Goal: Task Accomplishment & Management: Manage account settings

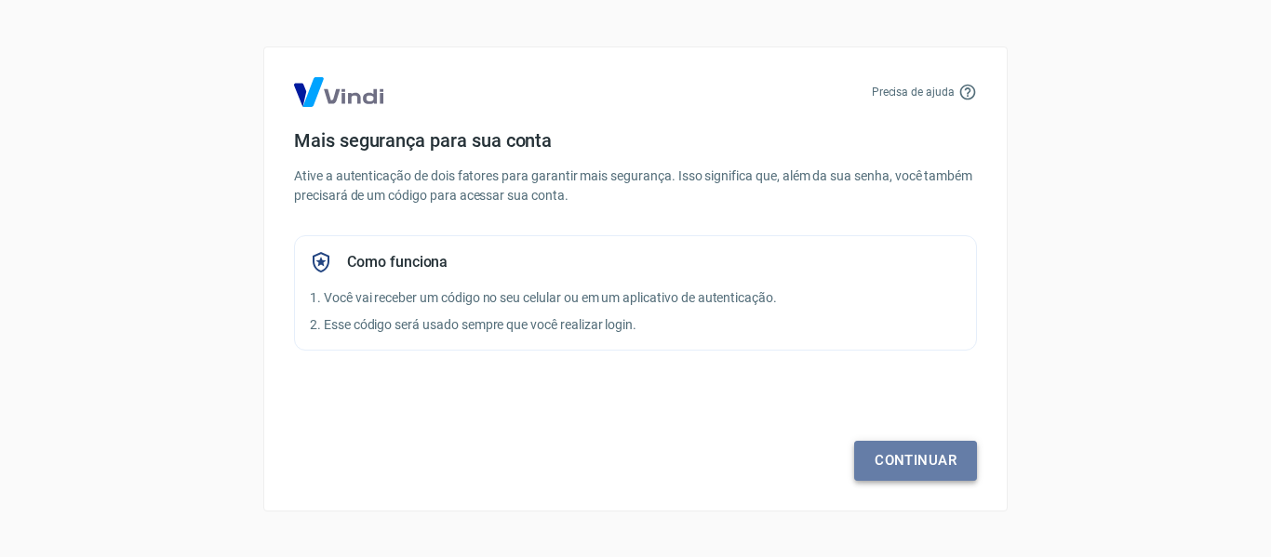
click at [952, 457] on link "Continuar" at bounding box center [915, 460] width 123 height 39
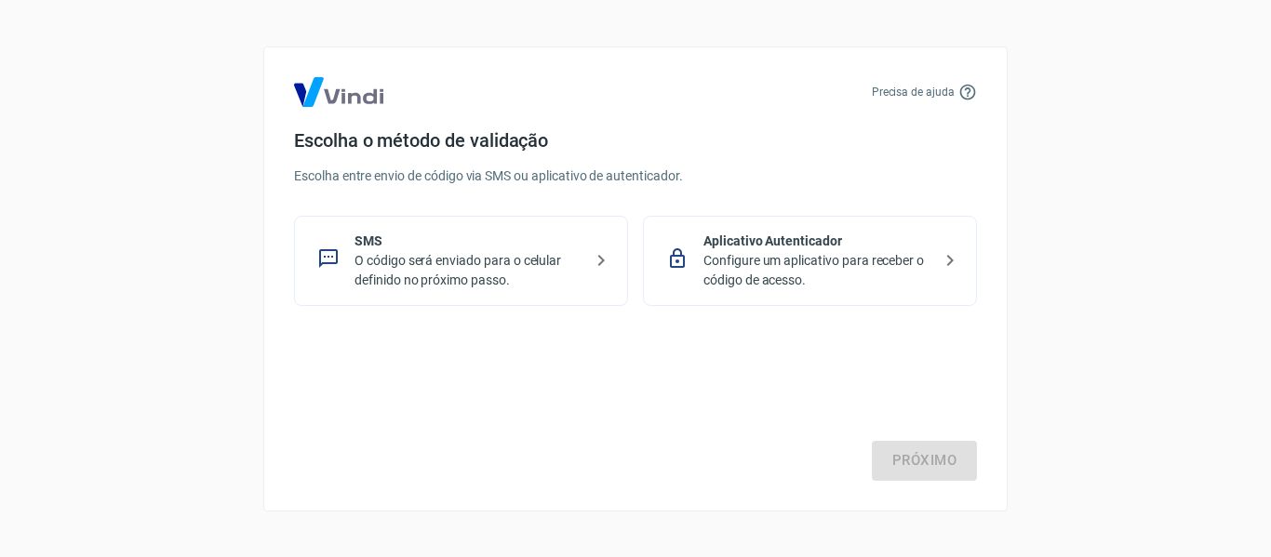
click at [545, 281] on p "O código será enviado para o celular definido no próximo passo." at bounding box center [468, 270] width 228 height 39
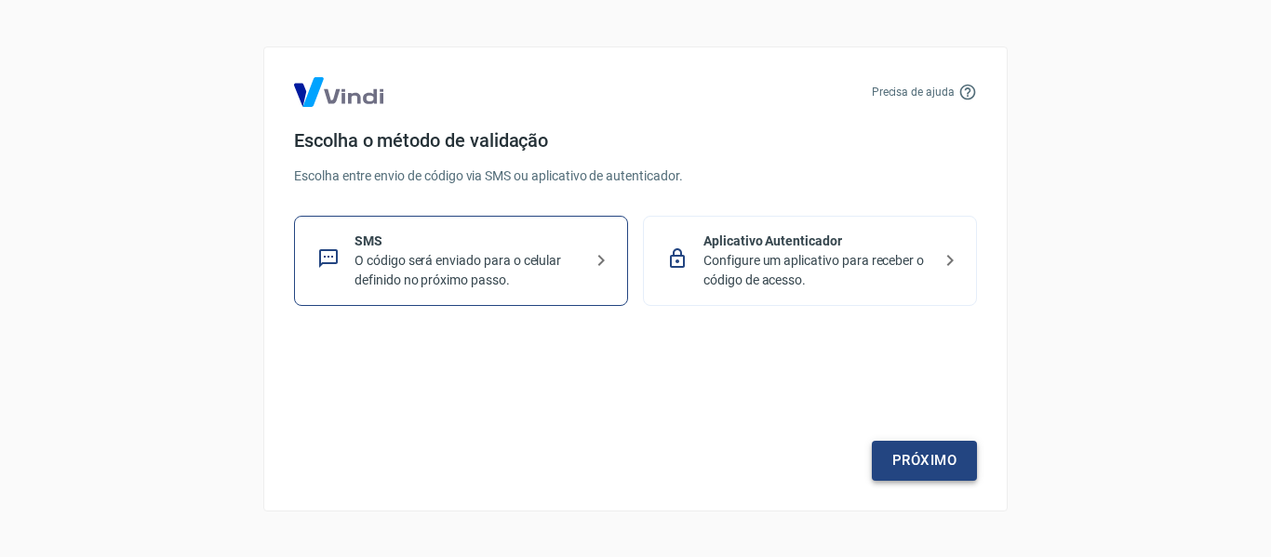
click at [923, 448] on link "Próximo" at bounding box center [924, 460] width 105 height 39
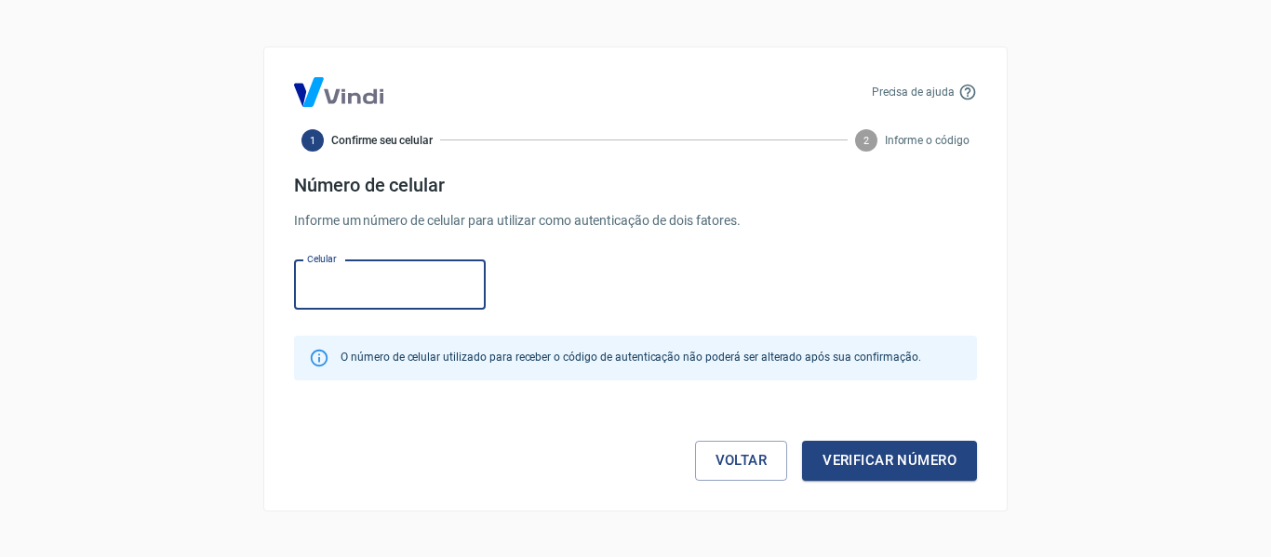
paste input "[PHONE_NUMBER]"
type input "[PHONE_NUMBER]"
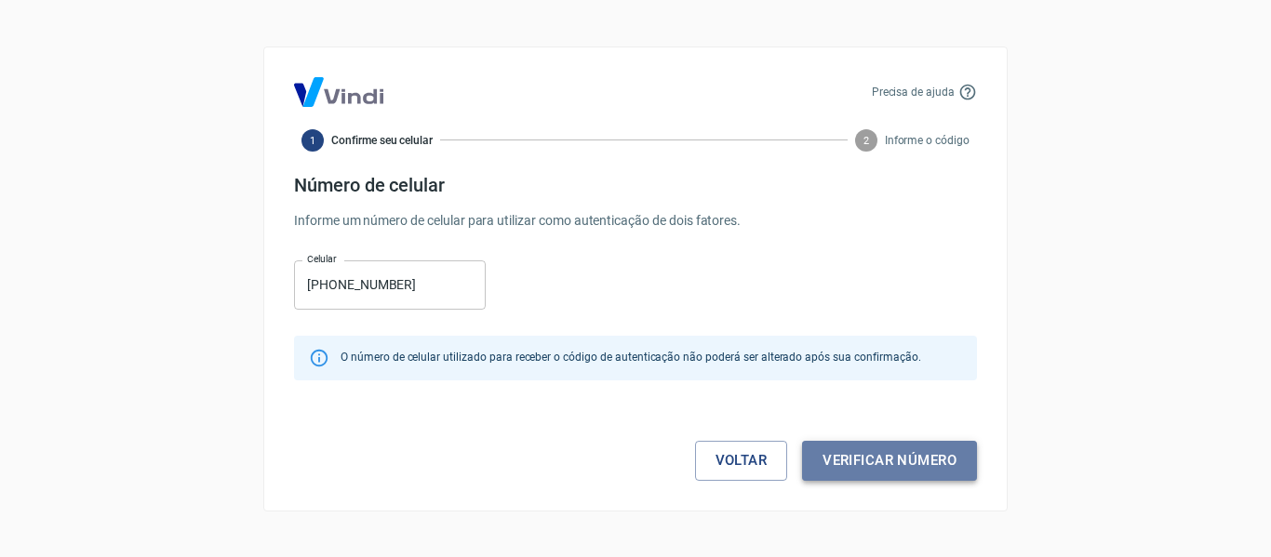
click at [888, 463] on button "Verificar número" at bounding box center [889, 460] width 175 height 39
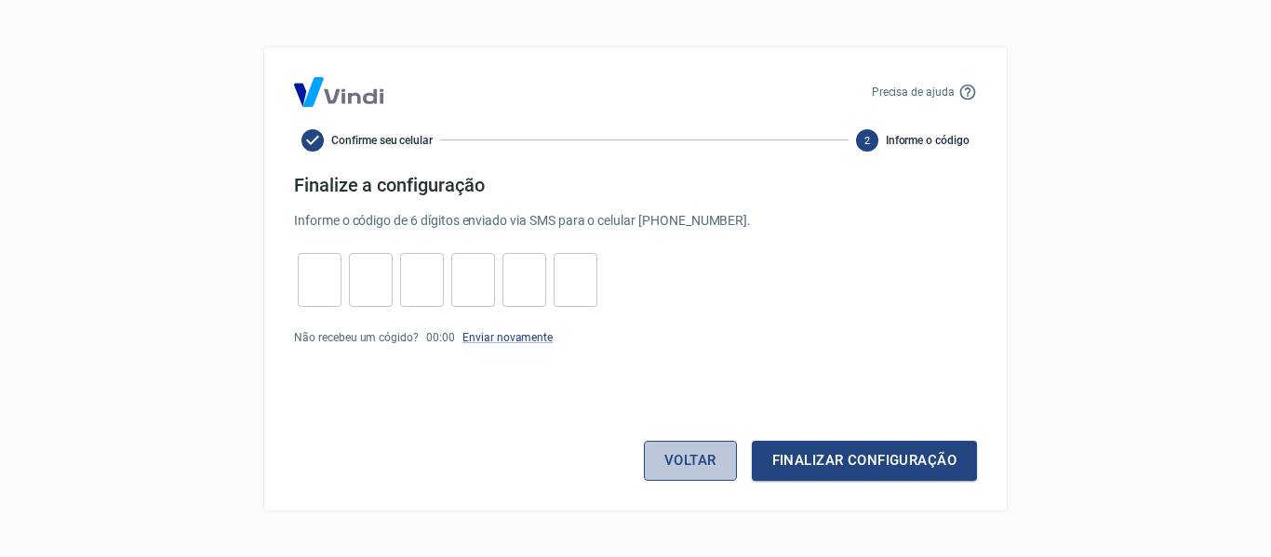
click at [688, 464] on button "Voltar" at bounding box center [690, 460] width 93 height 39
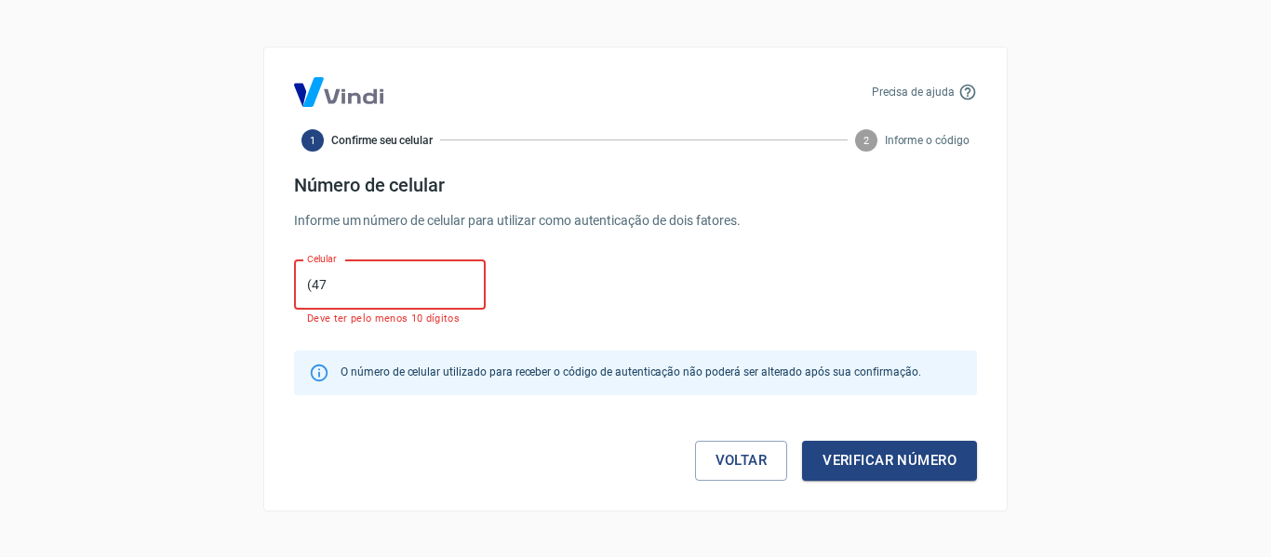
type input "(4"
paste input "(47) 99612-3774"
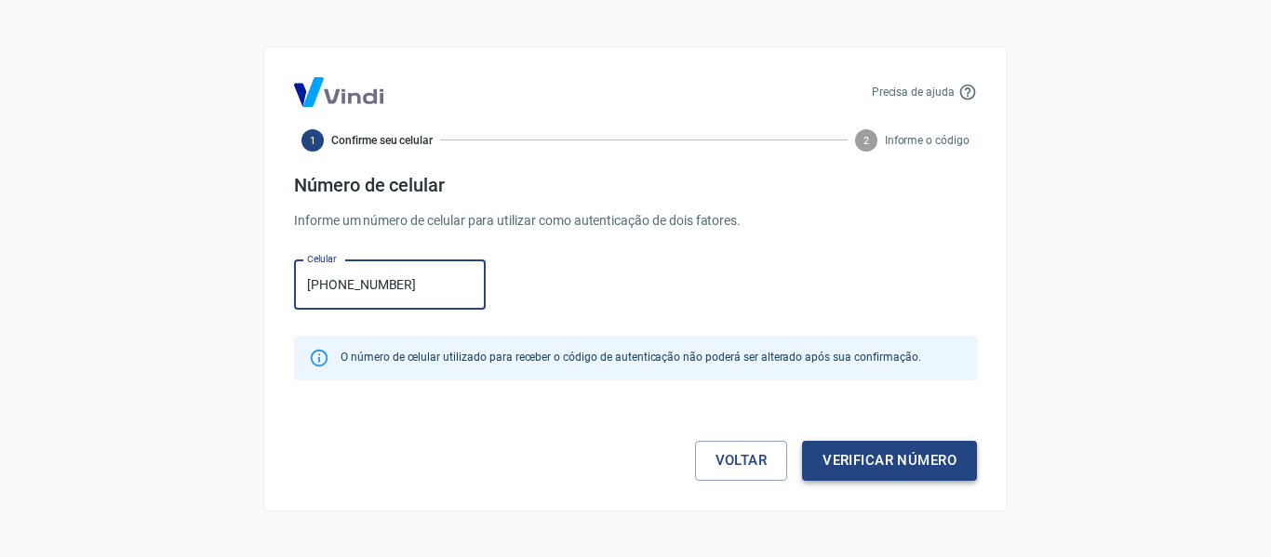
type input "(47) 99612-3774"
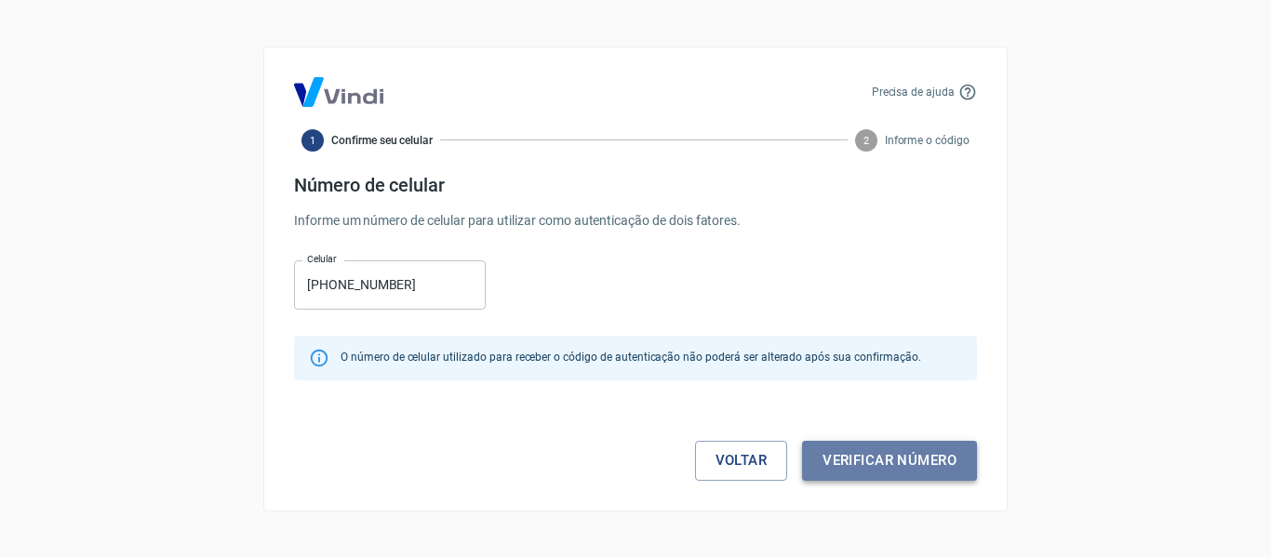
click at [951, 461] on button "Verificar número" at bounding box center [889, 460] width 175 height 39
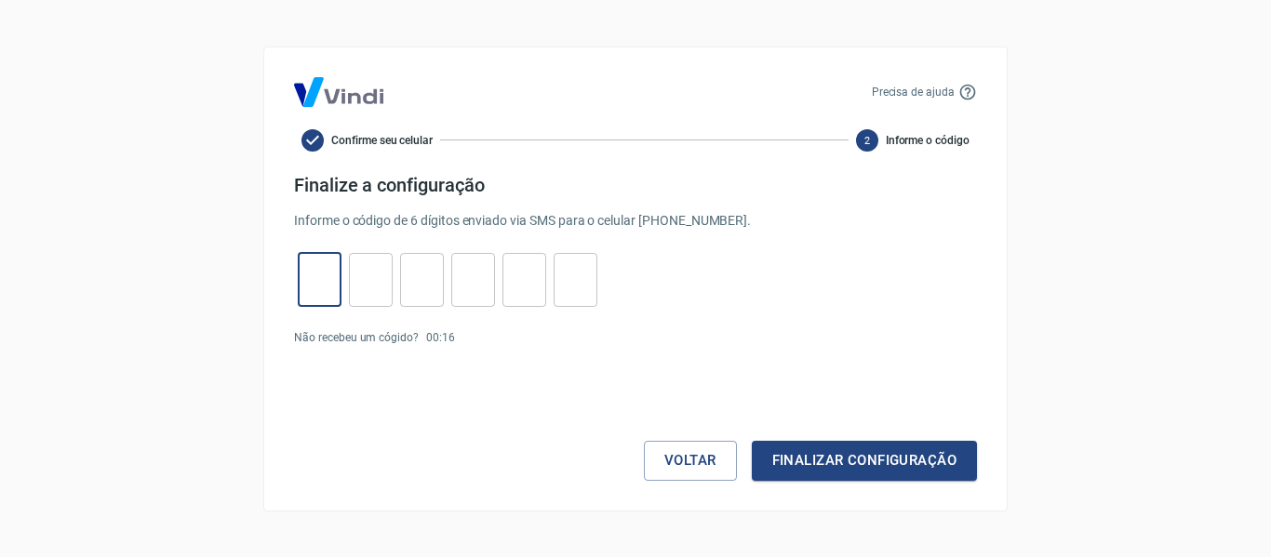
click at [314, 268] on input "tel" at bounding box center [320, 280] width 44 height 40
type input "5"
type input "9"
type input "0"
type input "9"
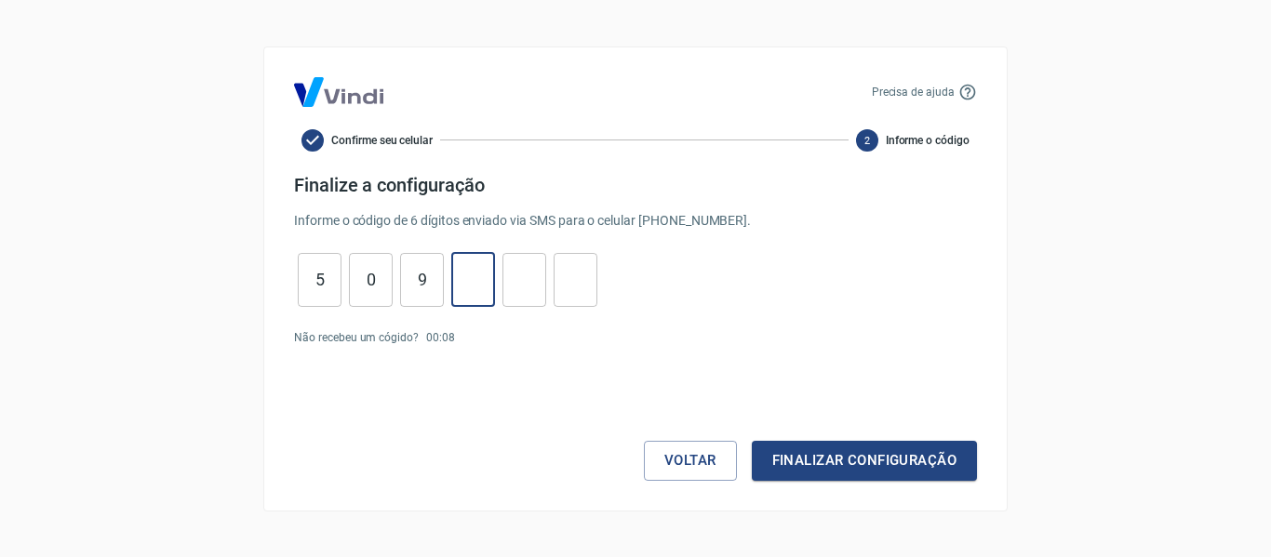
type input "1"
type input "7"
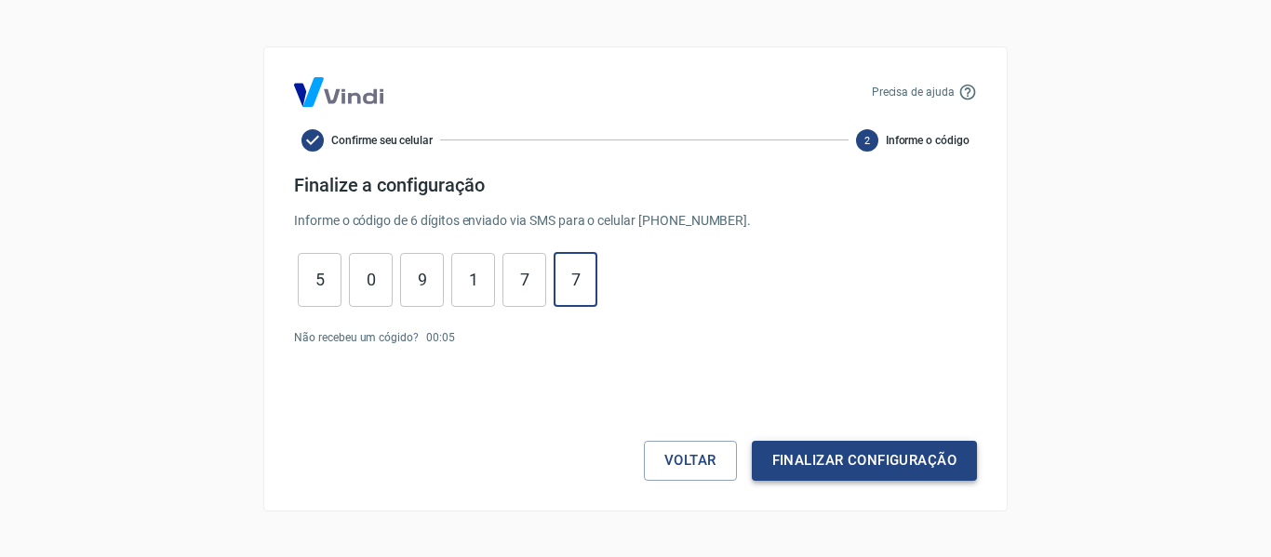
type input "7"
click at [901, 466] on button "Finalizar configuração" at bounding box center [864, 460] width 225 height 39
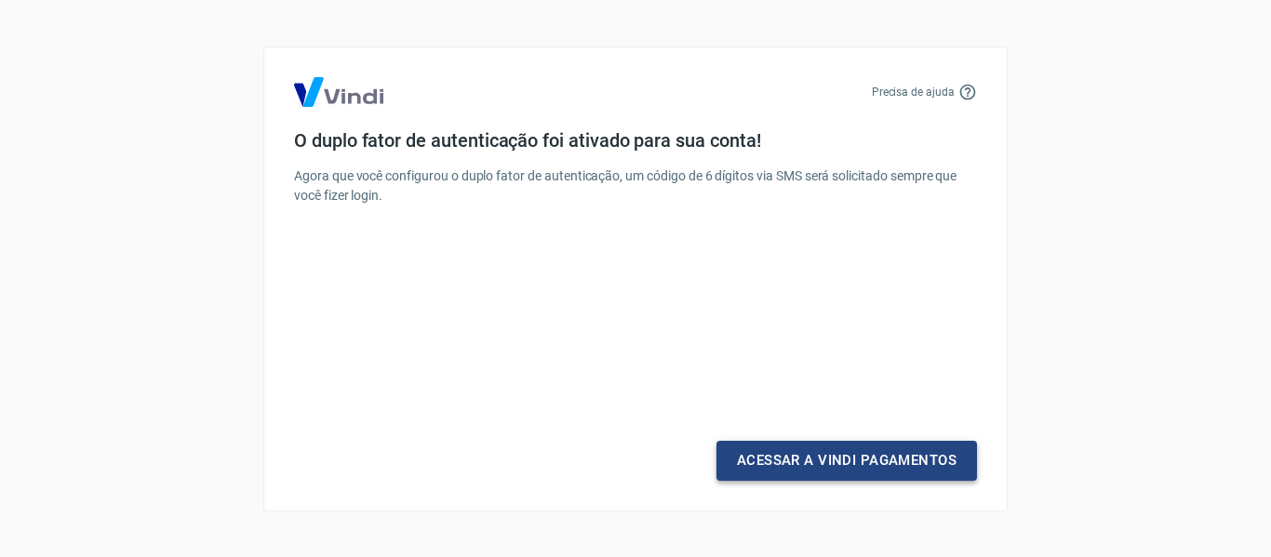
click at [902, 456] on link "Acessar a Vindi Pagamentos" at bounding box center [846, 460] width 260 height 39
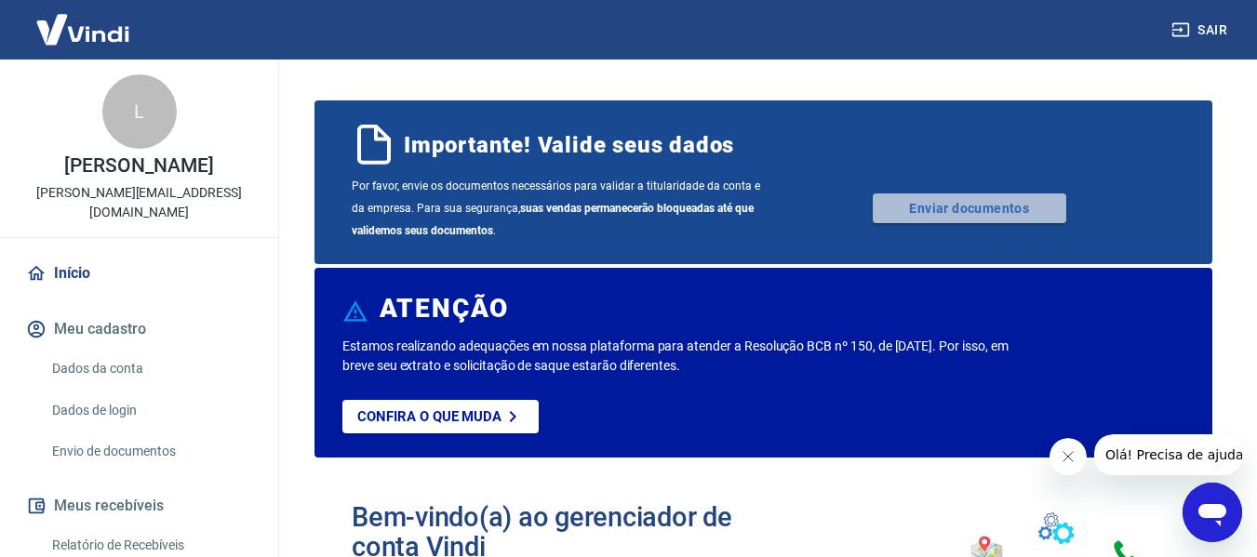
click at [965, 216] on link "Enviar documentos" at bounding box center [970, 209] width 194 height 30
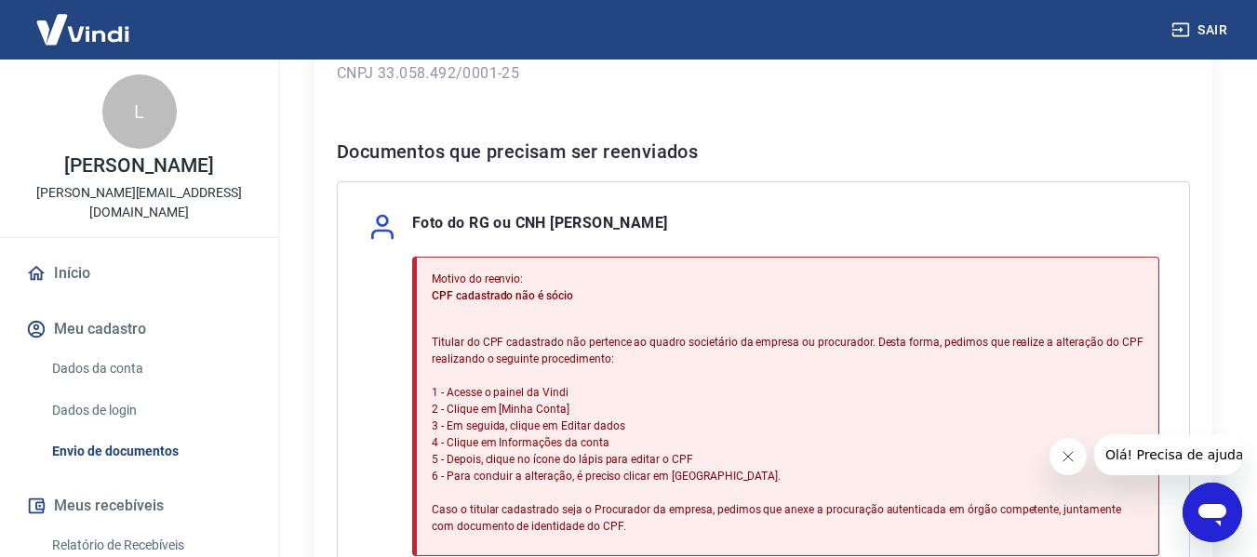
scroll to position [372, 0]
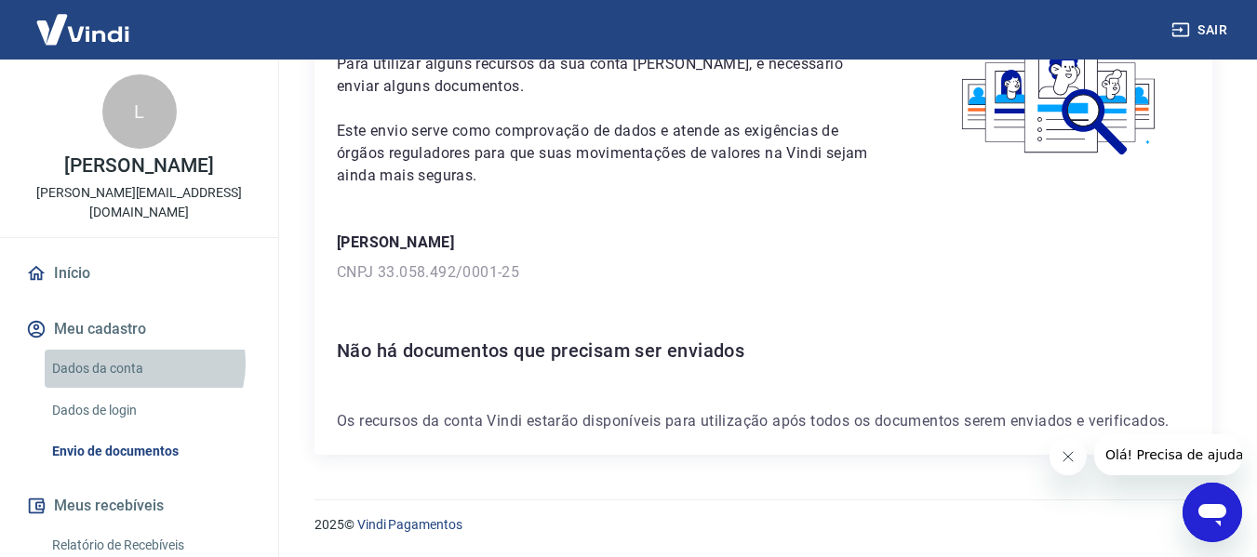
click at [140, 350] on link "Dados da conta" at bounding box center [150, 369] width 211 height 38
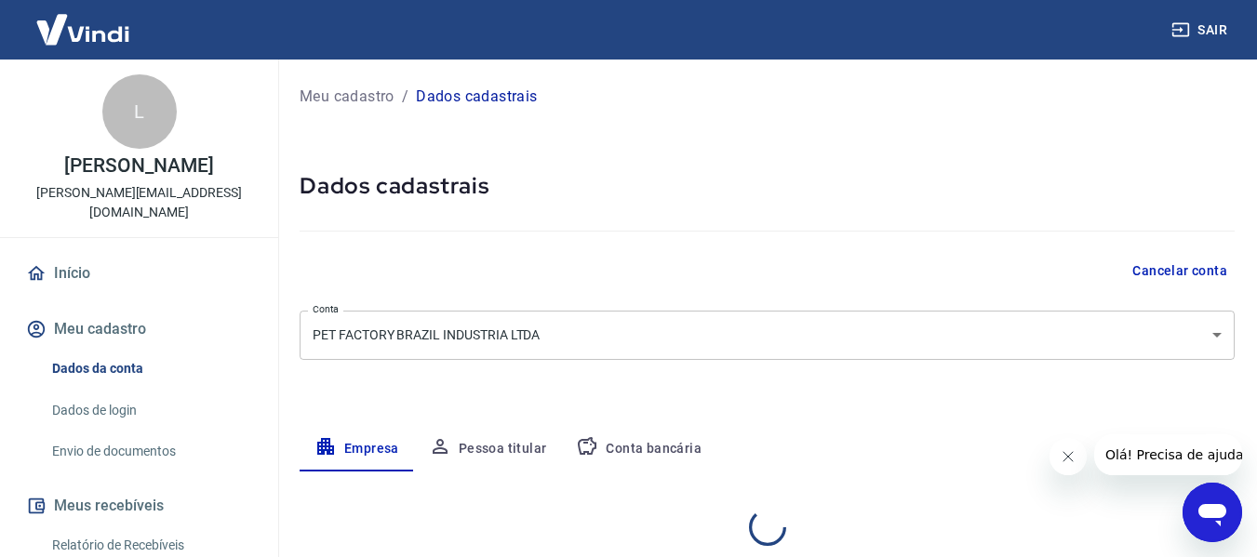
select select "SC"
select select "business"
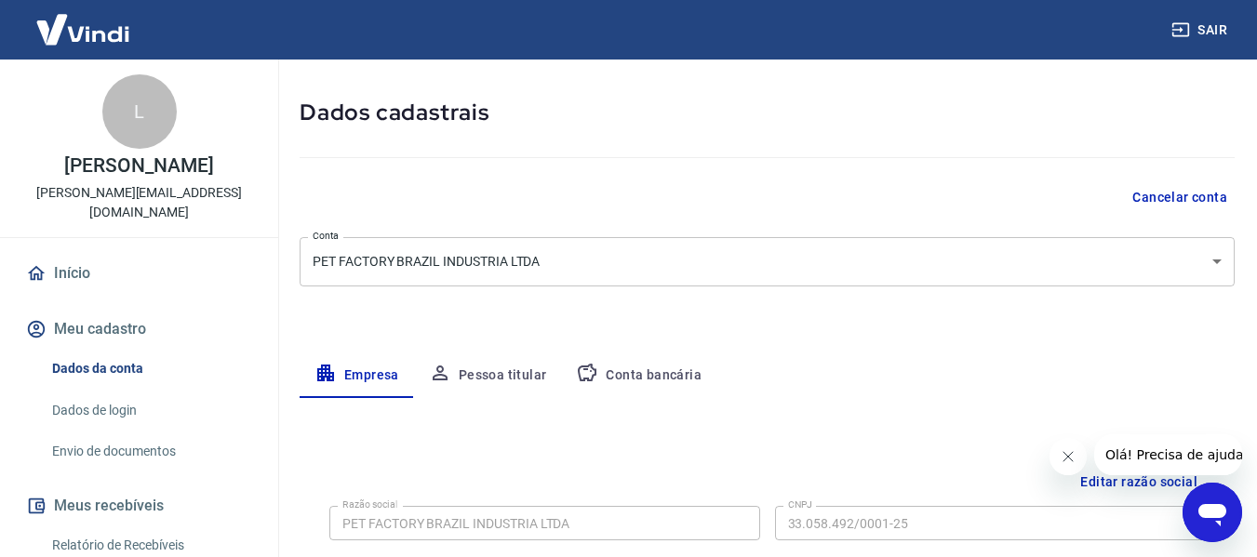
scroll to position [279, 0]
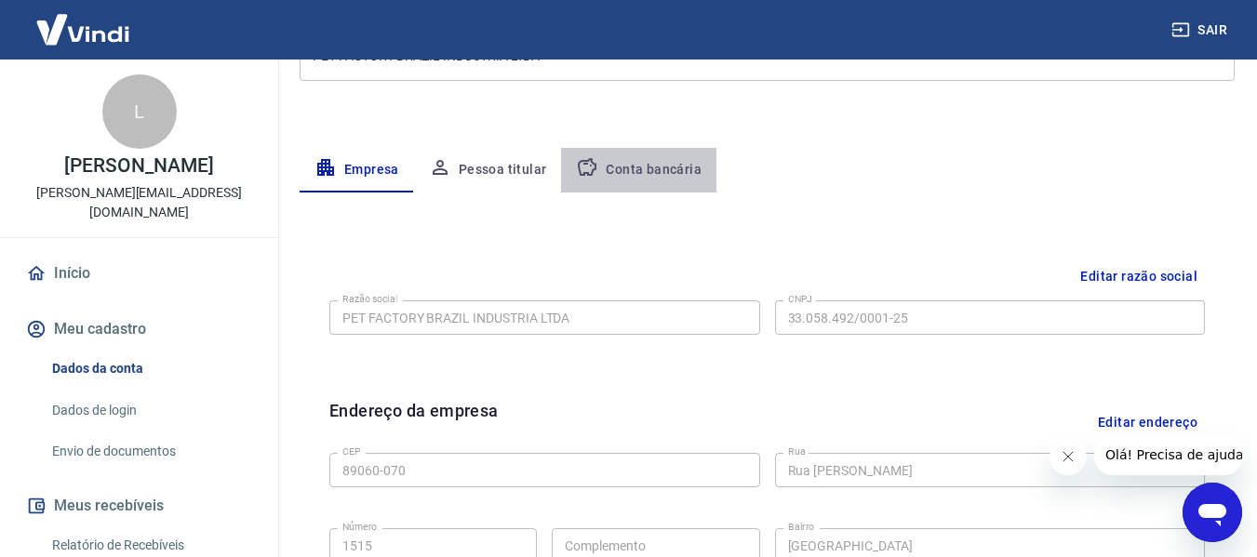
click at [654, 169] on button "Conta bancária" at bounding box center [638, 170] width 155 height 45
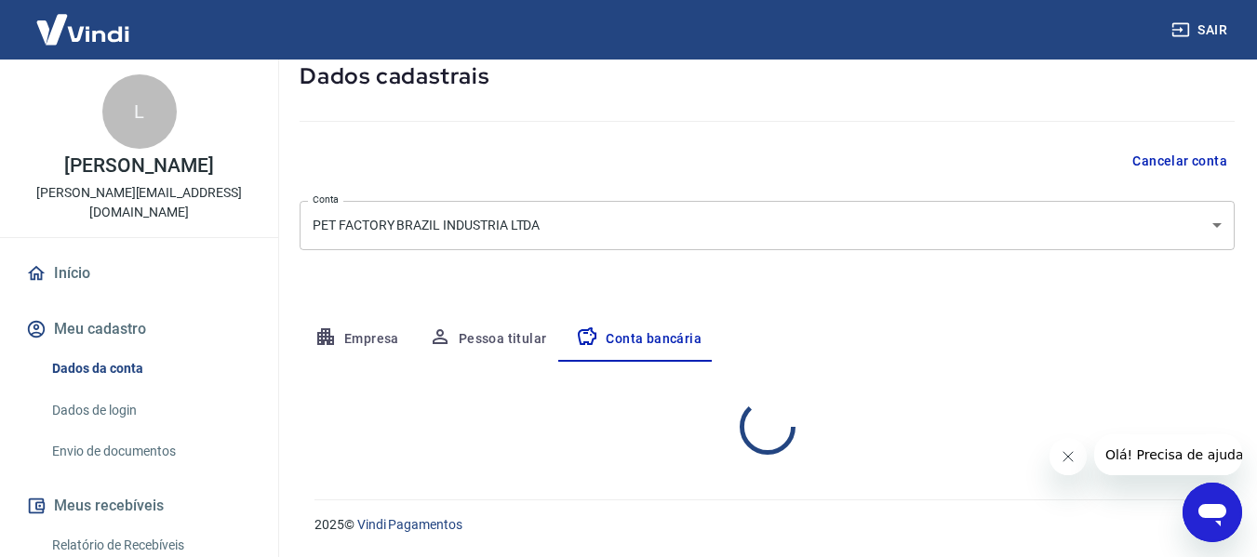
select select "1"
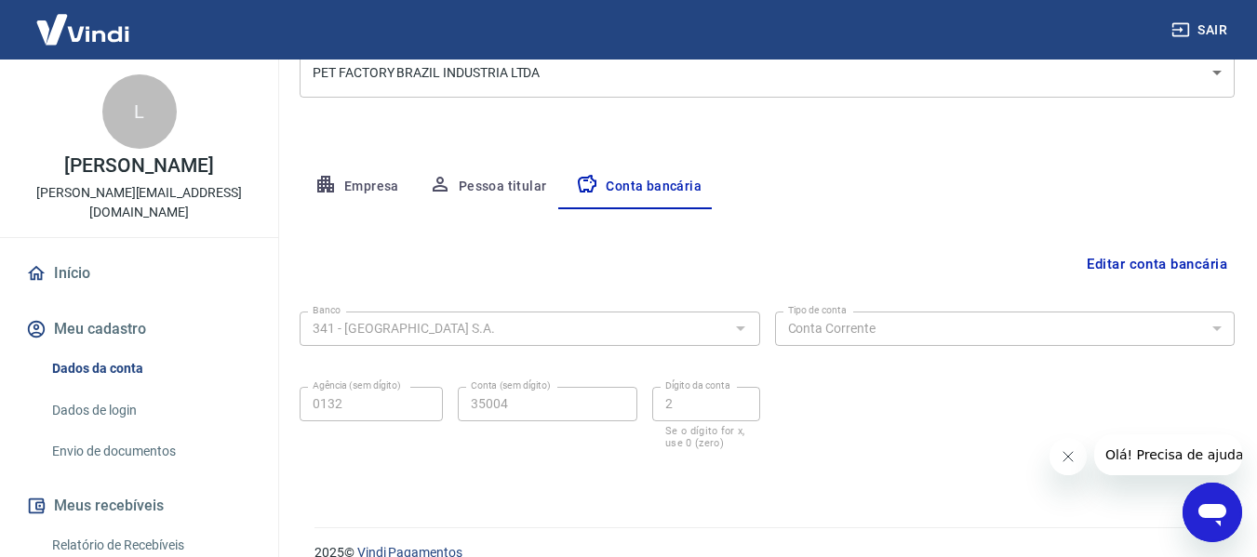
scroll to position [290, 0]
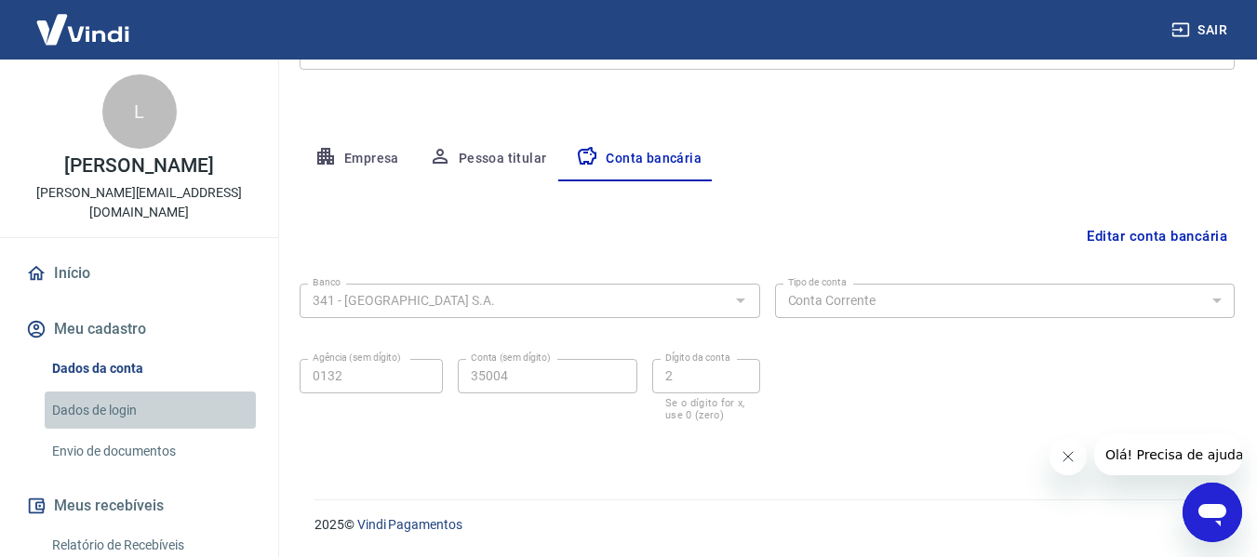
click at [166, 392] on link "Dados de login" at bounding box center [150, 411] width 211 height 38
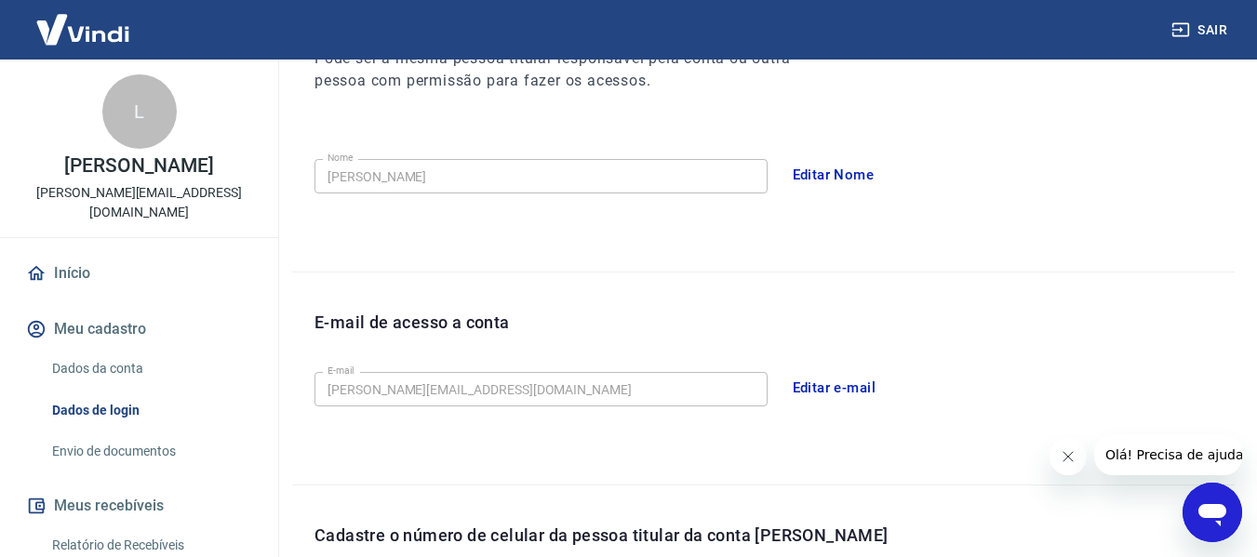
scroll to position [634, 0]
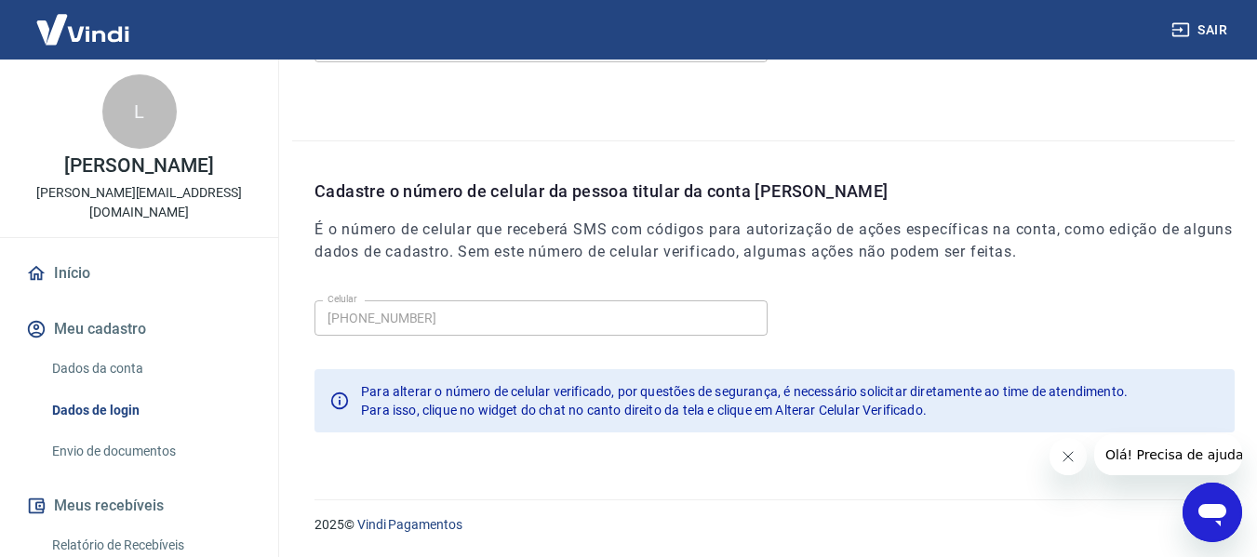
click at [170, 350] on link "Dados da conta" at bounding box center [150, 369] width 211 height 38
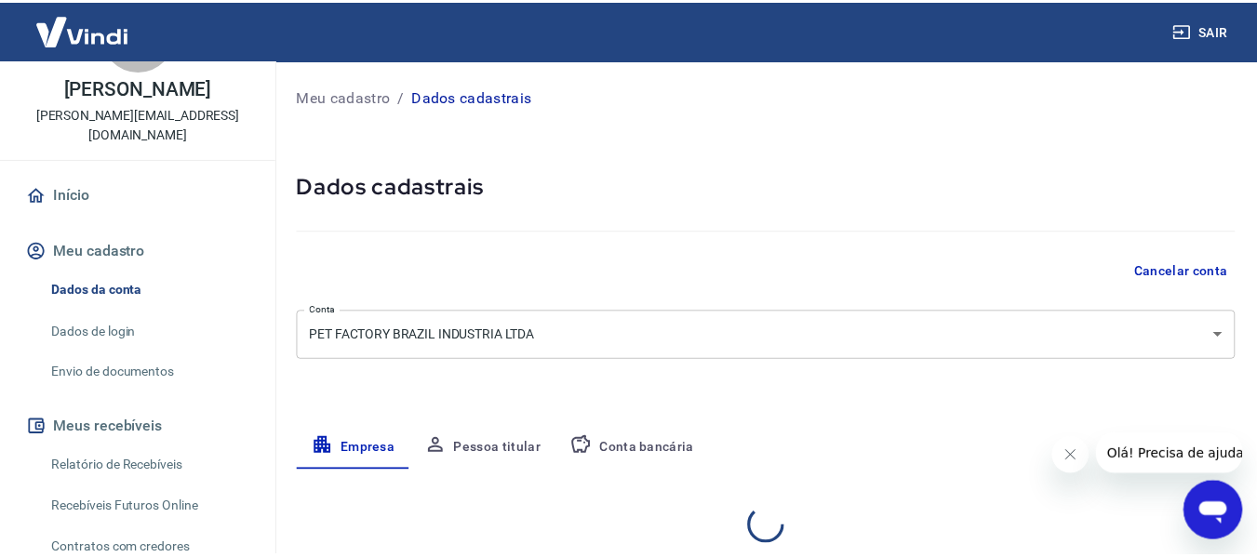
scroll to position [223, 0]
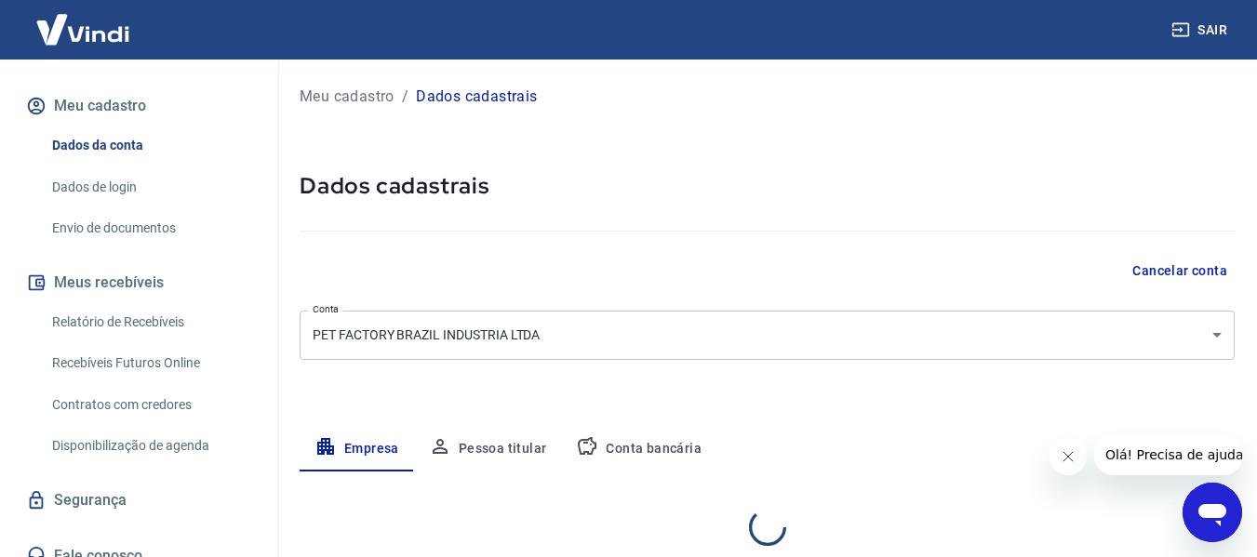
select select "SC"
select select "business"
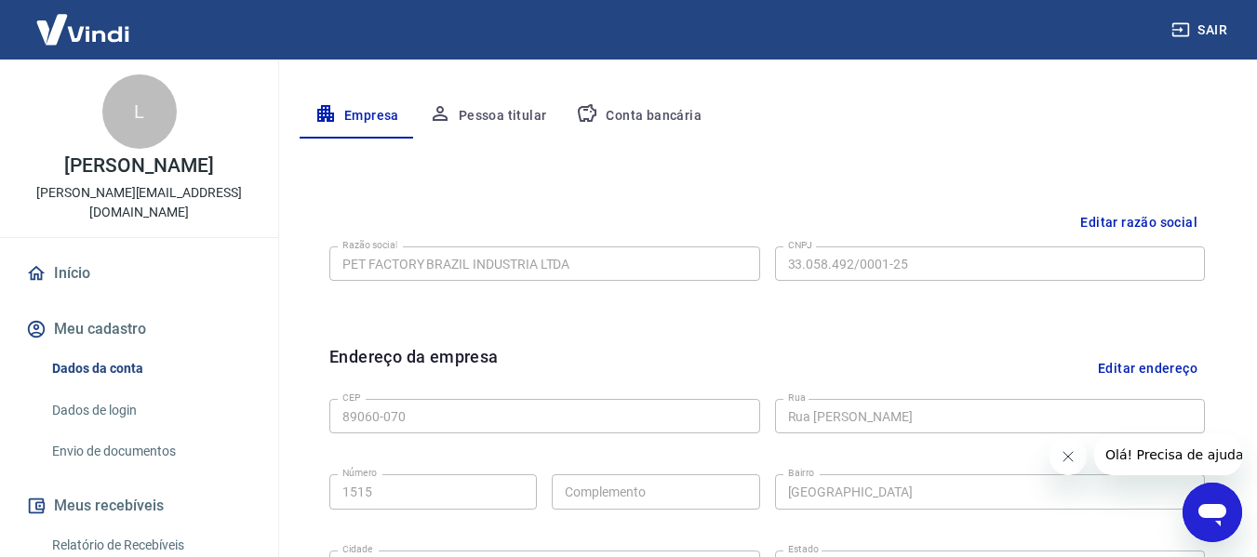
scroll to position [319, 0]
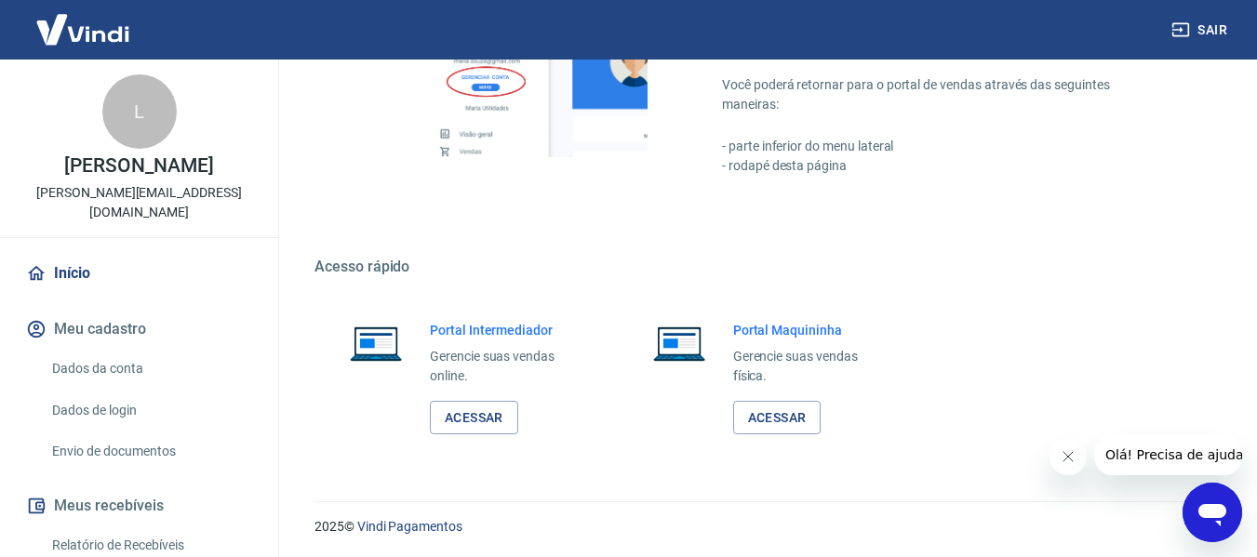
scroll to position [1162, 0]
click at [508, 421] on link "Acessar" at bounding box center [474, 416] width 88 height 34
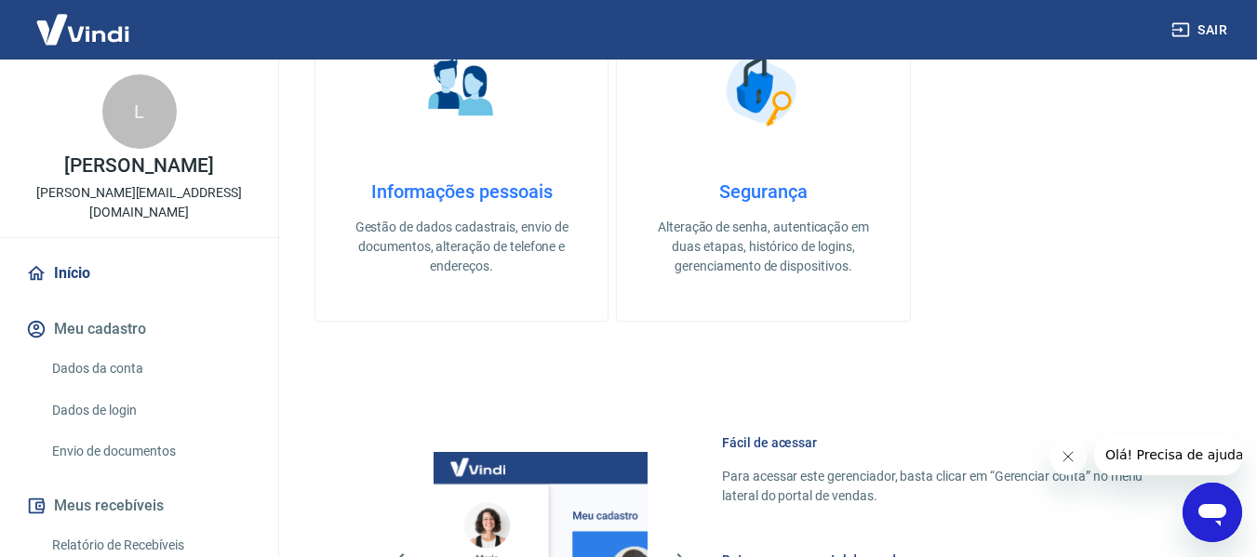
scroll to position [744, 0]
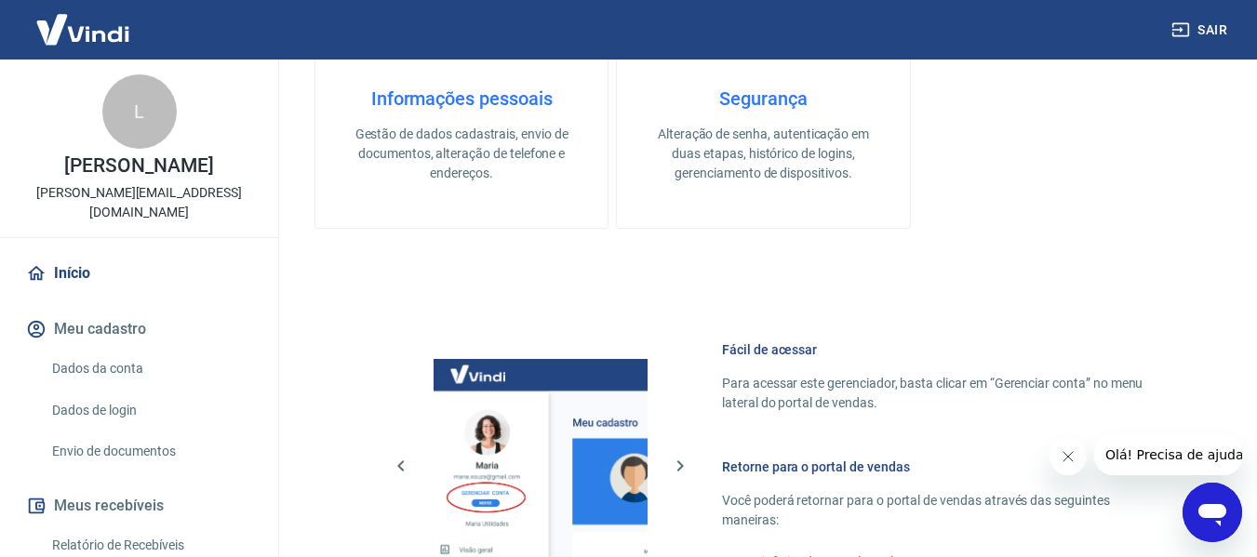
click at [71, 253] on link "Início" at bounding box center [139, 273] width 234 height 41
click at [87, 350] on link "Dados da conta" at bounding box center [150, 369] width 211 height 38
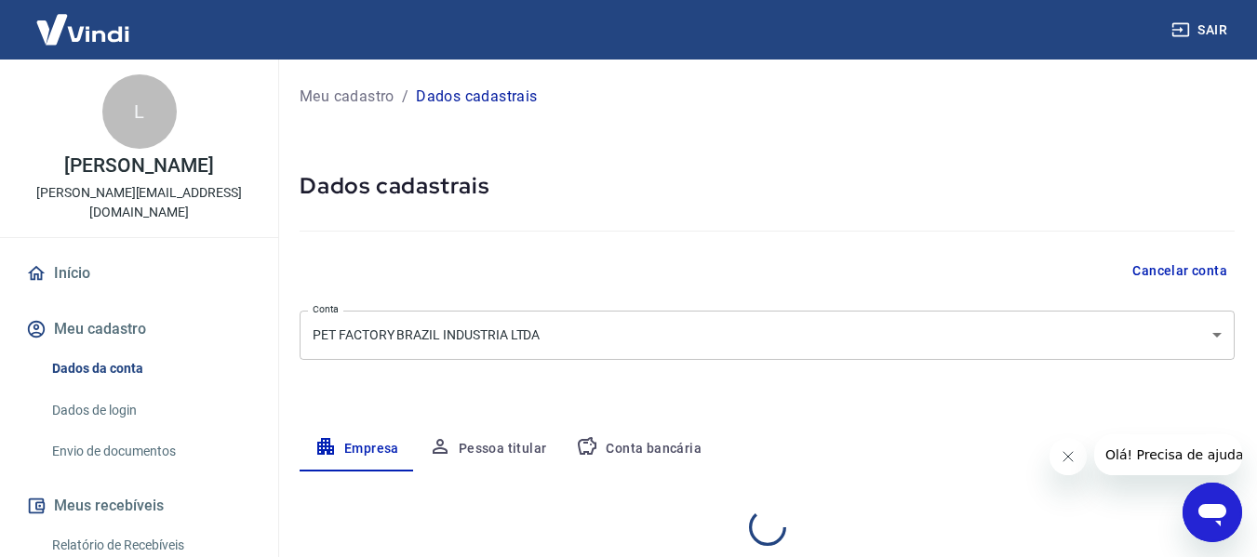
select select "SC"
select select "business"
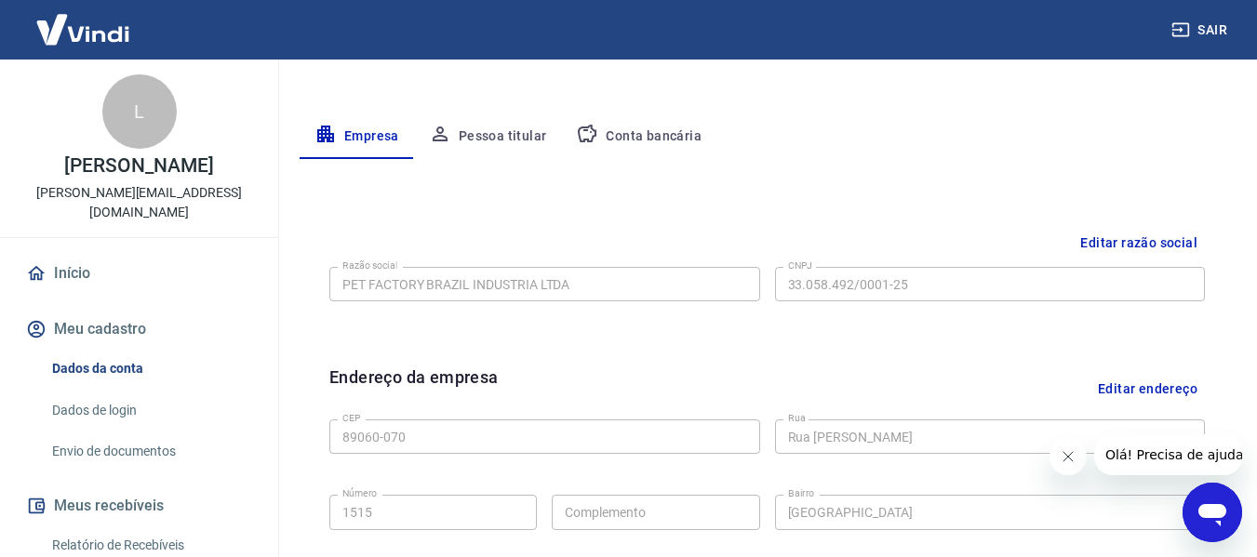
scroll to position [226, 0]
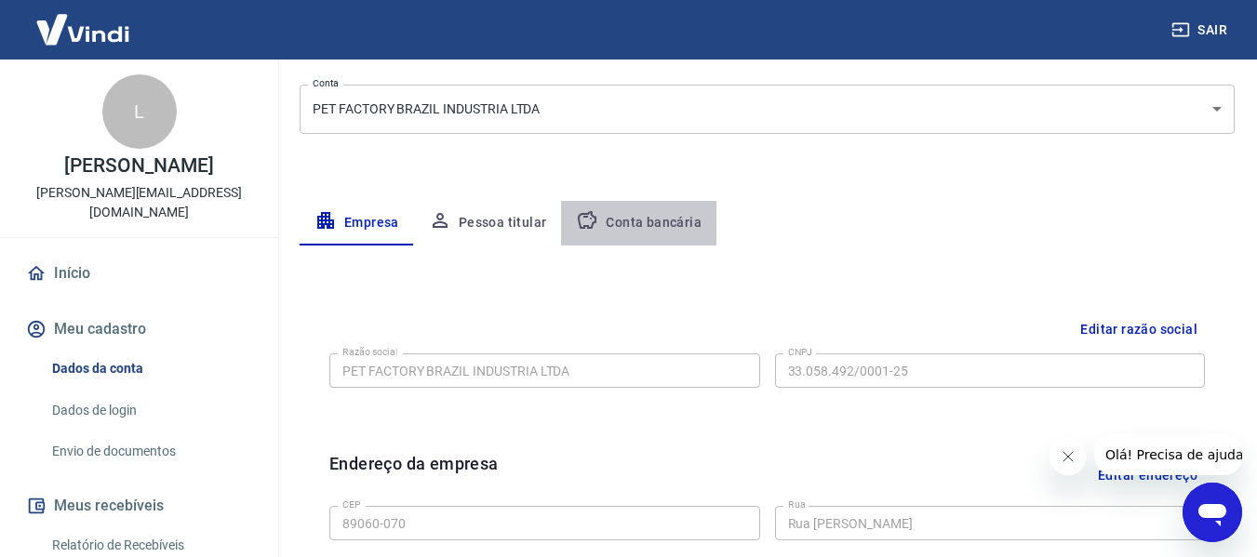
click at [660, 220] on button "Conta bancária" at bounding box center [638, 223] width 155 height 45
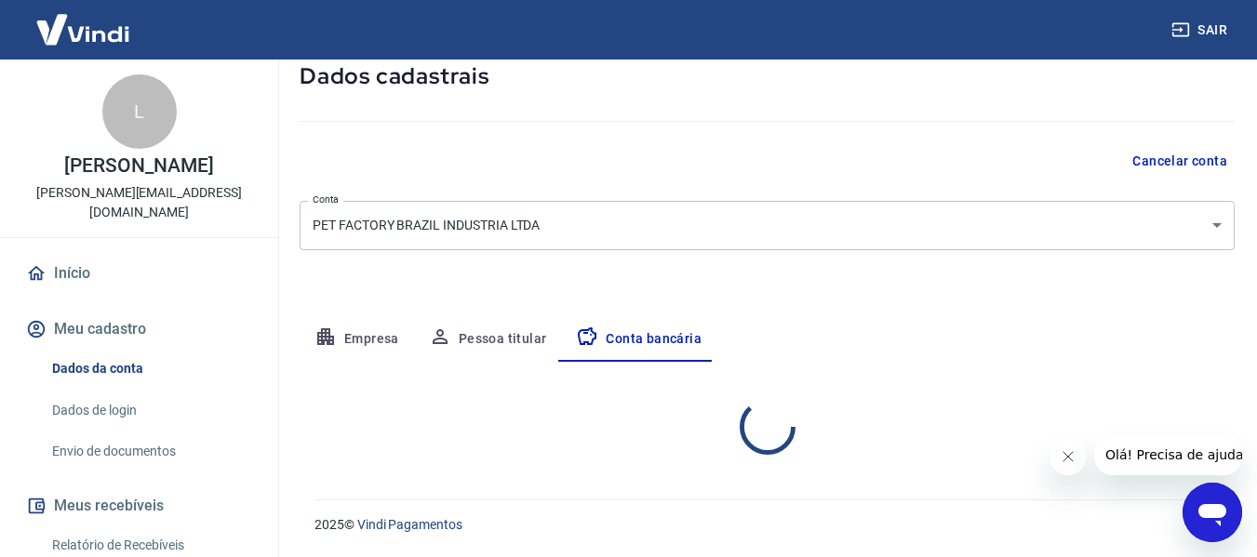
select select "1"
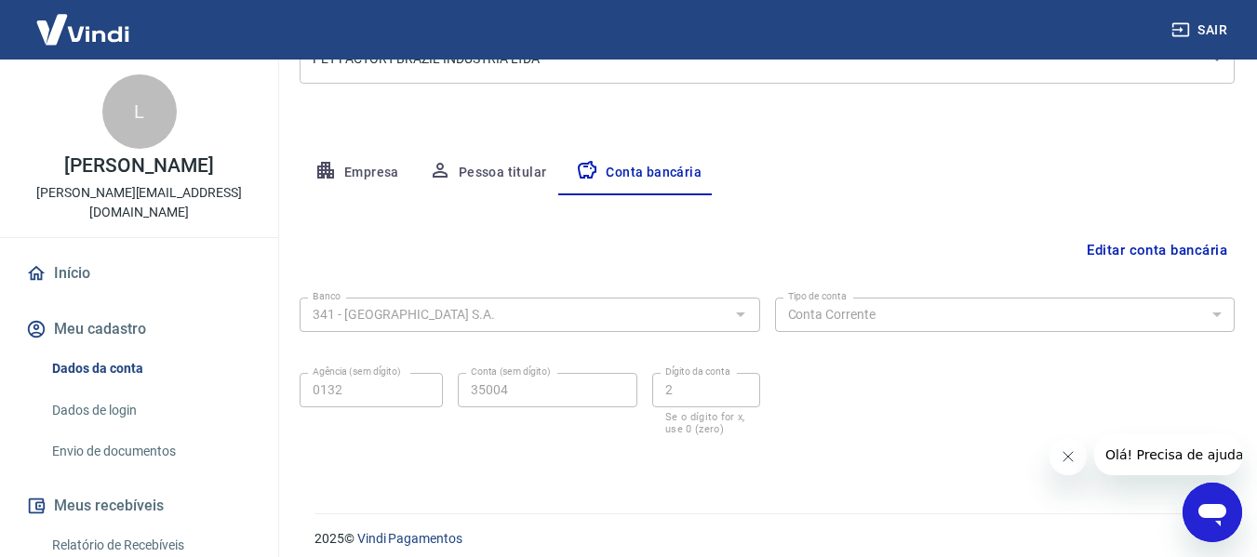
scroll to position [290, 0]
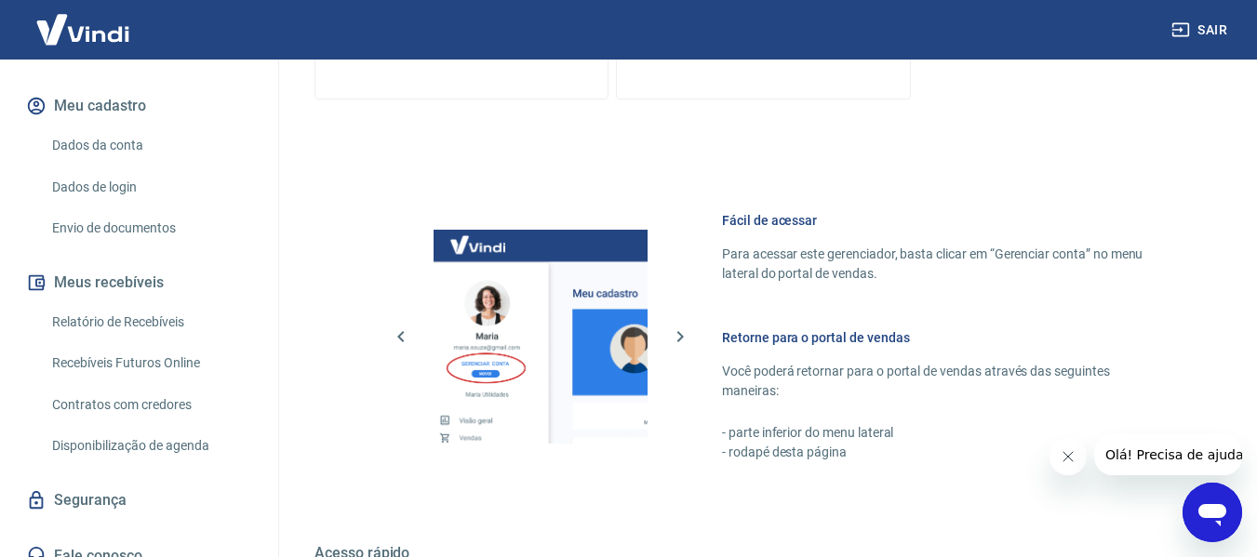
scroll to position [1162, 0]
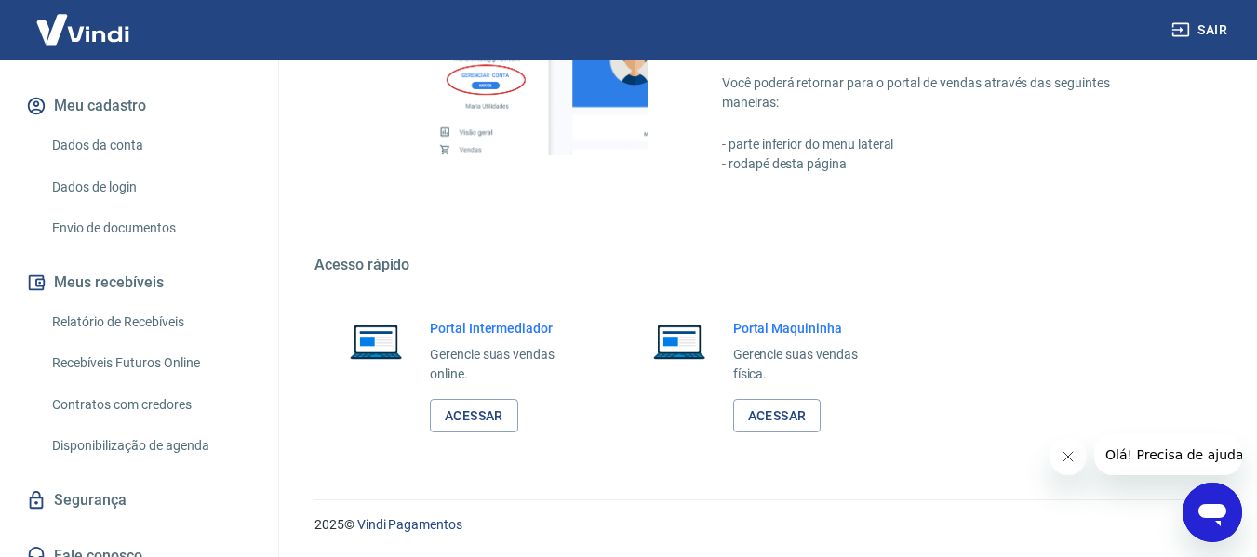
click at [1209, 504] on icon "Abrir janela de mensagens" at bounding box center [1212, 515] width 28 height 22
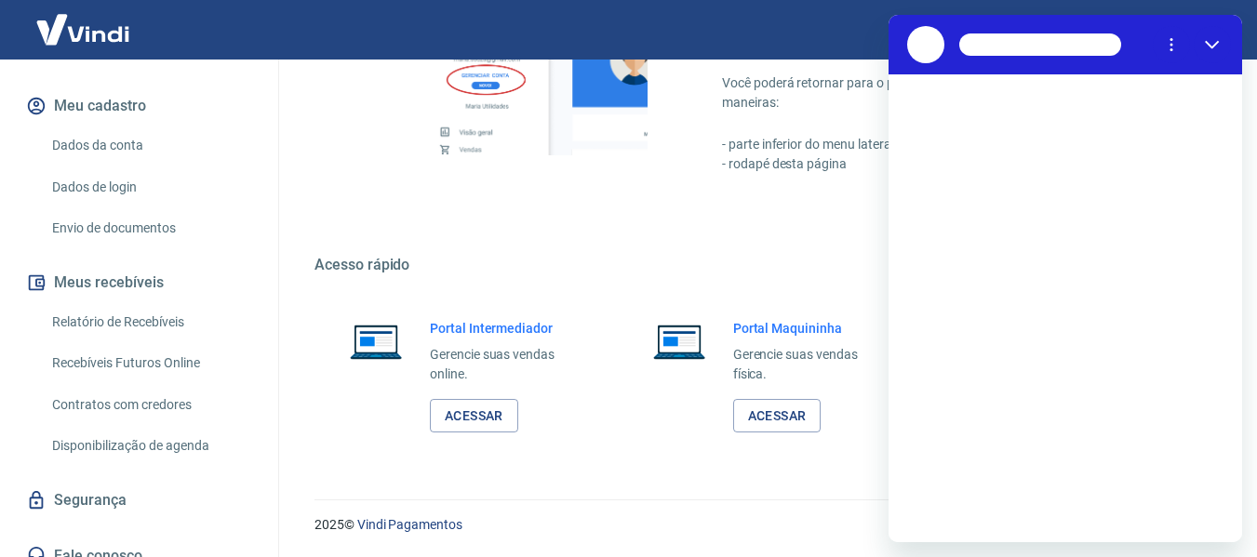
scroll to position [0, 0]
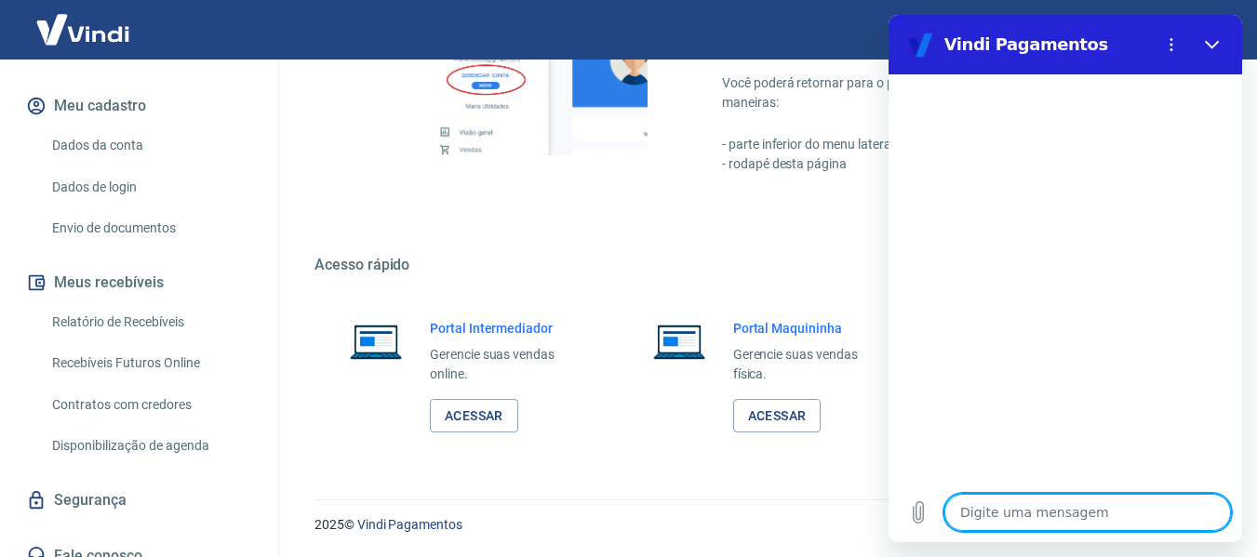
type textarea "b"
type textarea "x"
type textarea "bo"
type textarea "x"
type textarea "bom"
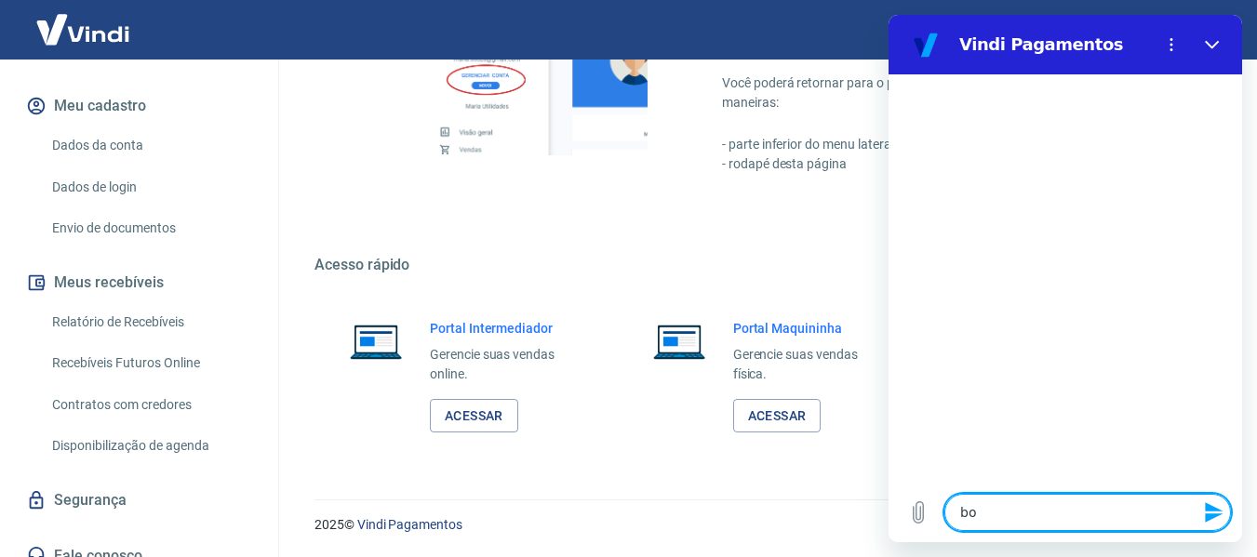
type textarea "x"
type textarea "bom"
type textarea "x"
type textarea "bom d"
type textarea "x"
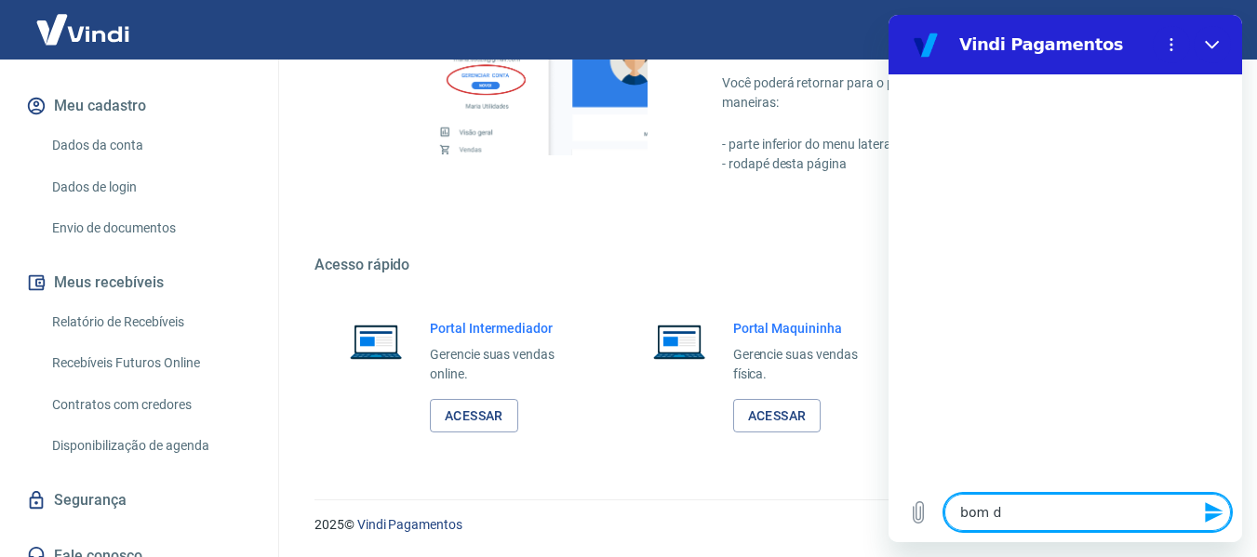
type textarea "bom di"
type textarea "x"
type textarea "bom dia"
type textarea "x"
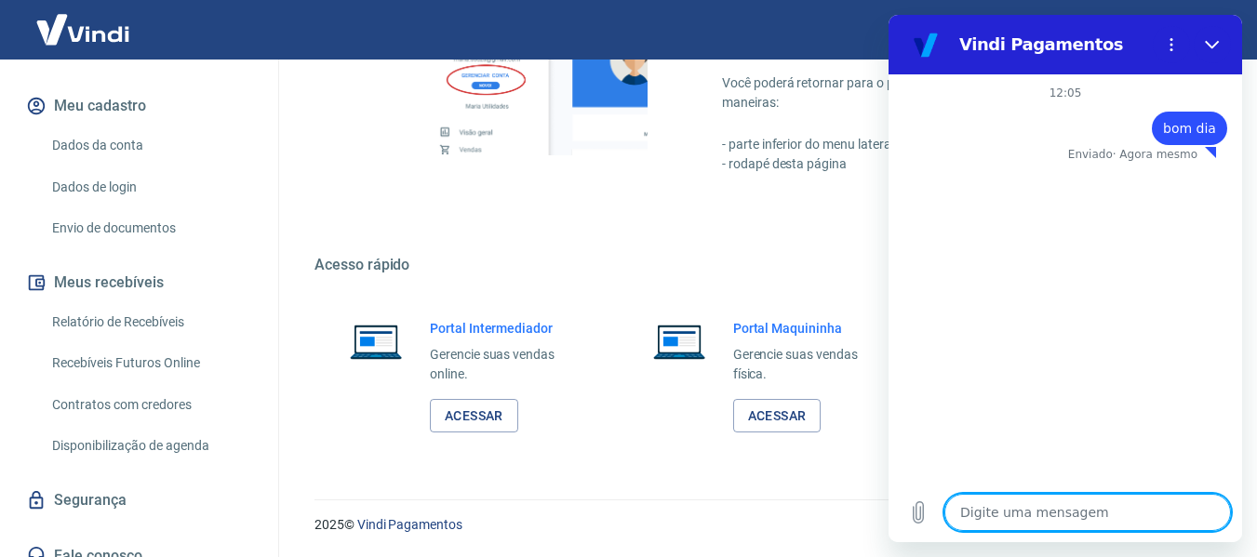
type textarea "e"
type textarea "x"
type textarea "es"
type textarea "x"
type textarea "est"
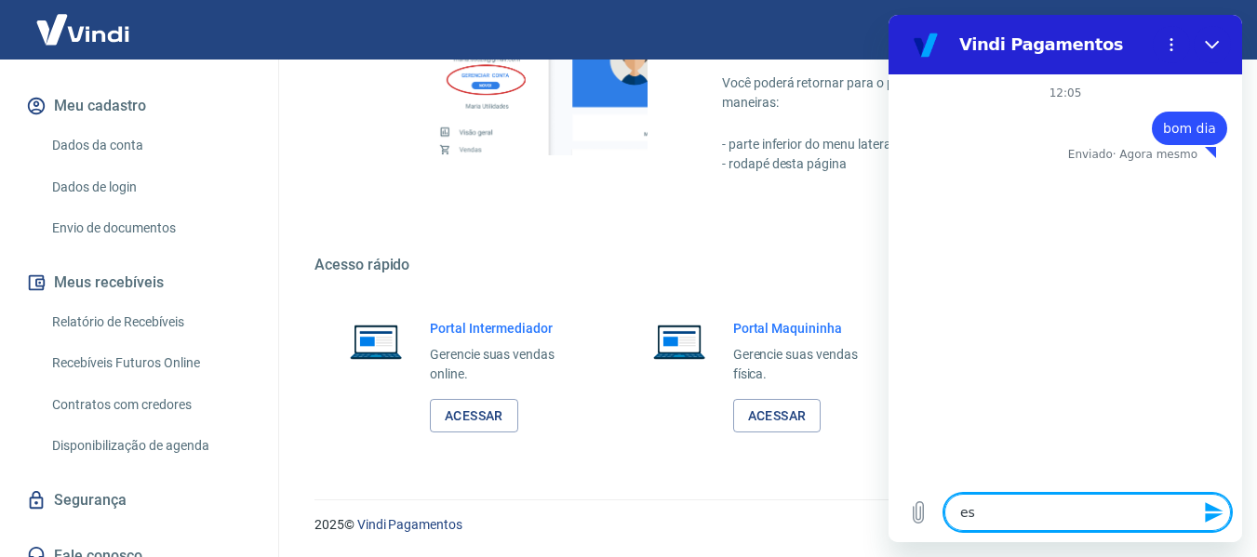
type textarea "x"
type textarea "esto"
type textarea "x"
type textarea "estou"
type textarea "x"
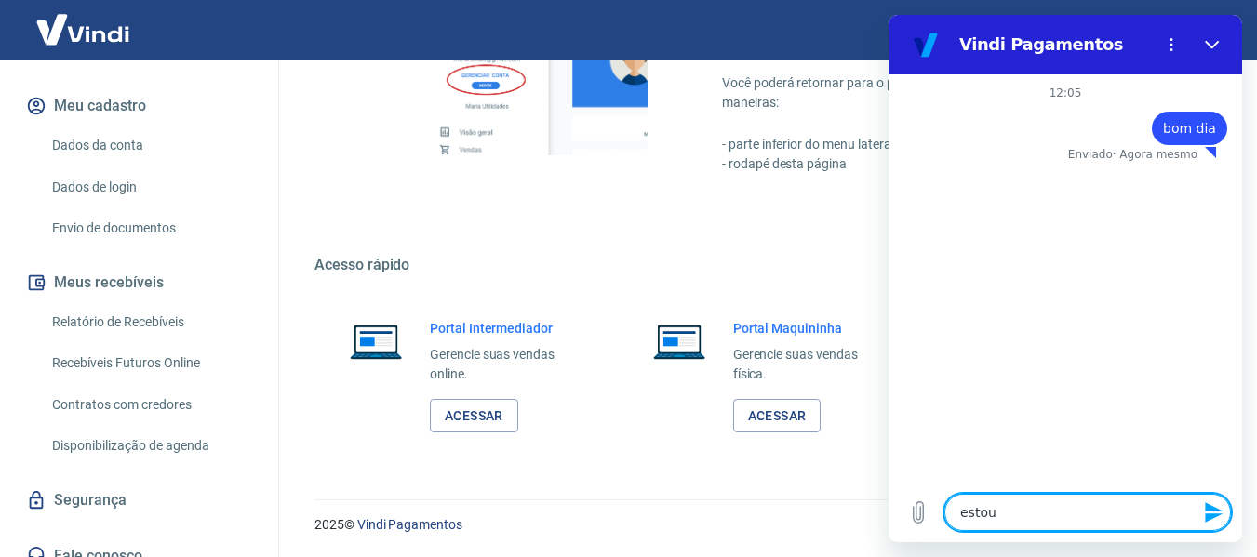
type textarea "estou"
type textarea "x"
type textarea "estou t"
type textarea "x"
type textarea "estou te"
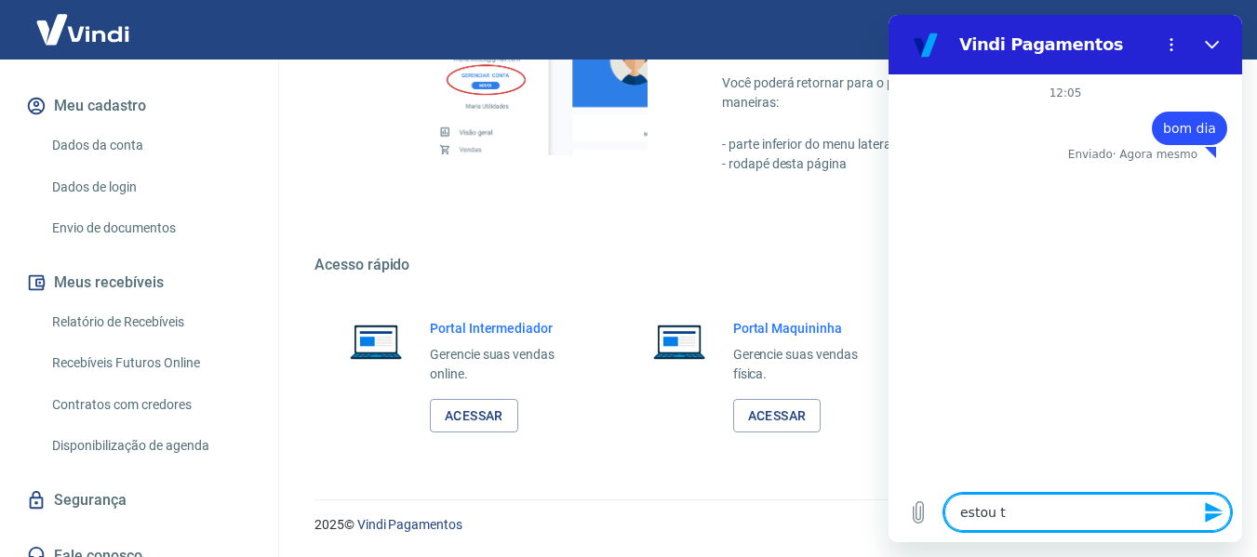
type textarea "x"
type textarea "estou ten"
type textarea "x"
type textarea "estou tent"
type textarea "x"
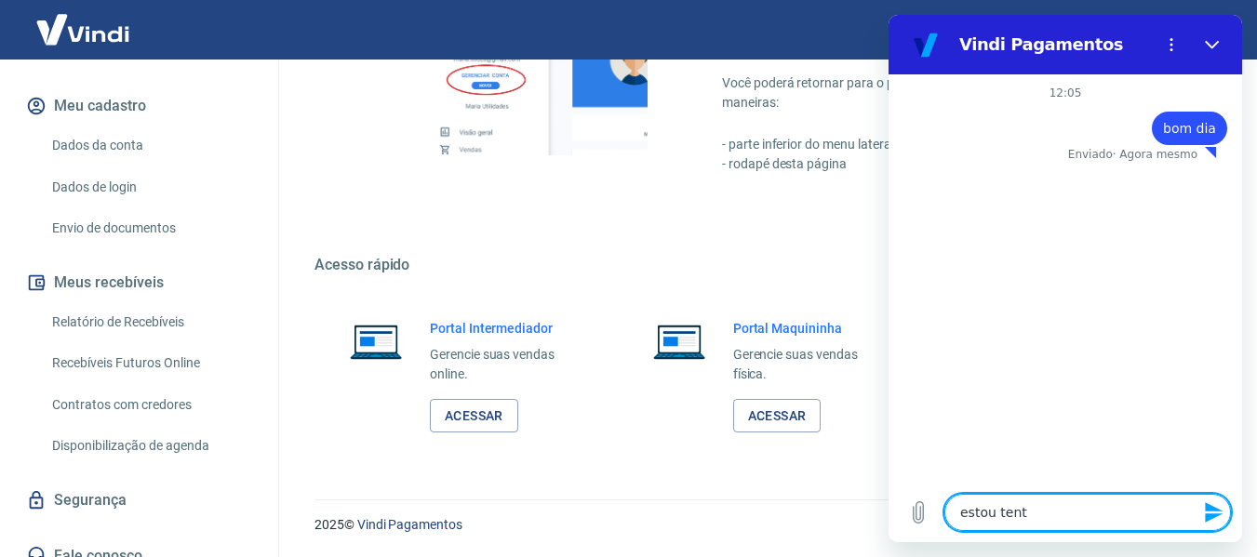
type textarea "estou tenta"
type textarea "x"
type textarea "estou tentan"
type textarea "x"
type textarea "estou tentant"
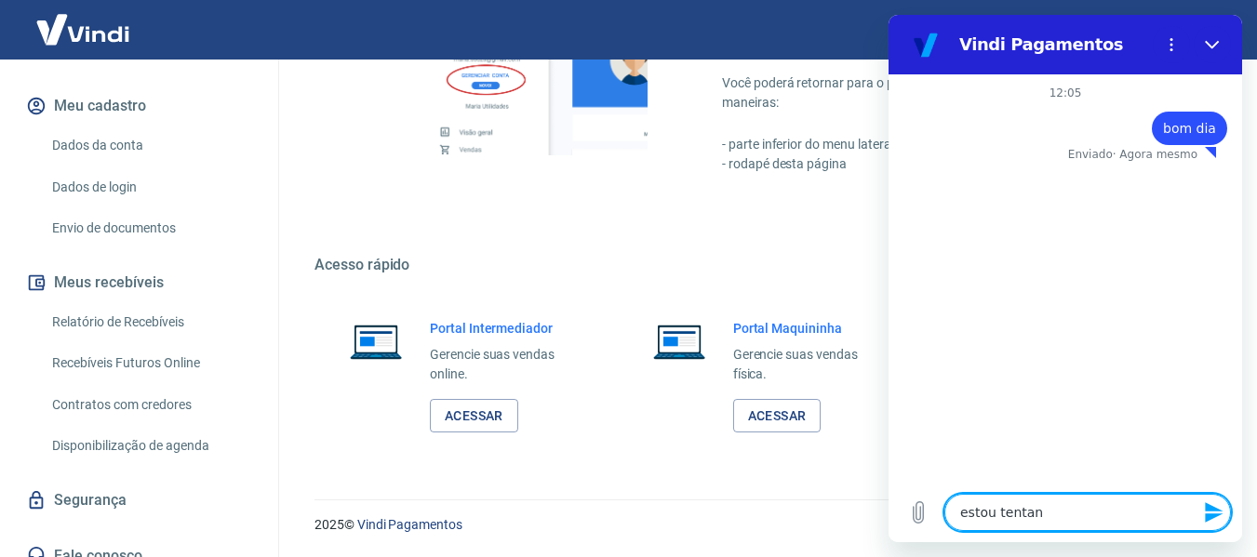
type textarea "x"
type textarea "estou tentanto"
type textarea "x"
type textarea "estou tentant"
type textarea "x"
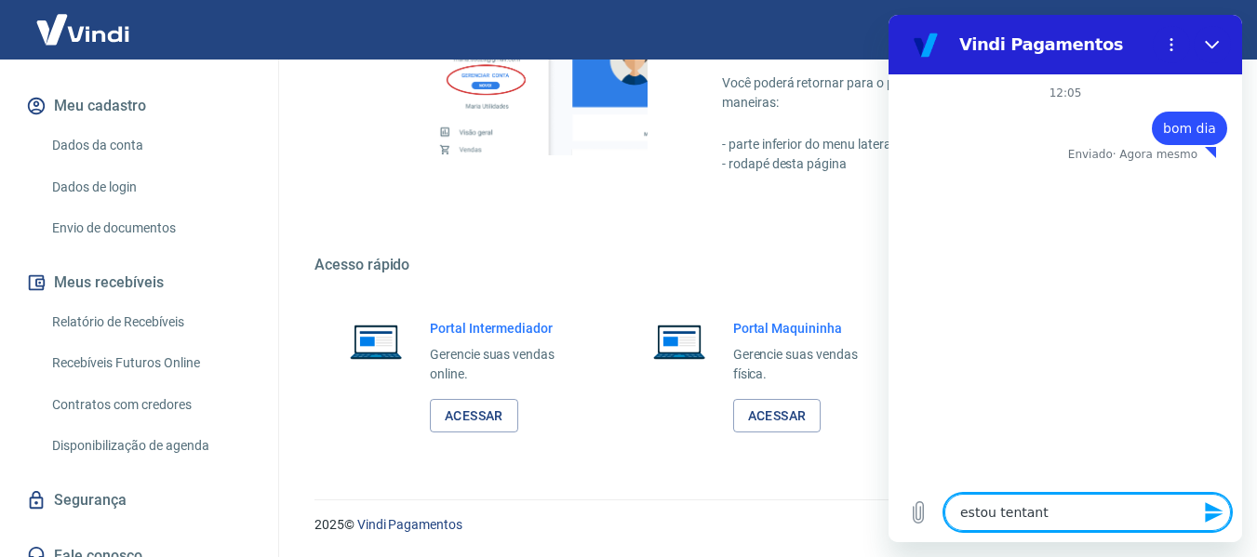
type textarea "estou tentan"
type textarea "x"
type textarea "estou tentand"
type textarea "x"
type textarea "estou tentand"
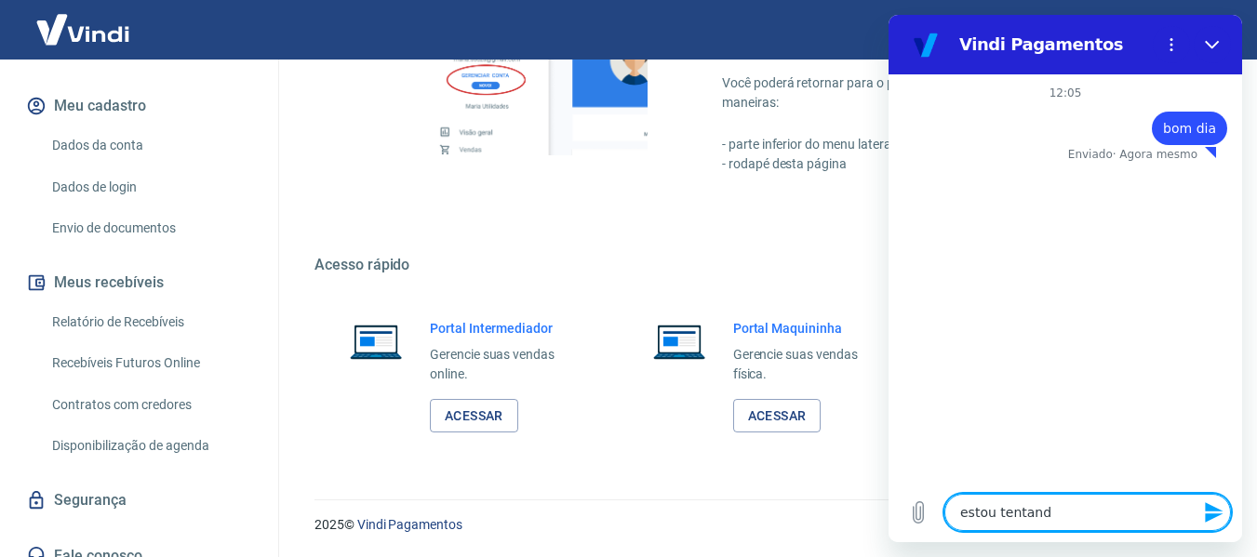
type textarea "x"
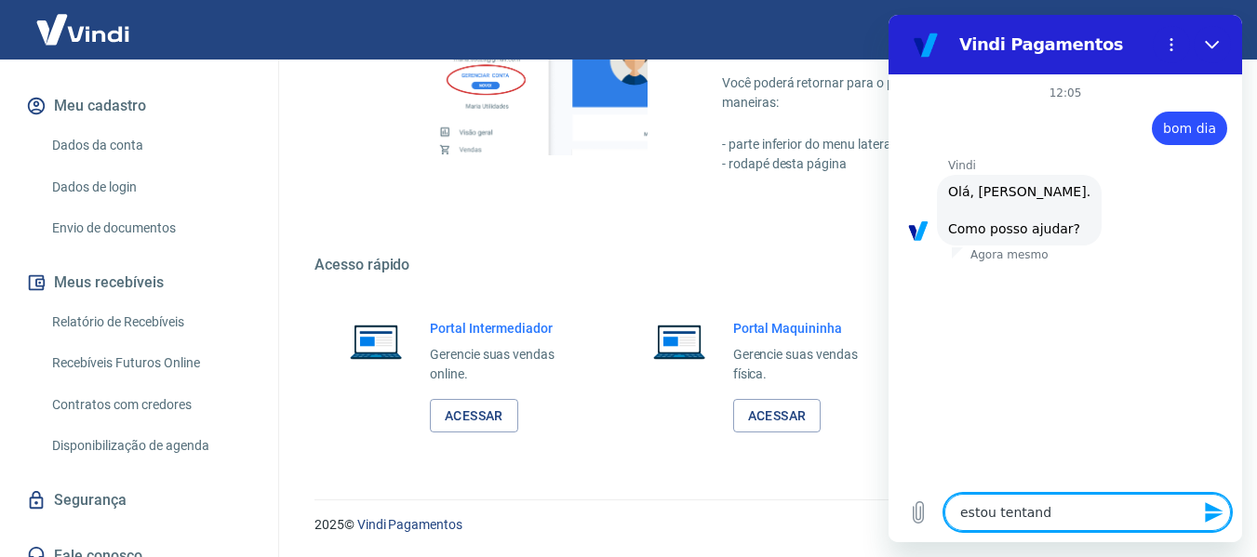
type textarea "estou tentand"
type textarea "x"
type textarea "estou tentando"
type textarea "x"
type textarea "estou tentando"
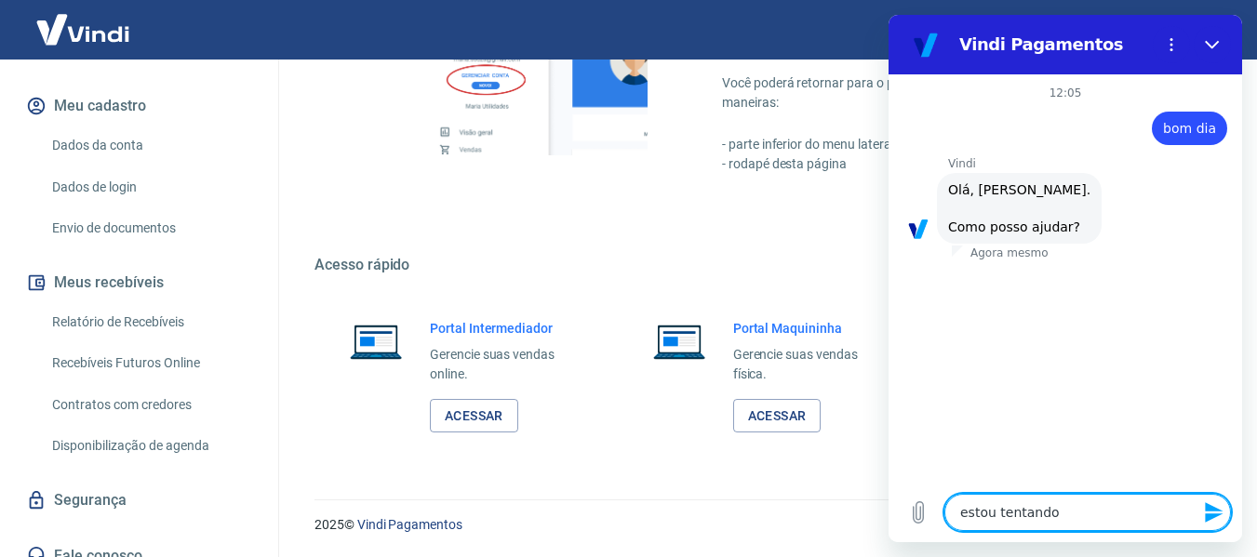
type textarea "x"
type textarea "estou tentando c"
type textarea "x"
type textarea "estou tentando co"
type textarea "x"
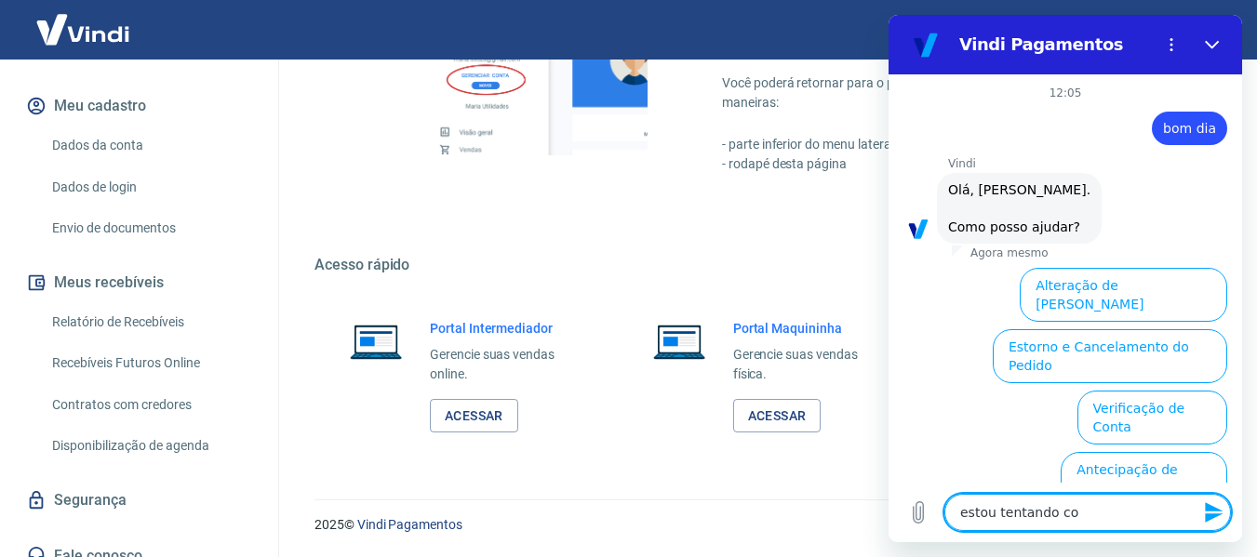
type textarea "estou tentando con"
type textarea "x"
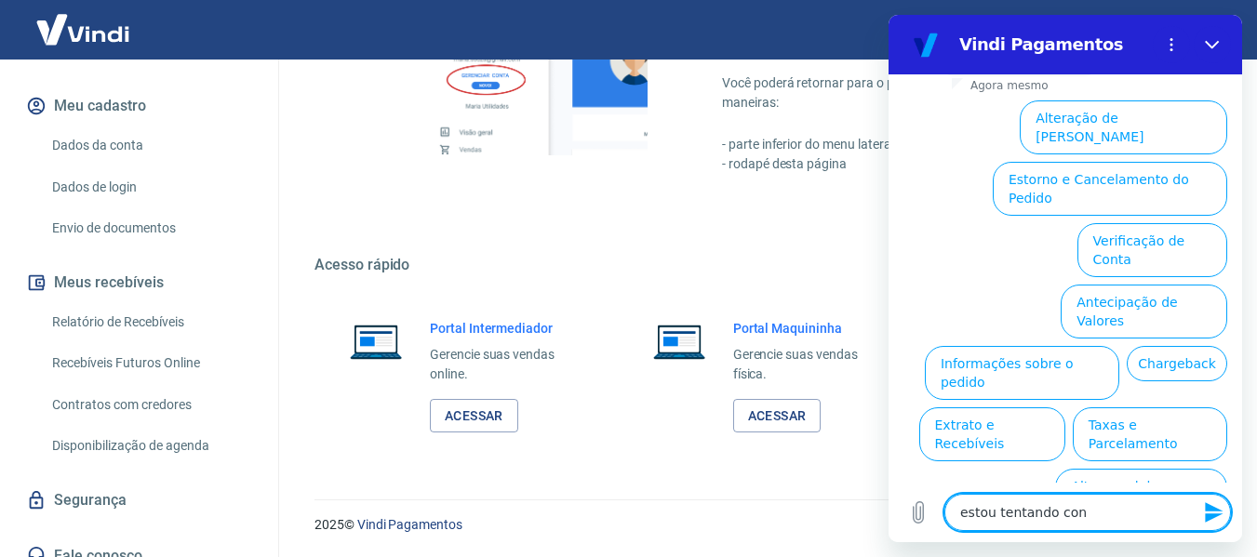
type textarea "estou tentando cone"
type textarea "x"
type textarea "estou tentando conec"
type textarea "x"
type textarea "estou tentando conec"
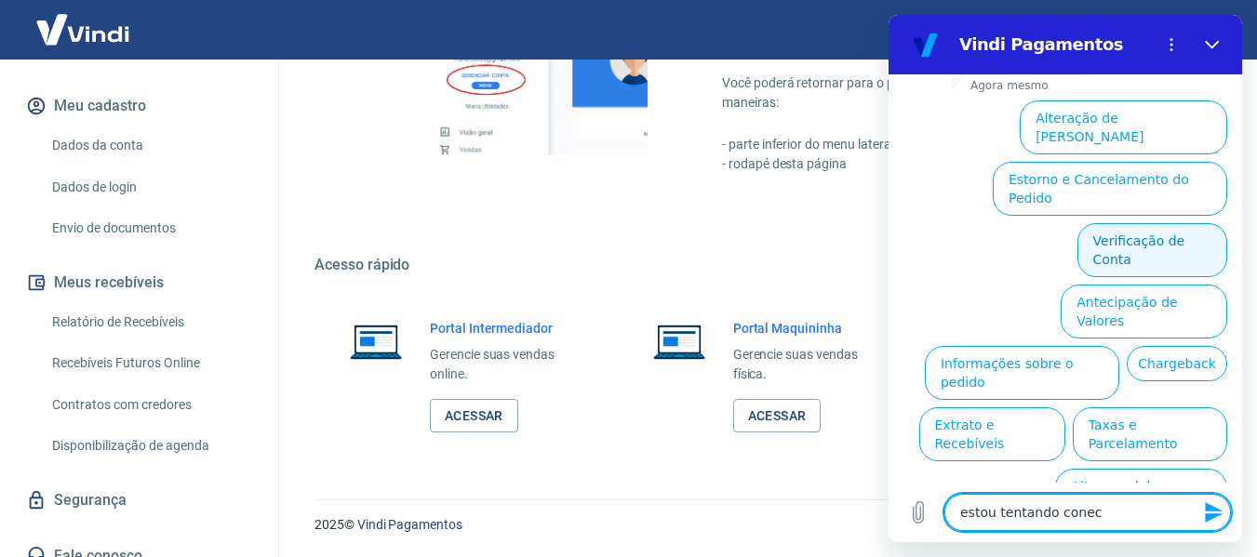
click at [1188, 223] on button "Verificação de Conta" at bounding box center [1152, 250] width 150 height 54
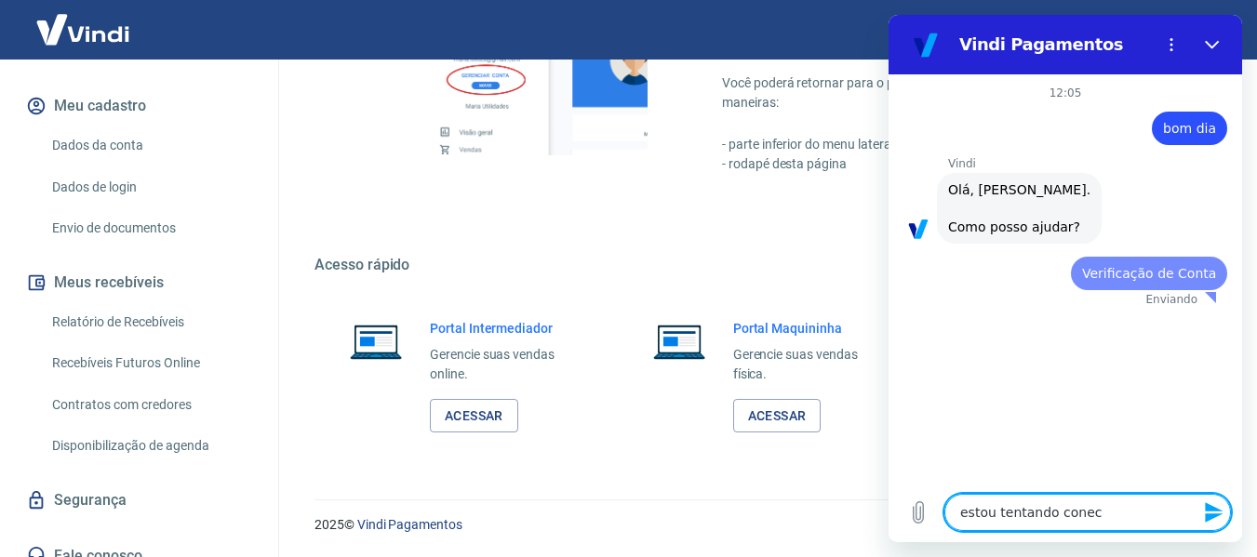
scroll to position [0, 0]
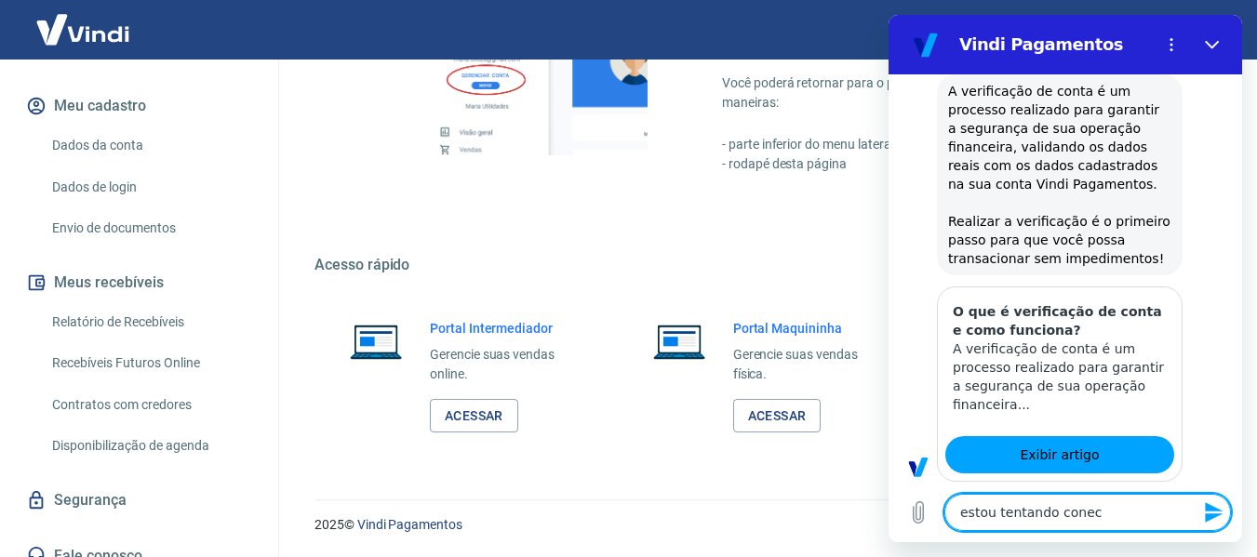
type textarea "x"
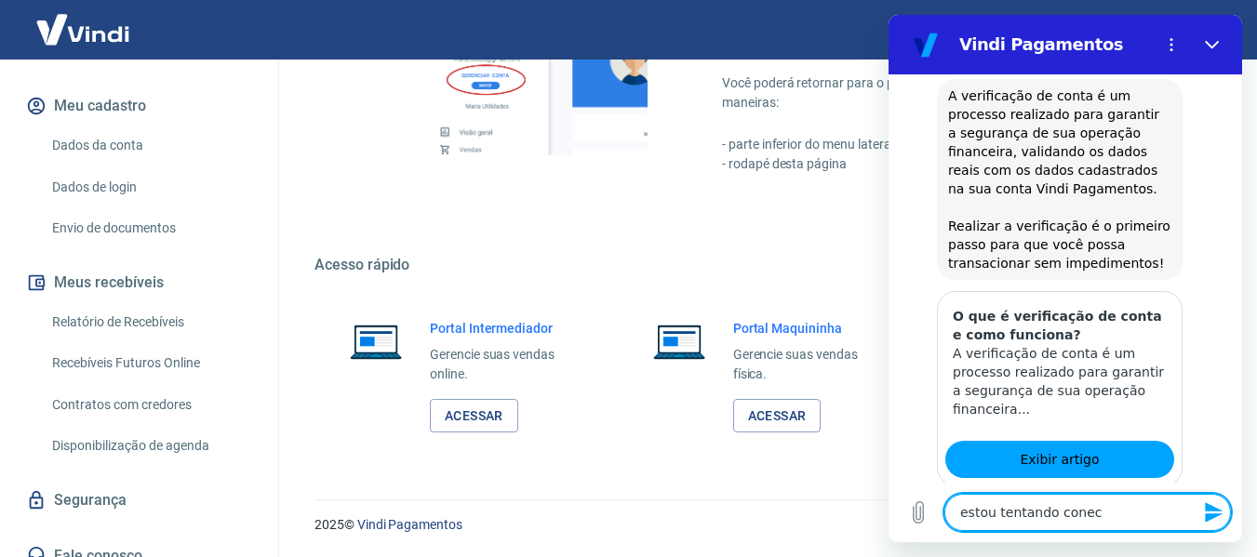
scroll to position [352, 0]
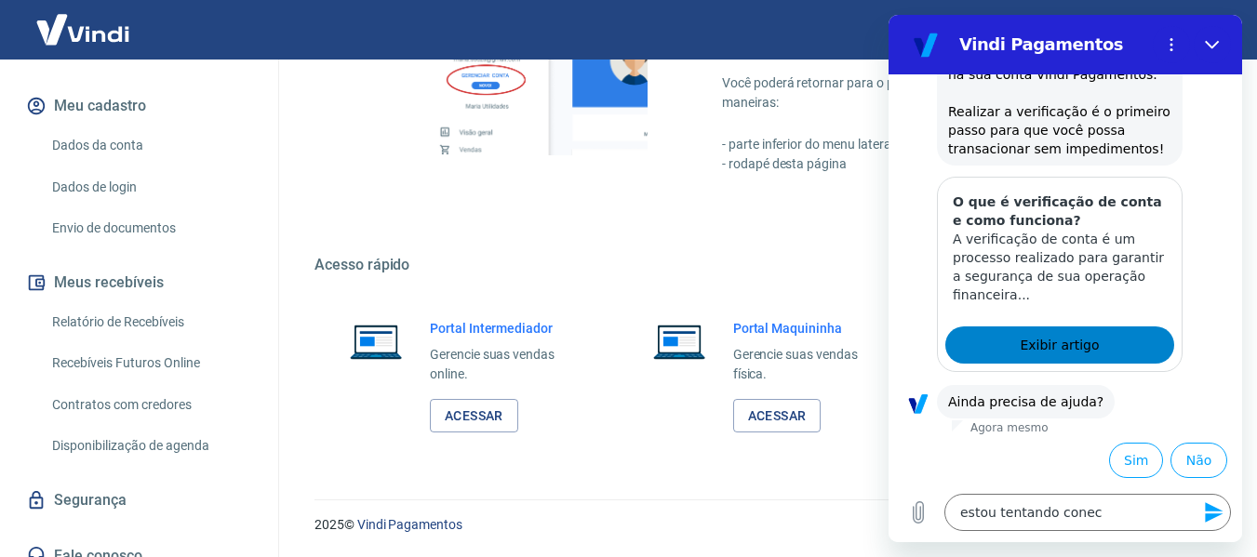
click at [1070, 338] on span "Exibir artigo" at bounding box center [1059, 345] width 79 height 22
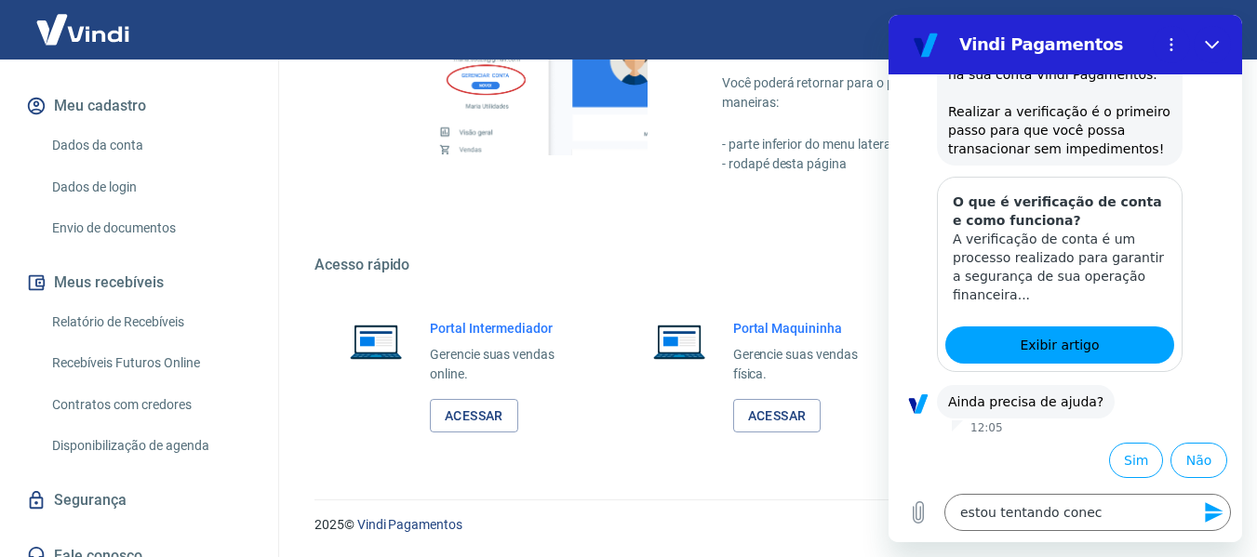
click at [119, 133] on link "Dados da conta" at bounding box center [150, 146] width 211 height 38
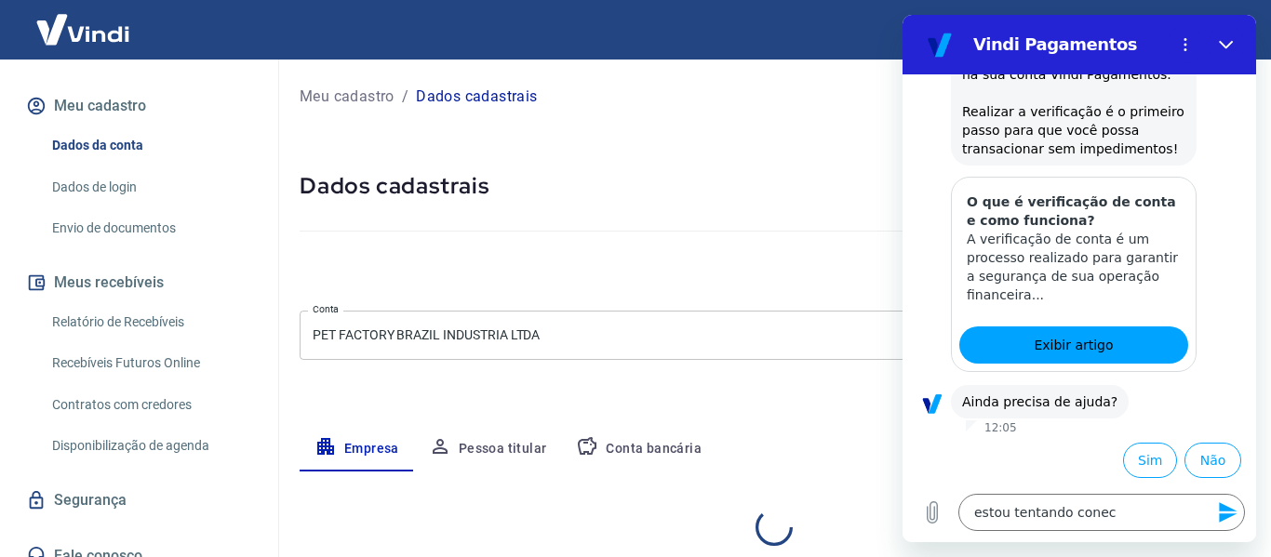
select select "SC"
select select "business"
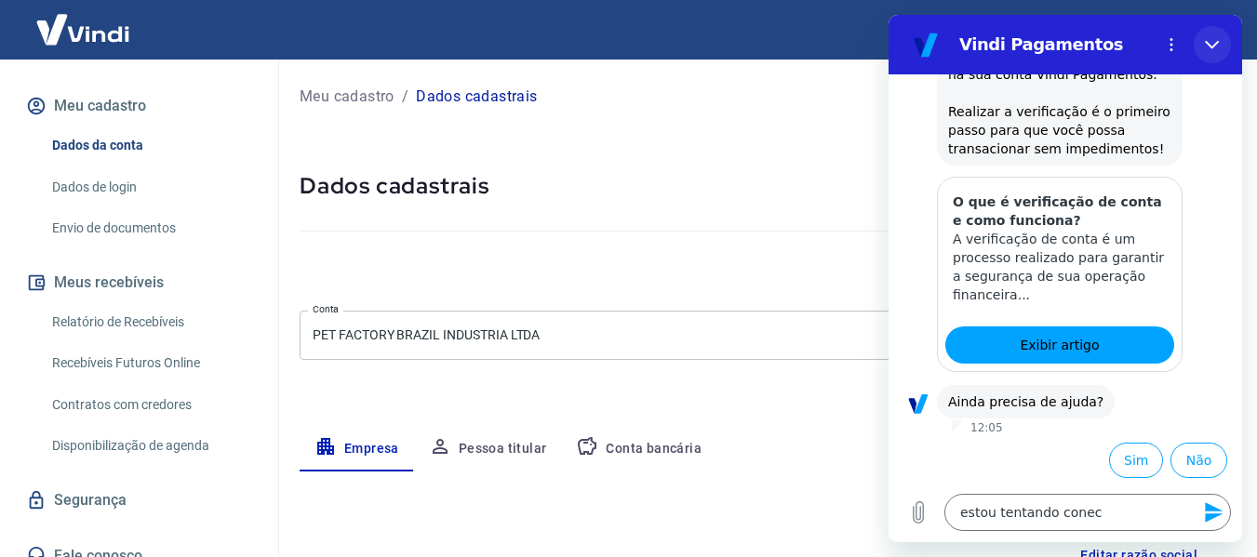
click at [1210, 47] on icon "Fechar" at bounding box center [1212, 45] width 14 height 8
type textarea "x"
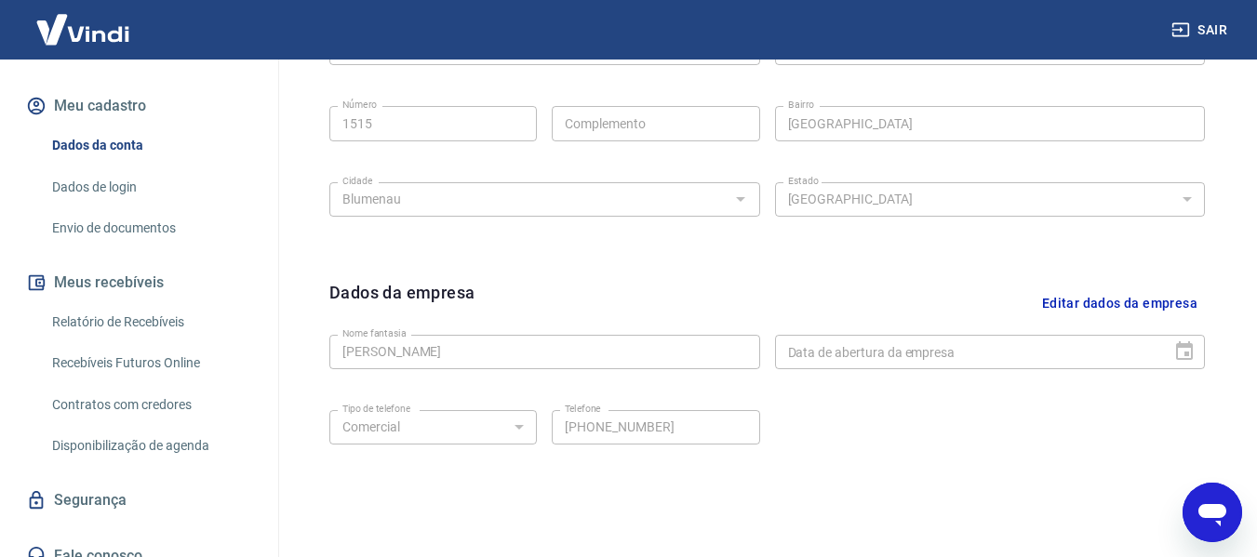
scroll to position [744, 0]
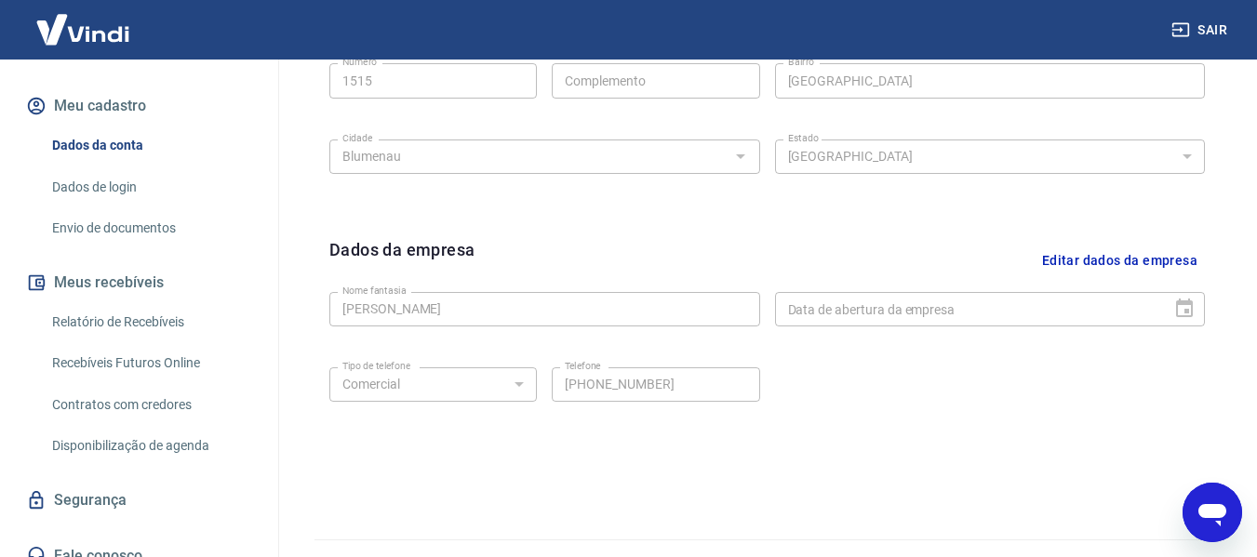
click at [1187, 314] on div "Data de abertura da empresa" at bounding box center [990, 309] width 431 height 34
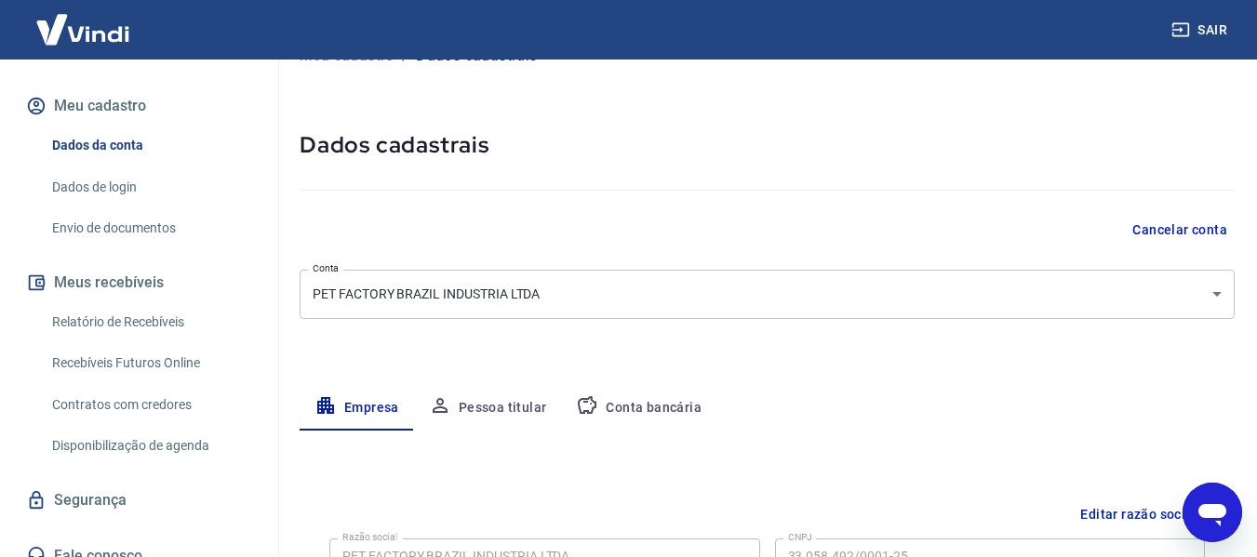
scroll to position [40, 0]
drag, startPoint x: 530, startPoint y: 432, endPoint x: 528, endPoint y: 417, distance: 15.0
click at [529, 411] on button "Pessoa titular" at bounding box center [488, 409] width 148 height 45
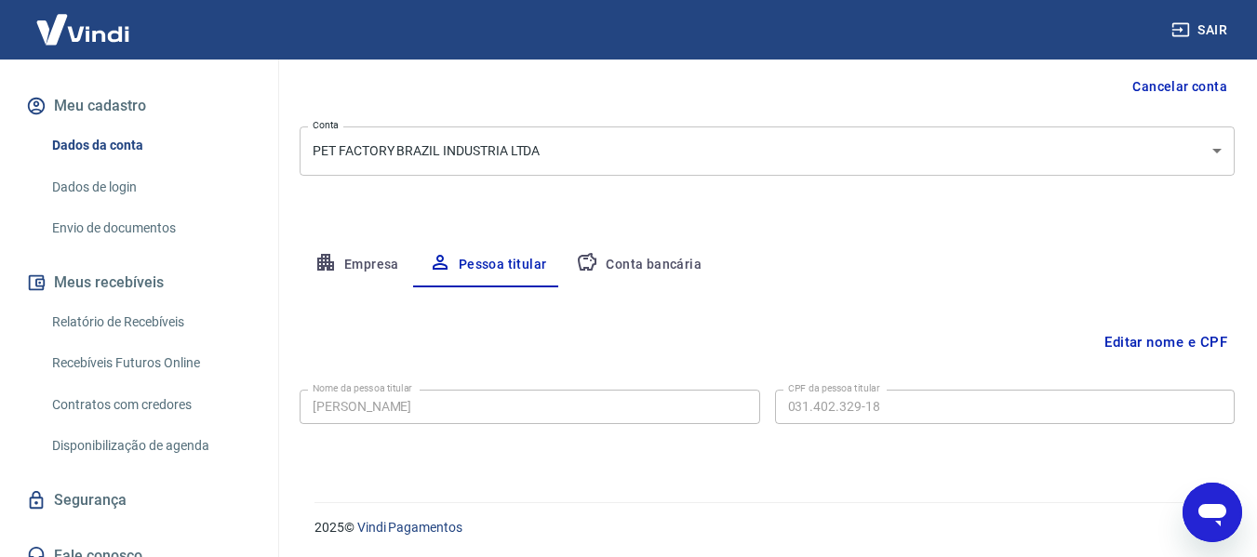
scroll to position [187, 0]
click at [689, 262] on button "Conta bancária" at bounding box center [638, 262] width 155 height 45
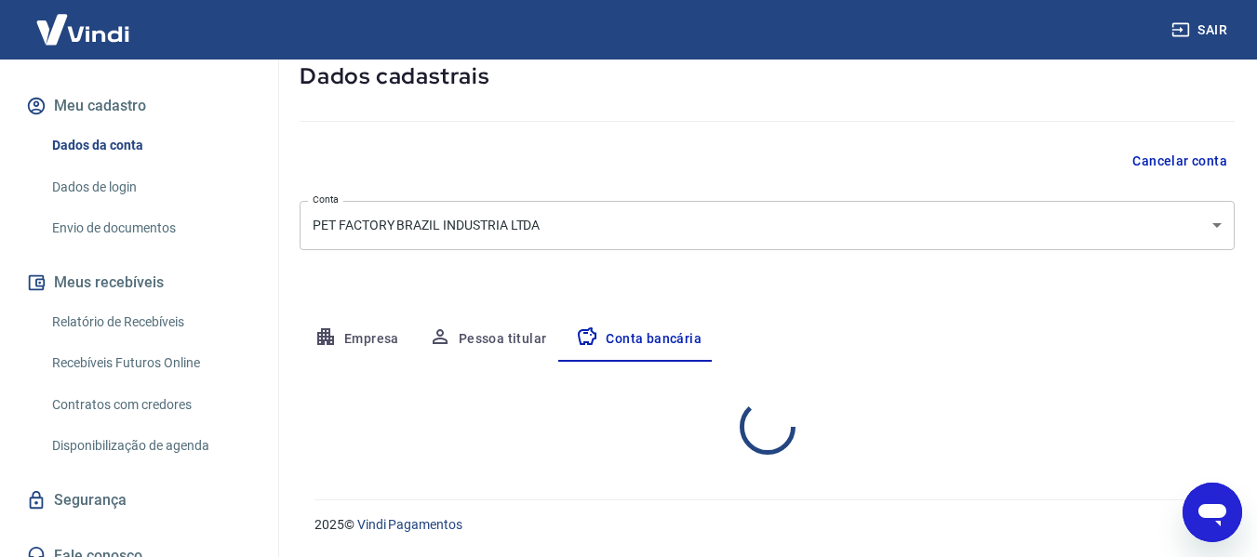
select select "1"
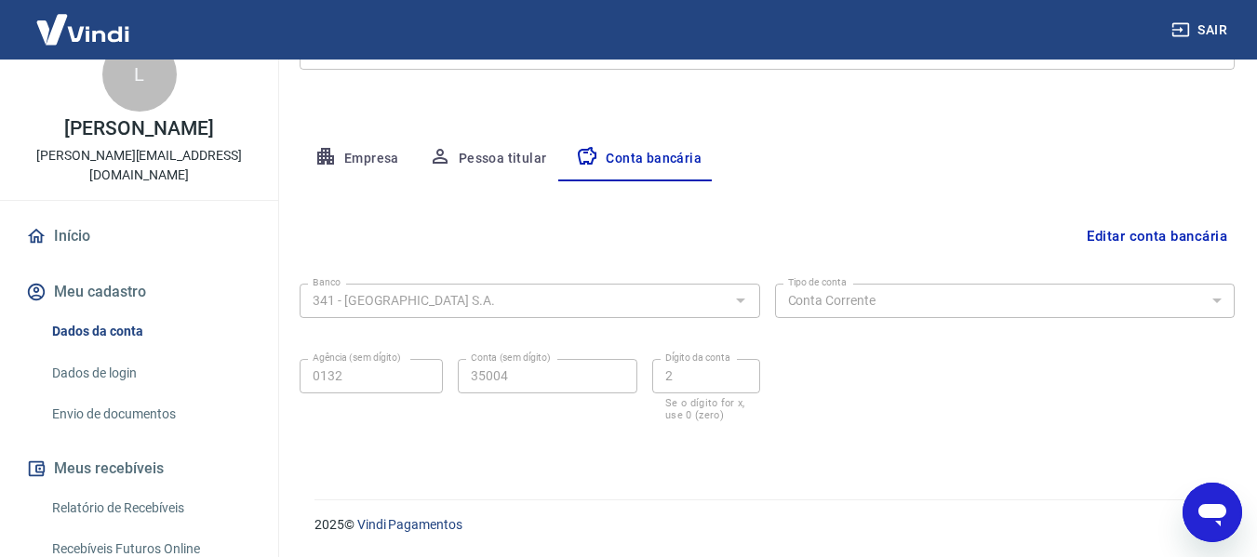
scroll to position [0, 0]
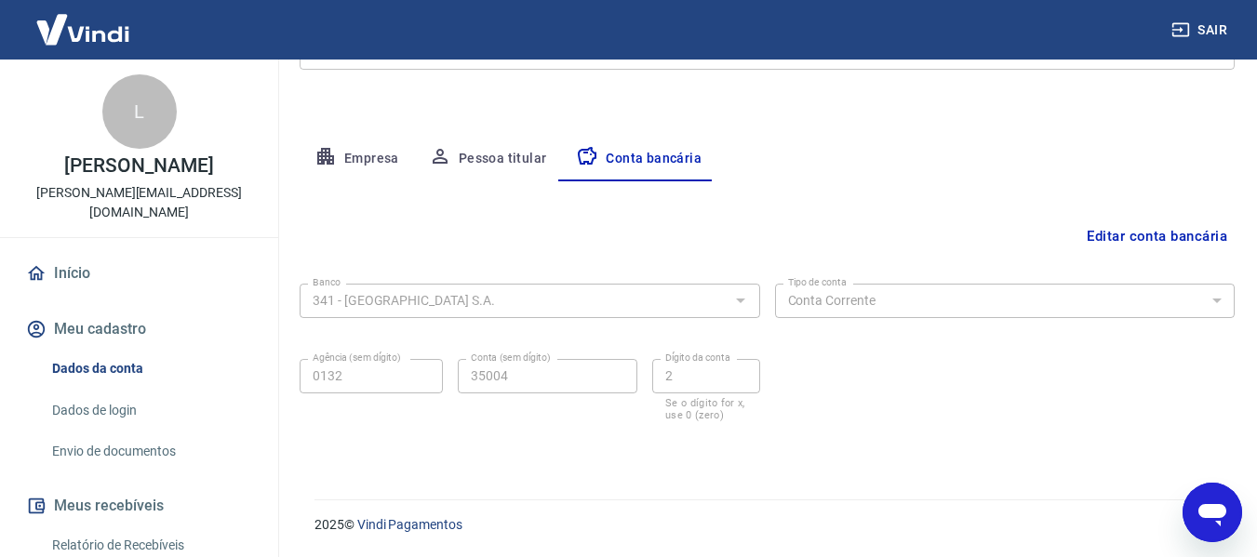
click at [171, 203] on div "L Luciano Becker luciano@petfactory.com.br" at bounding box center [139, 149] width 278 height 178
click at [121, 104] on div "L" at bounding box center [139, 111] width 74 height 74
click at [122, 105] on div "L" at bounding box center [139, 111] width 74 height 74
drag, startPoint x: 153, startPoint y: 164, endPoint x: 156, endPoint y: 177, distance: 13.5
click at [155, 176] on p "[PERSON_NAME]" at bounding box center [138, 166] width 149 height 20
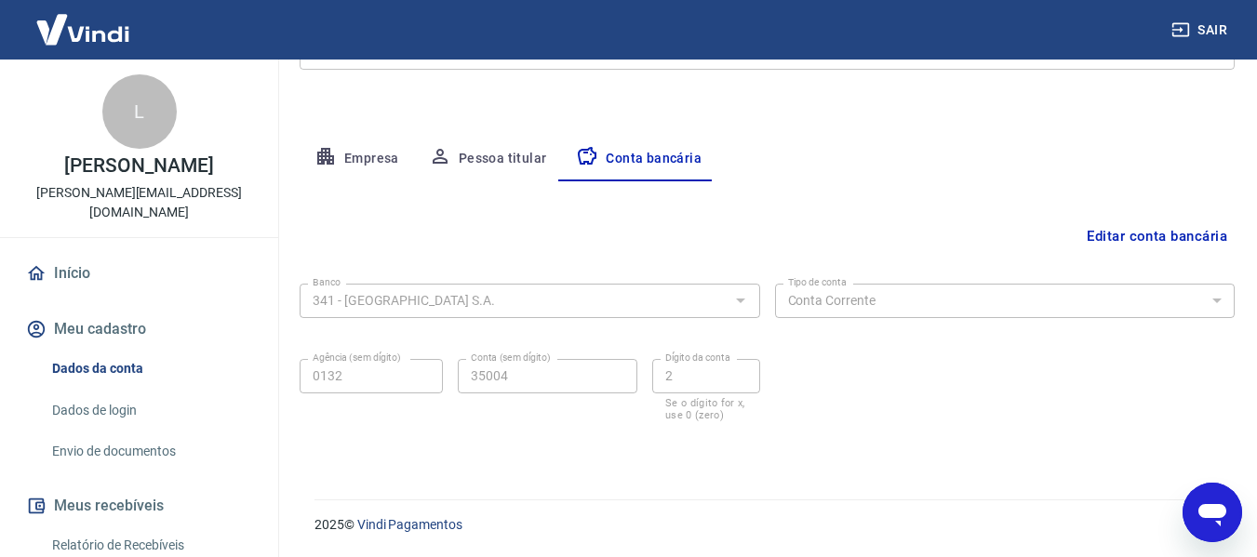
click at [159, 191] on p "[PERSON_NAME][EMAIL_ADDRESS][DOMAIN_NAME]" at bounding box center [139, 202] width 248 height 39
click at [1206, 496] on icon "Abrir janela de mensagens" at bounding box center [1212, 512] width 33 height 33
type textarea "x"
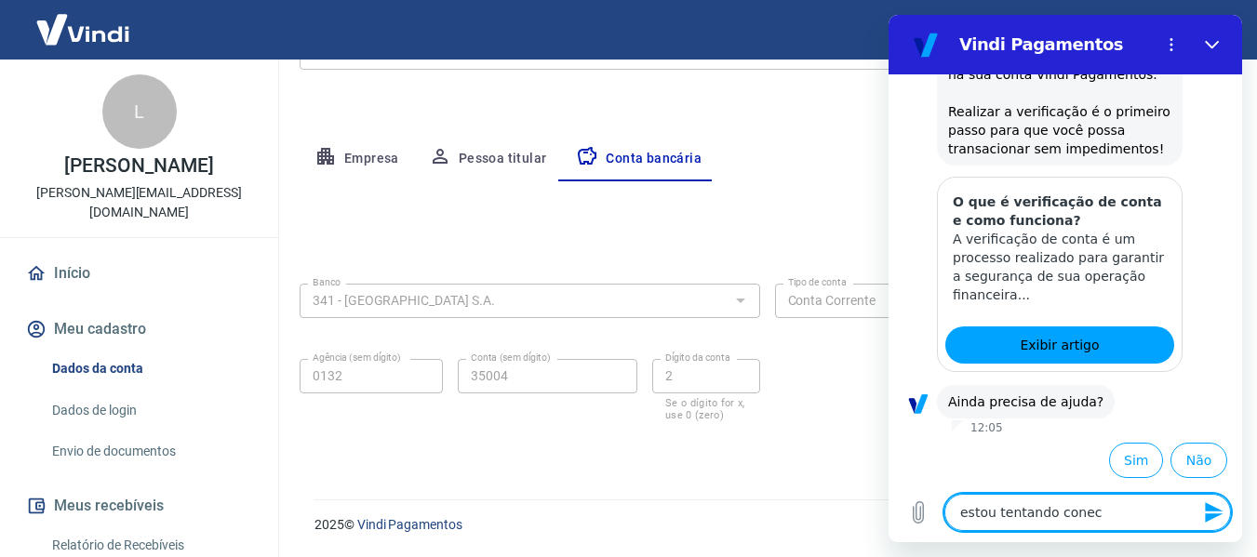
type textarea "estou tentando conect"
type textarea "x"
type textarea "estou tentando conecta"
type textarea "x"
type textarea "estou tentando conectar"
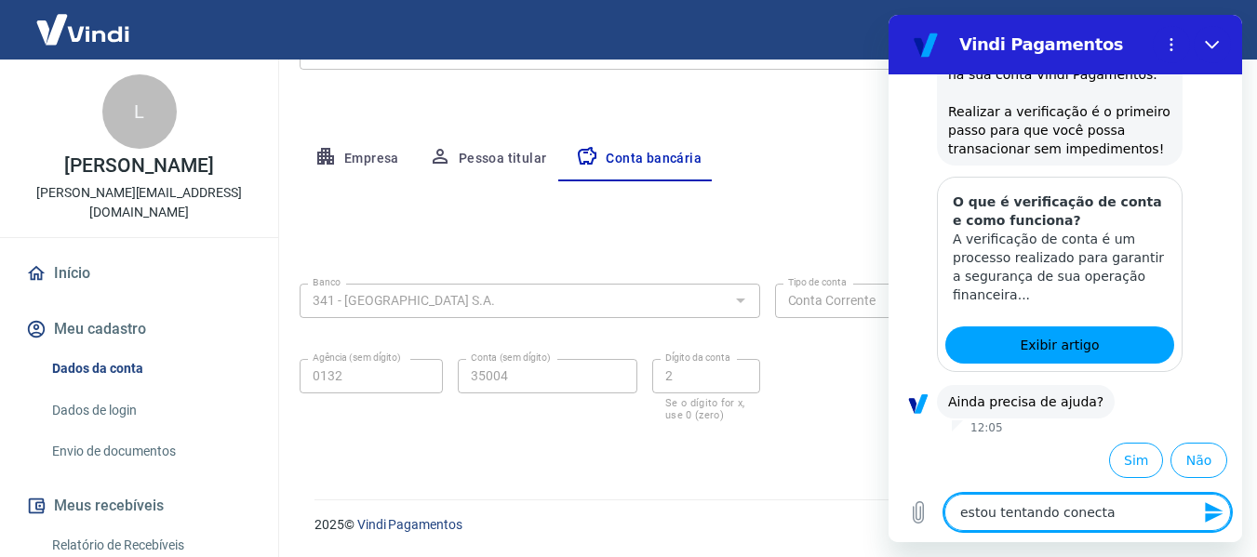
type textarea "x"
type textarea "estou tentando conectar"
type textarea "x"
type textarea "estou tentando conectar c"
type textarea "x"
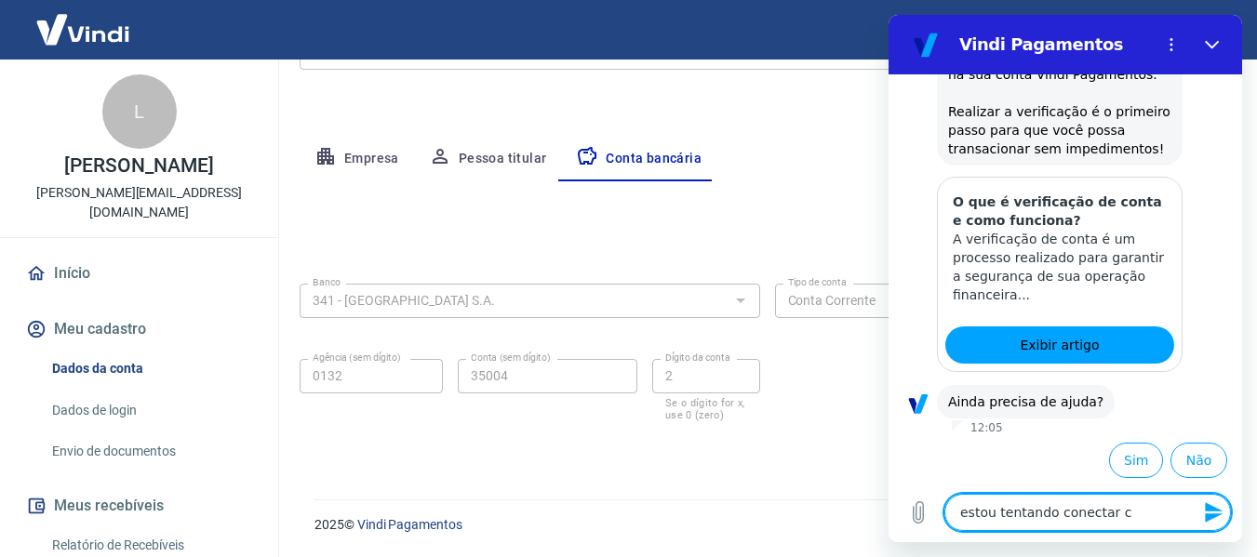
type textarea "estou tentando conectar co"
type textarea "x"
type textarea "estou tentando conectar com"
type textarea "x"
type textarea "estou tentando conectar com"
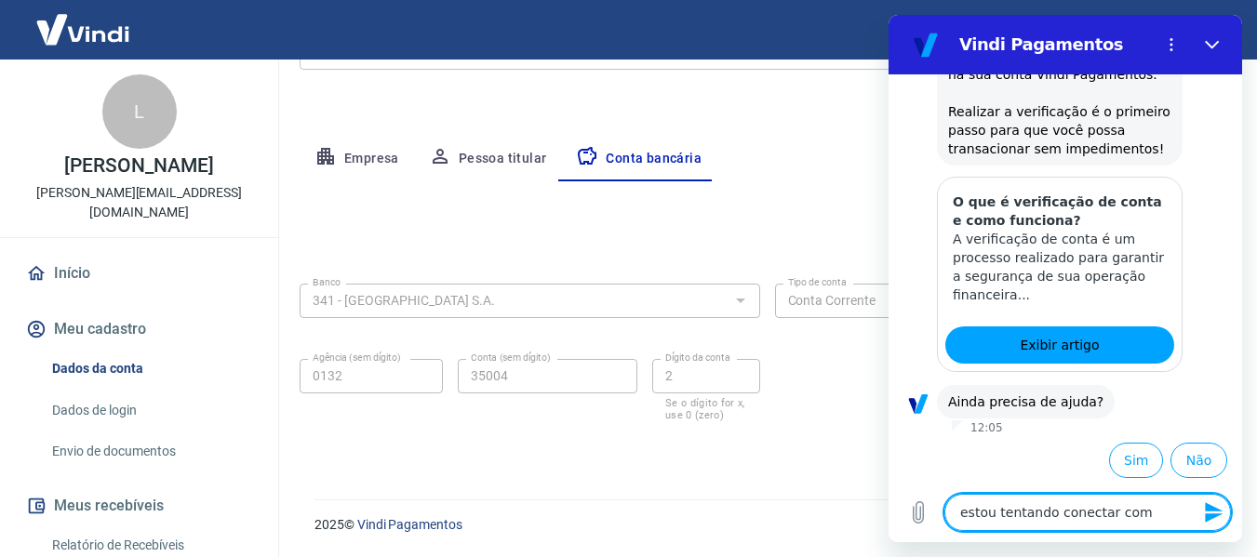
type textarea "x"
type textarea "estou tentando conectar com a"
type textarea "x"
type textarea "estou tentando conectar com a"
type textarea "x"
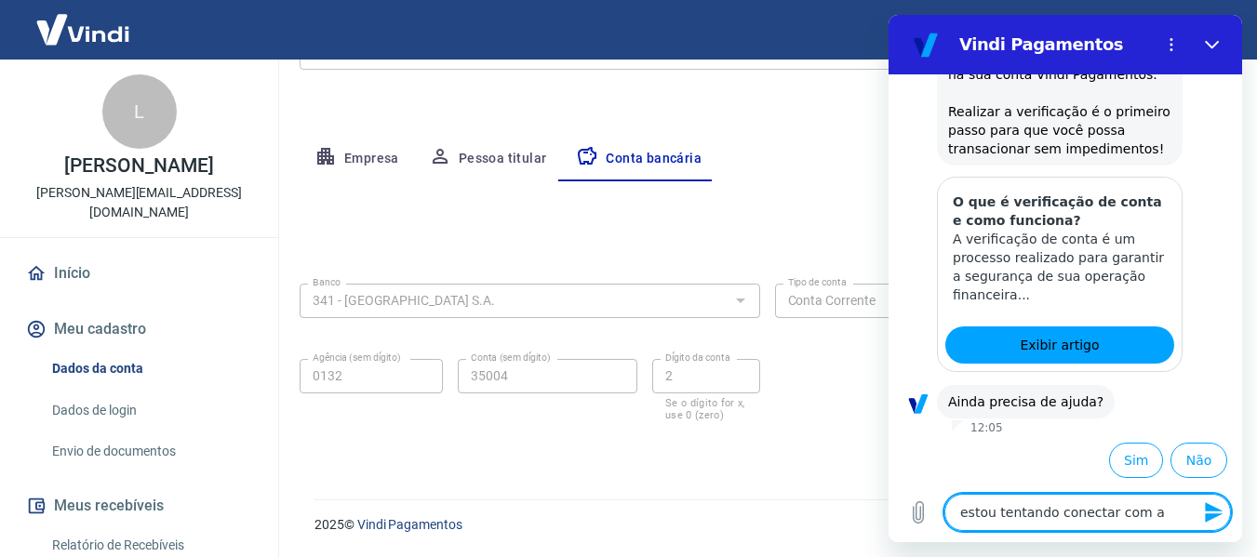
type textarea "estou tentando conectar com a l"
type textarea "x"
type textarea "estou tentando conectar com a lo"
type textarea "x"
type textarea "estou tentando conectar com a loj"
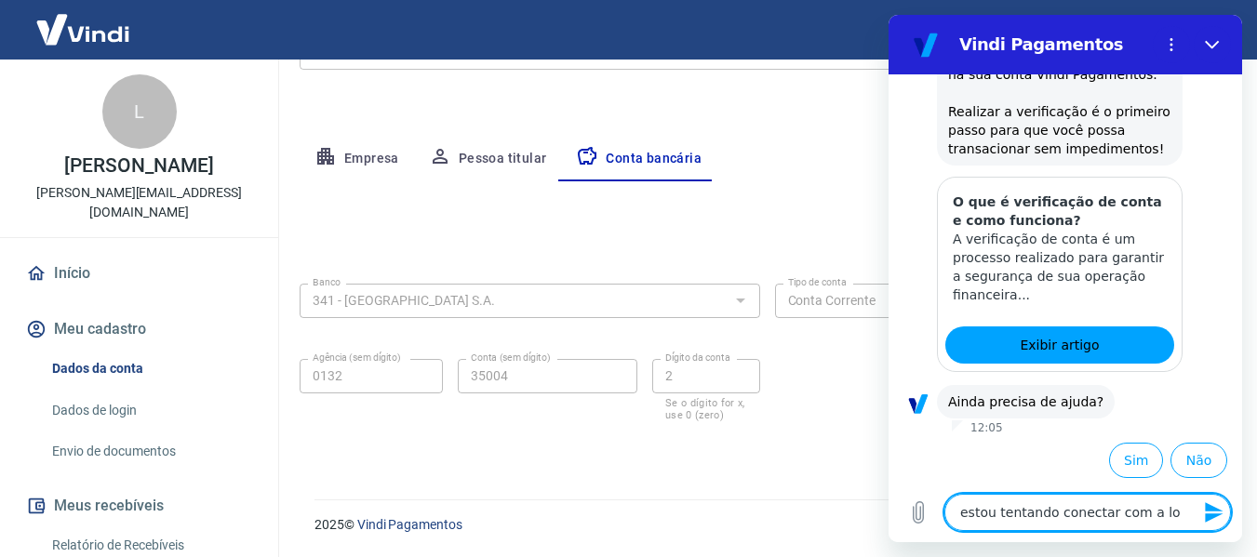
type textarea "x"
type textarea "estou tentando conectar com a loja"
type textarea "x"
type textarea "estou tentando conectar com a loja"
type textarea "x"
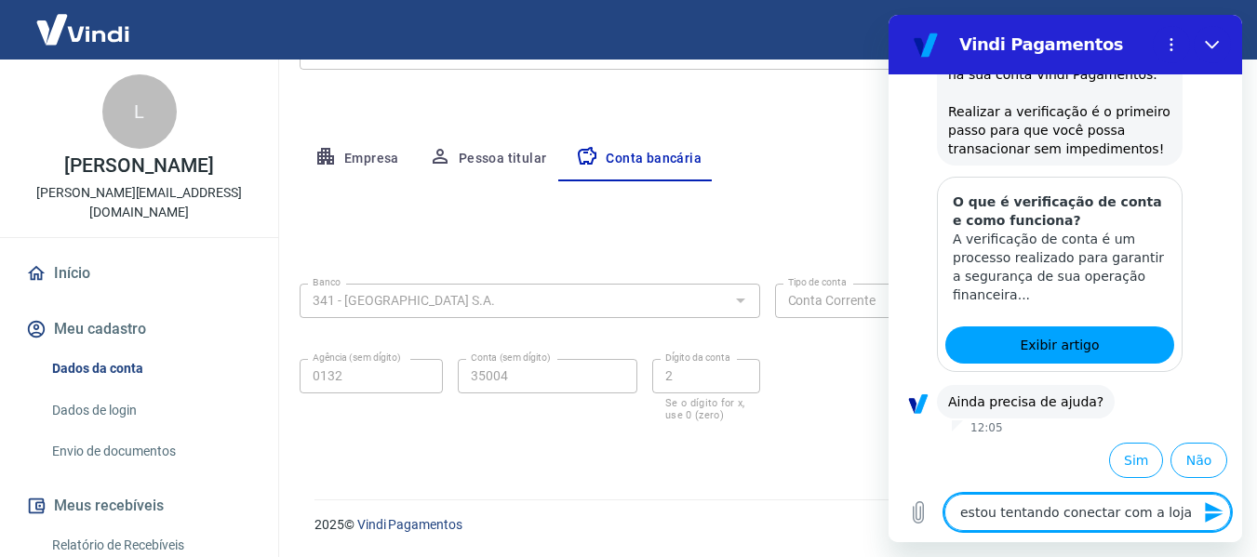
type textarea "estou tentando conectar com a loja m"
type textarea "x"
type textarea "estou tentando conectar com a loja ma"
type textarea "x"
type textarea "estou tentando conectar com a loja mas"
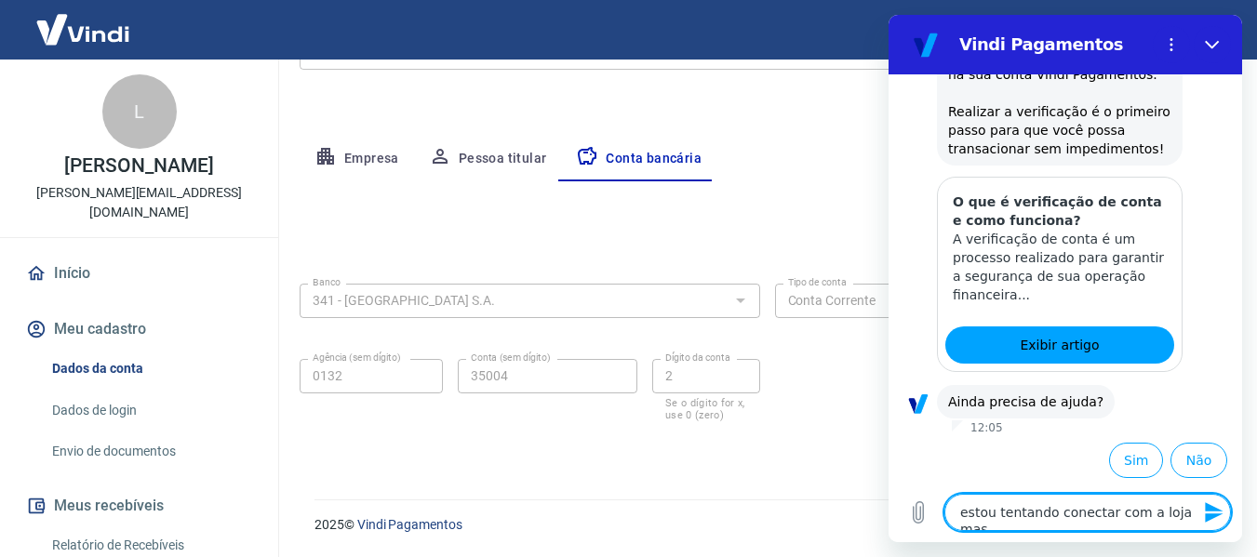
type textarea "x"
type textarea "estou tentando conectar com a loja mas"
type textarea "x"
type textarea "estou tentando conectar com a loja mas n"
type textarea "x"
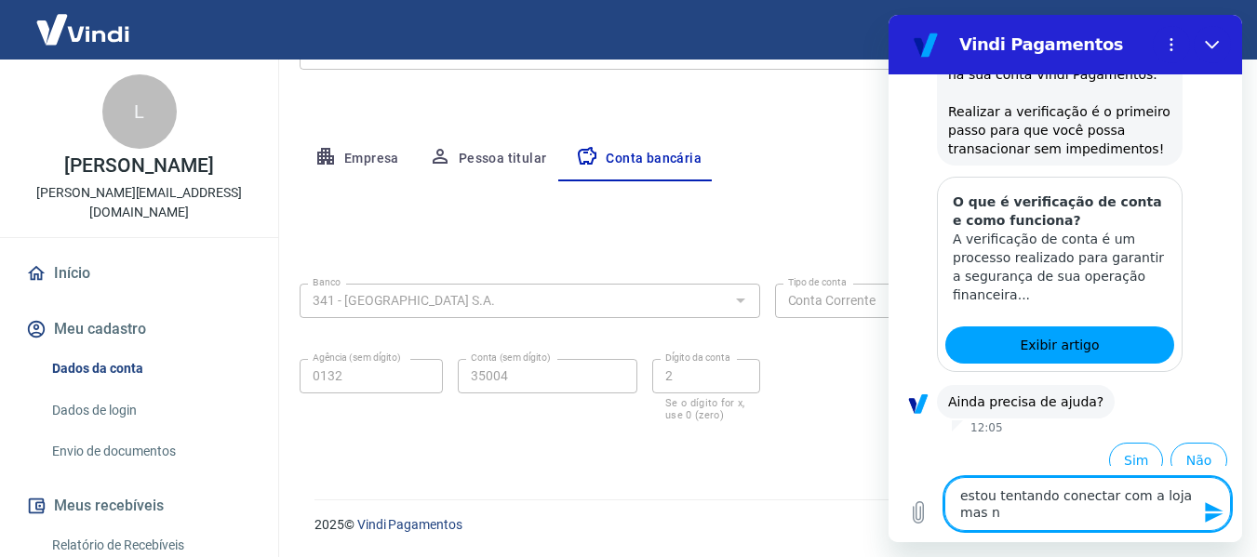
type textarea "estou tentando conectar com a loja mas"
type textarea "x"
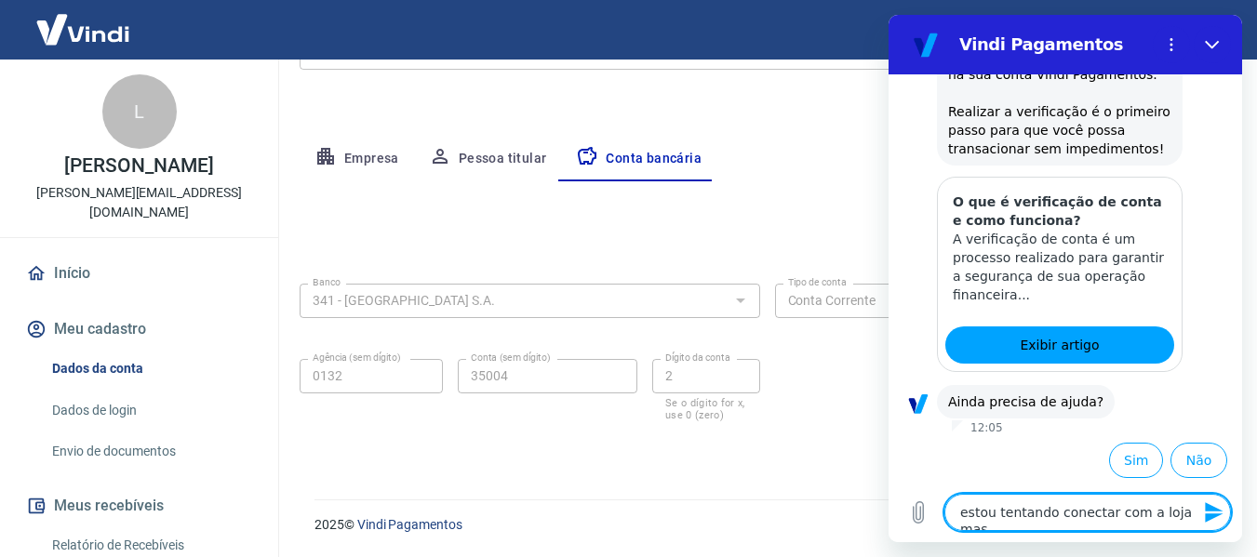
type textarea "estou tentando conectar com a loja mas"
type textarea "x"
type textarea "estou tentando conectar com a loja ma"
type textarea "x"
type textarea "estou tentando conectar com a loja m"
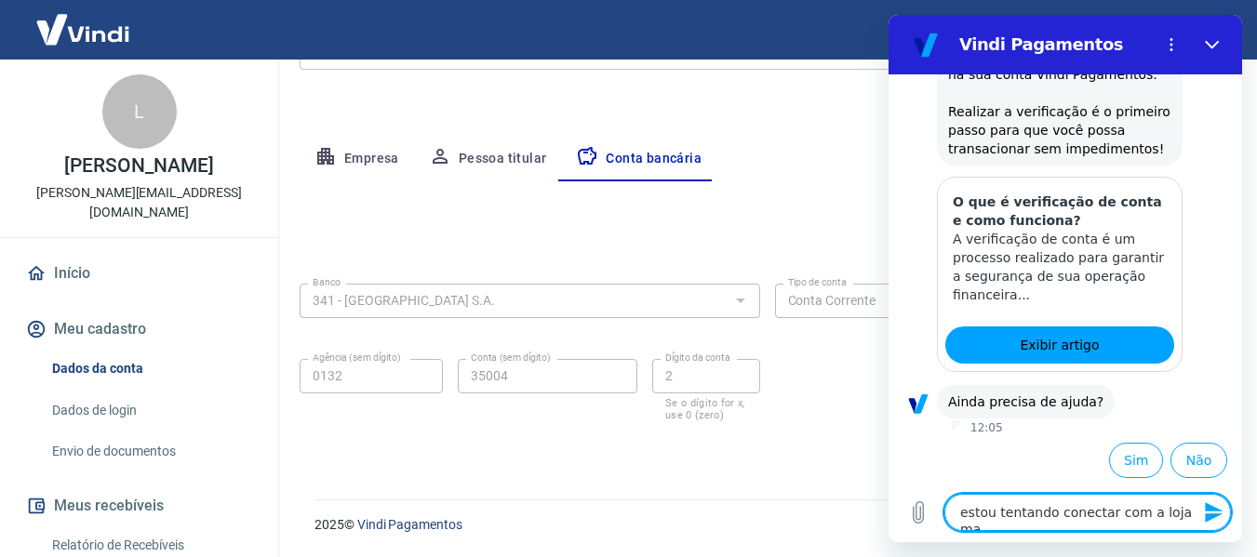
type textarea "x"
type textarea "estou tentando conectar com a loja"
type textarea "x"
type textarea "estou tentando conectar com a loja e"
type textarea "x"
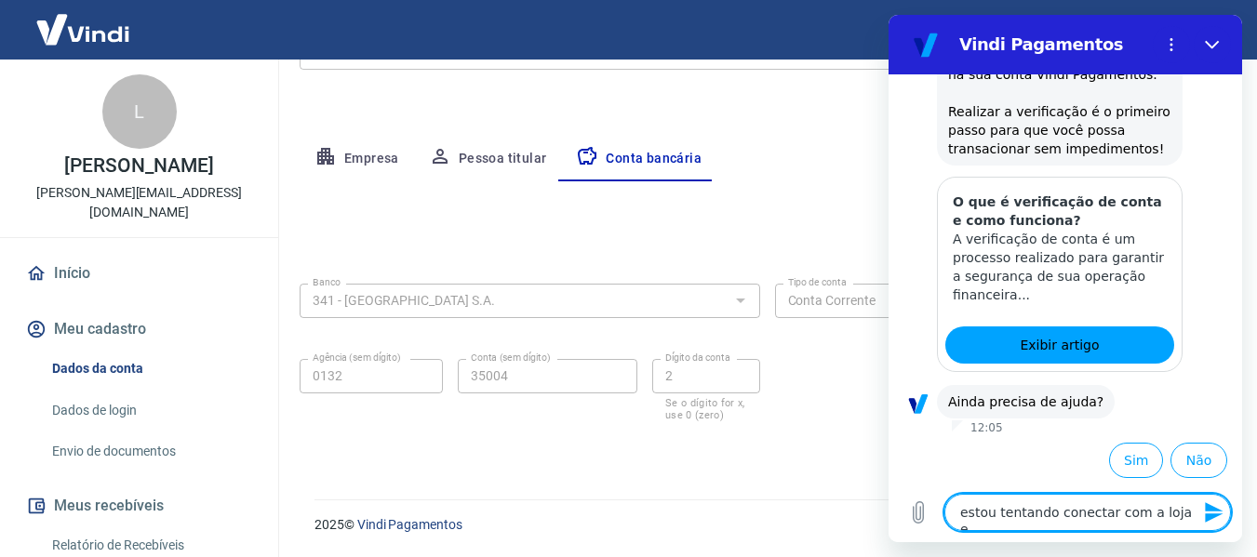
type textarea "estou tentando conectar com a loja e"
type textarea "x"
type textarea "estou tentando conectar com a loja e m"
type textarea "x"
type textarea "estou tentando conectar com a loja e me"
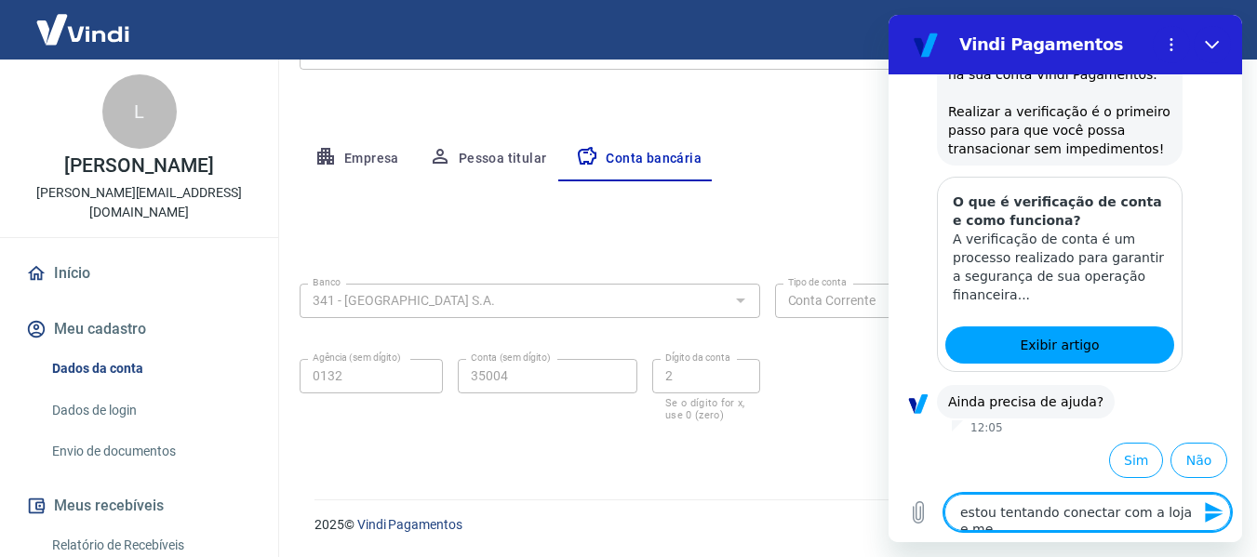
type textarea "x"
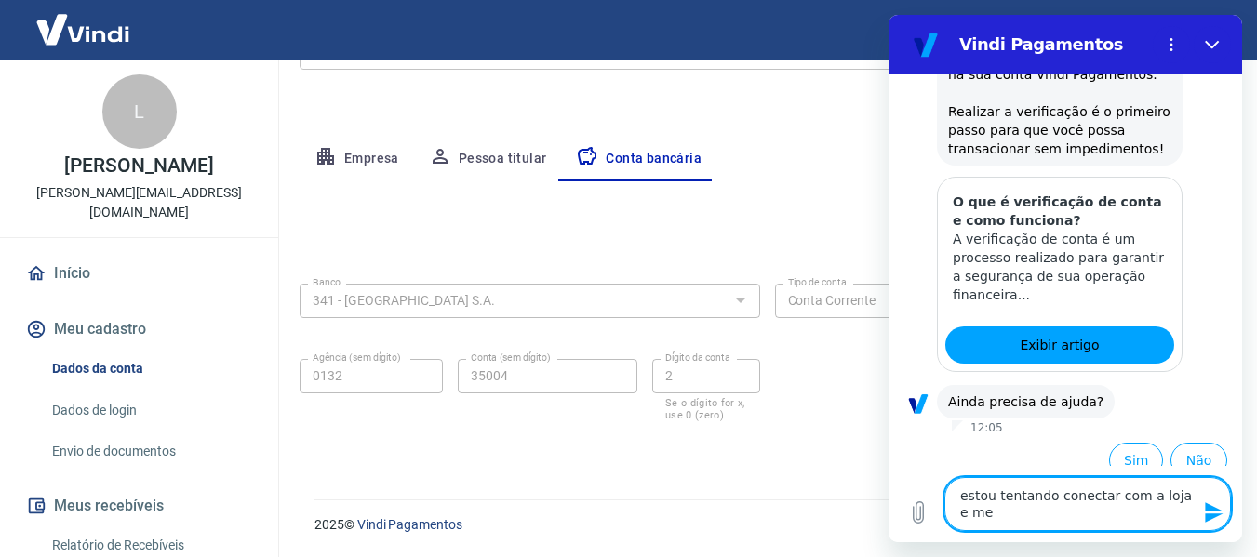
type textarea "estou tentando conectar com a loja e mes"
type textarea "x"
type textarea "estou tentando conectar com a loja e mes"
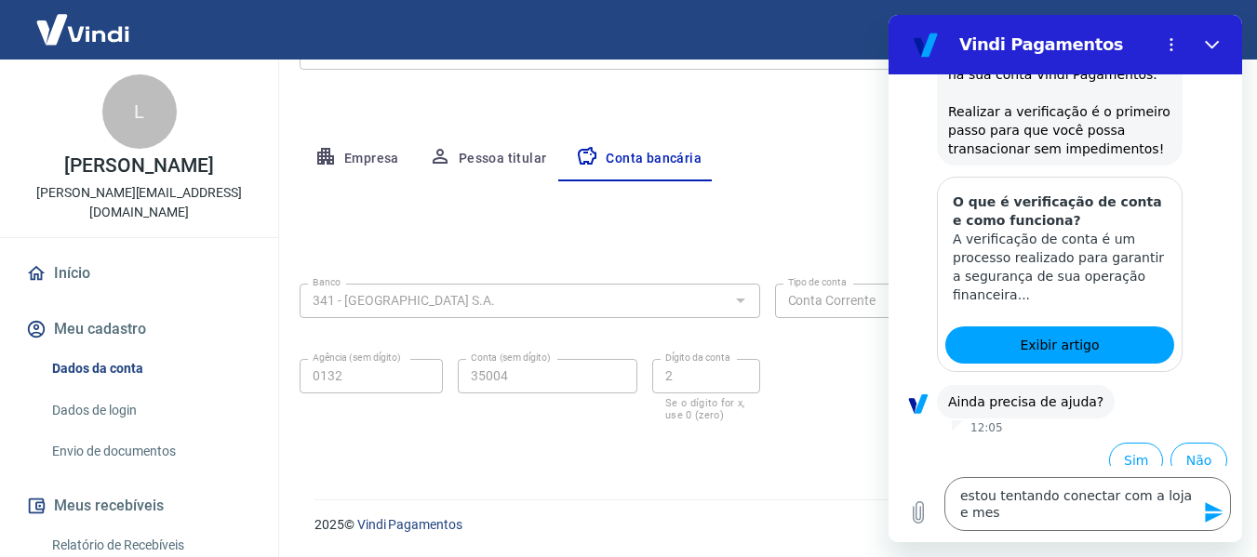
click at [1065, 432] on div "12:05" at bounding box center [1097, 428] width 290 height 15
click at [1119, 453] on button "Sim" at bounding box center [1136, 460] width 54 height 35
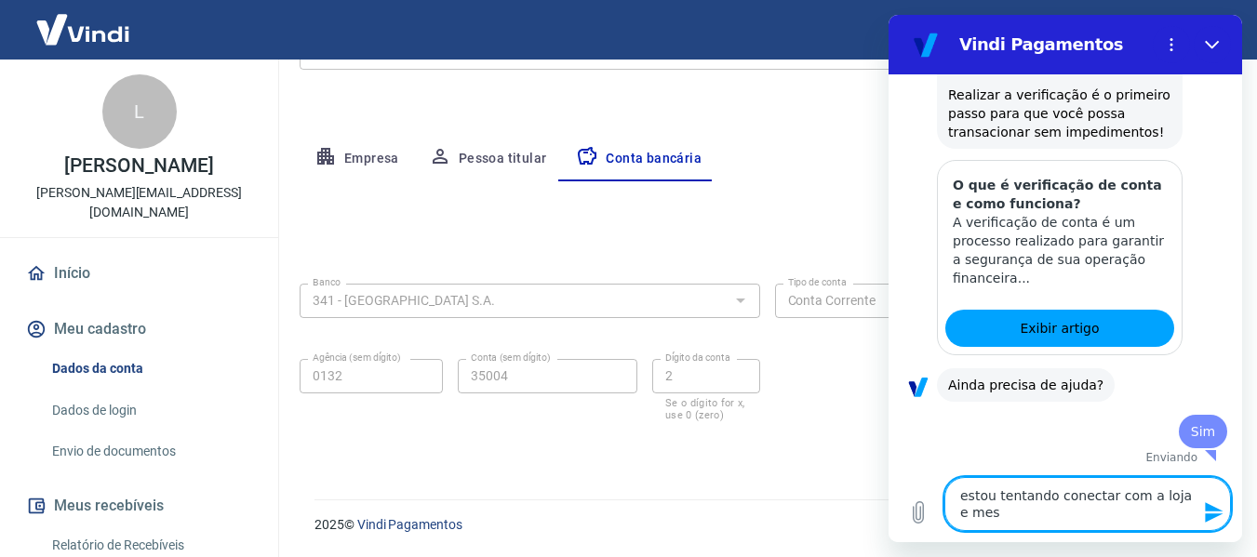
type textarea "x"
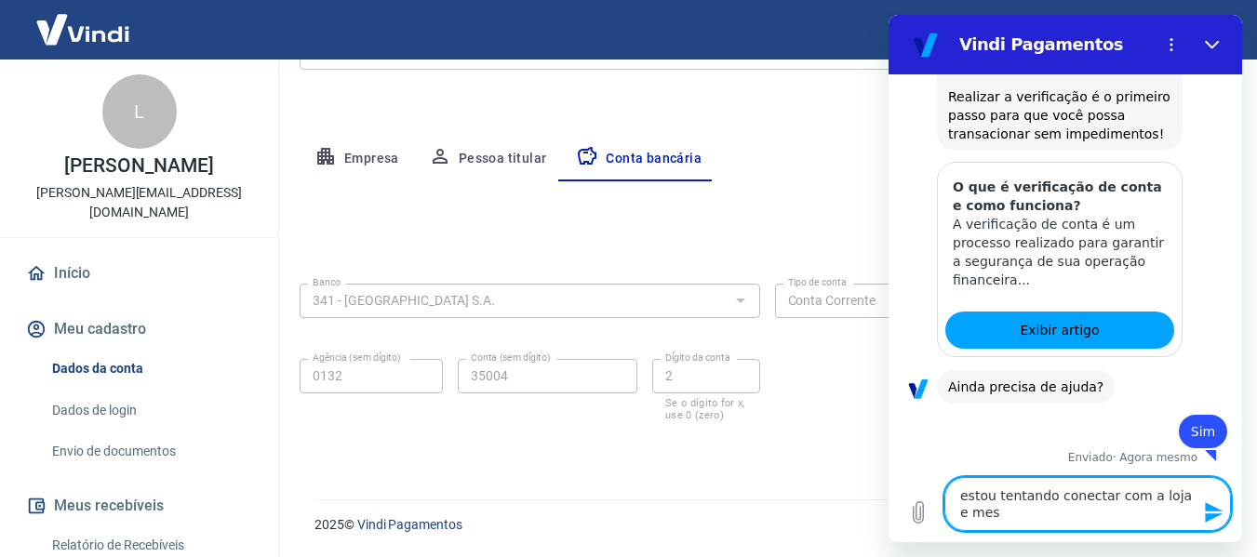
scroll to position [370, 0]
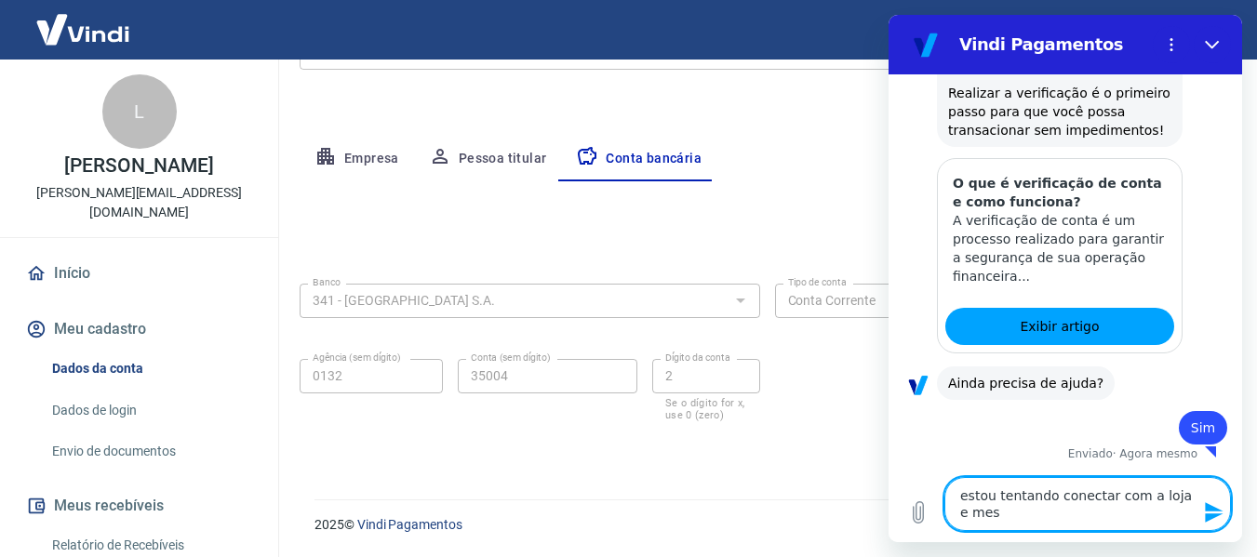
type textarea "estou tentando conectar com a loja e mesm"
type textarea "x"
type textarea "estou tentando conectar com a loja e mesmo"
type textarea "x"
type textarea "estou tentando conectar com a loja e mesmos"
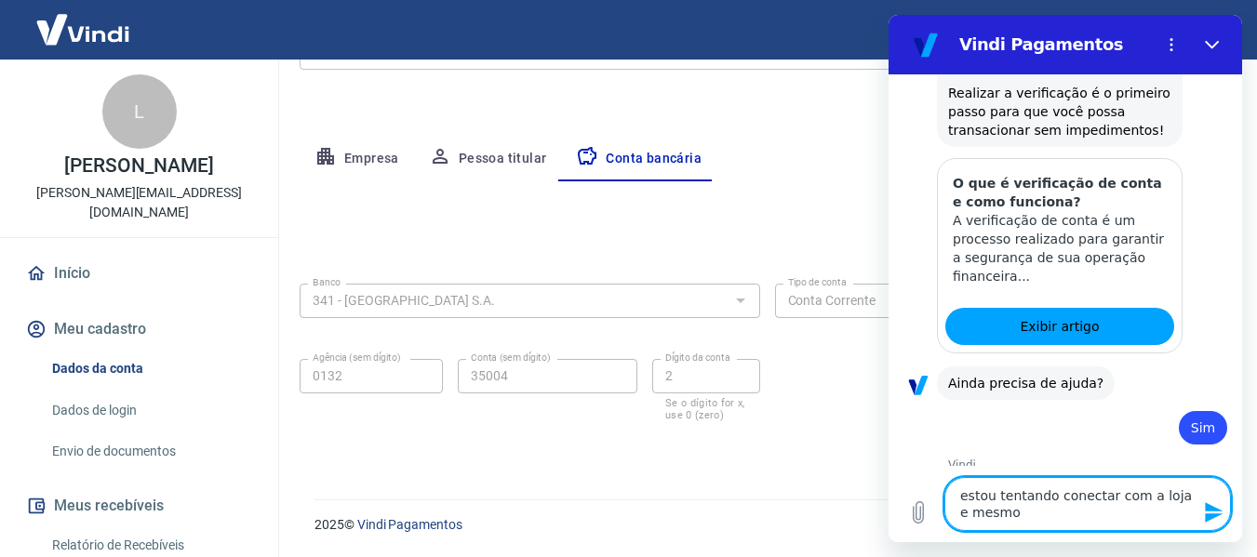
type textarea "x"
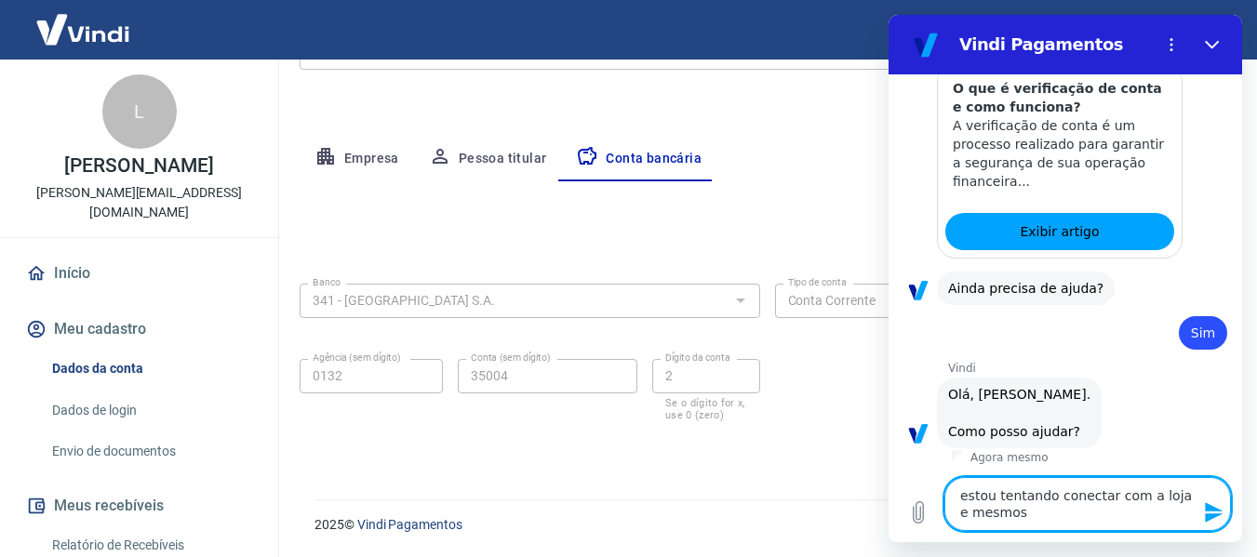
type textarea "estou tentando conectar com a loja e mesmos"
type textarea "x"
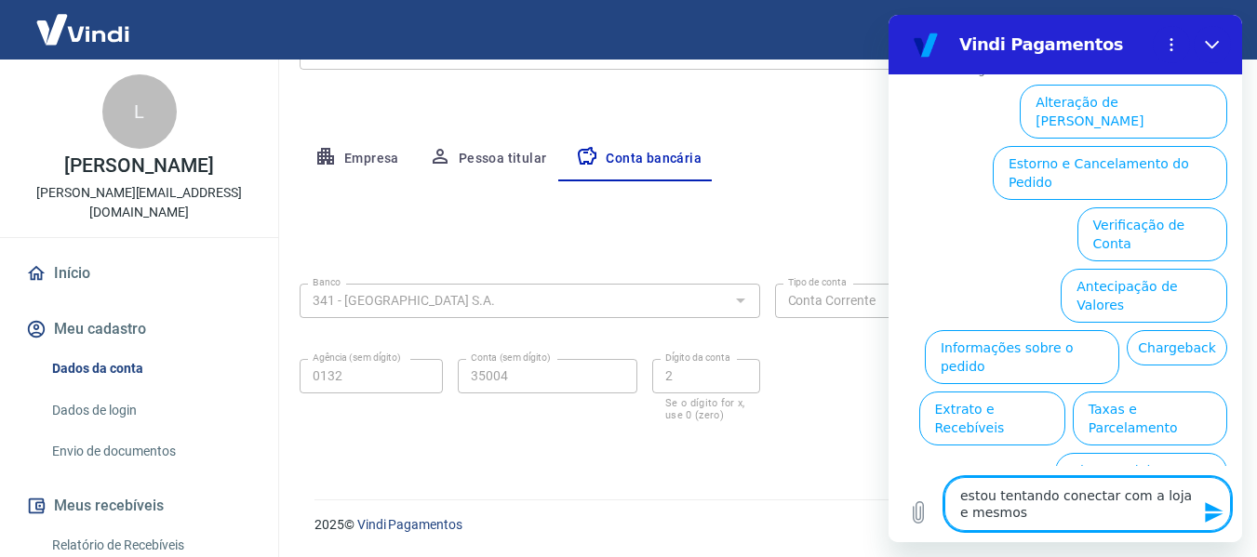
scroll to position [854, 0]
type textarea "estou tentando conectar com a loja e mesmos t"
type textarea "x"
type textarea "estou tentando conectar com a loja e mesmos te"
type textarea "x"
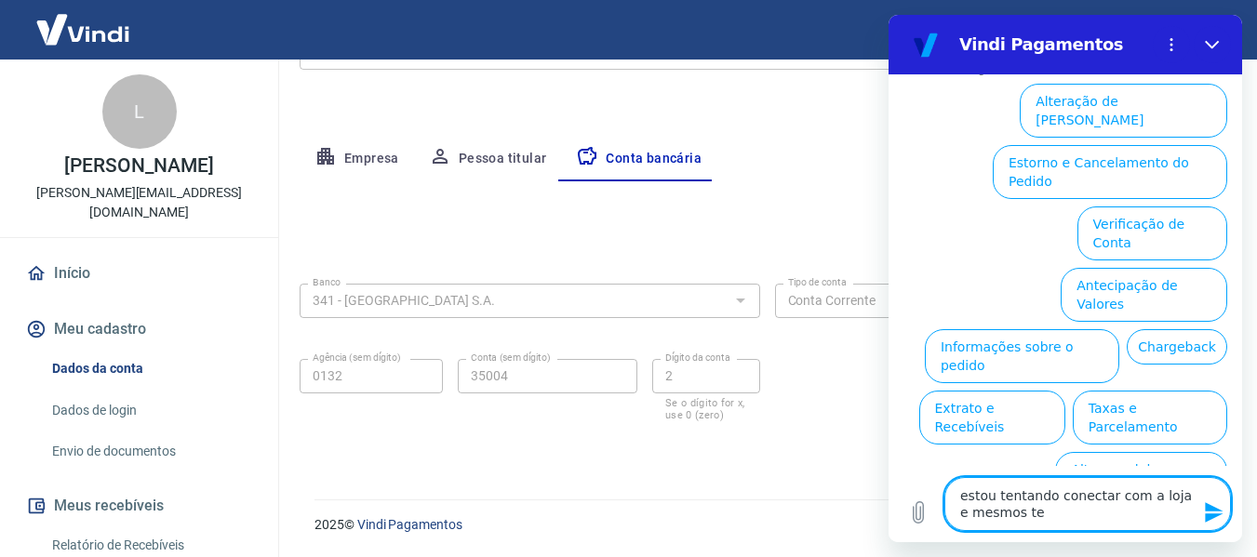
type textarea "estou tentando conectar com a loja e mesmos ten"
type textarea "x"
type textarea "estou tentando conectar com a loja e mesmos tent"
type textarea "x"
type textarea "estou tentando conectar com a loja e mesmos tento"
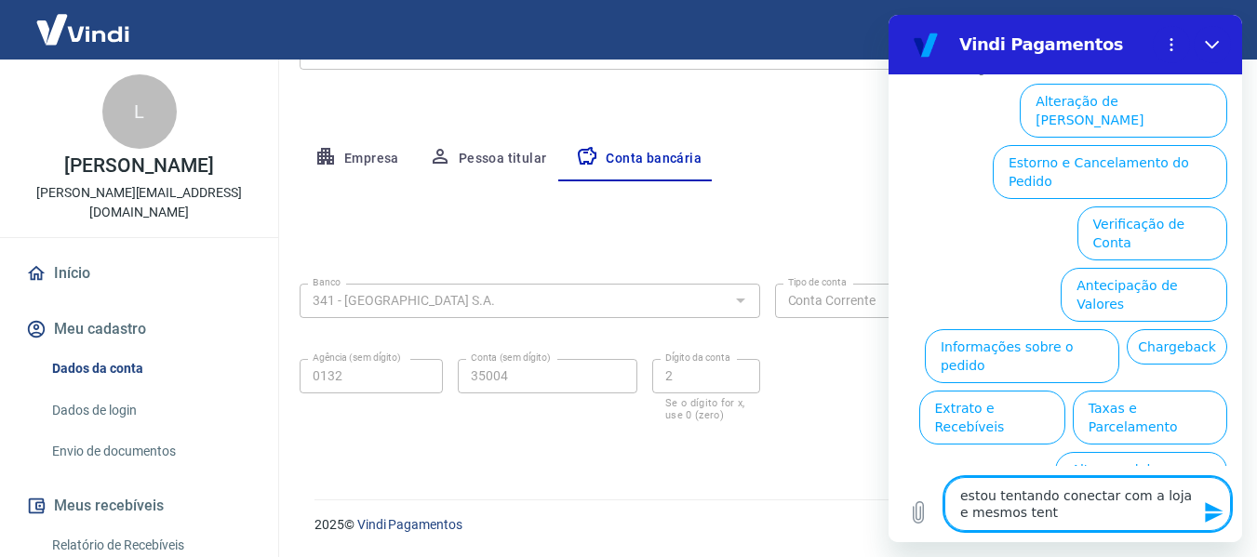
type textarea "x"
type textarea "estou tentando conectar com a loja e mesmos tento"
type textarea "x"
type textarea "estou tentando conectar com a loja e mesmos tento d"
type textarea "x"
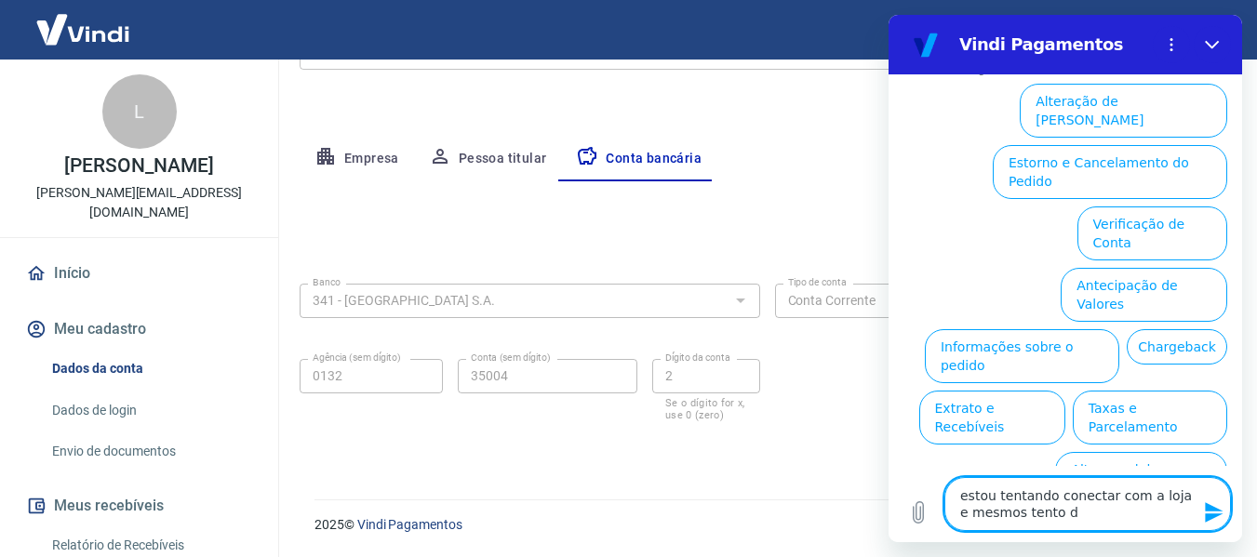
type textarea "estou tentando conectar com a loja e mesmos tento do"
type textarea "x"
type textarea "estou tentando conectar com a loja e mesmos tento dos"
type textarea "x"
type textarea "estou tentando conectar com a loja e mesmos tento dos"
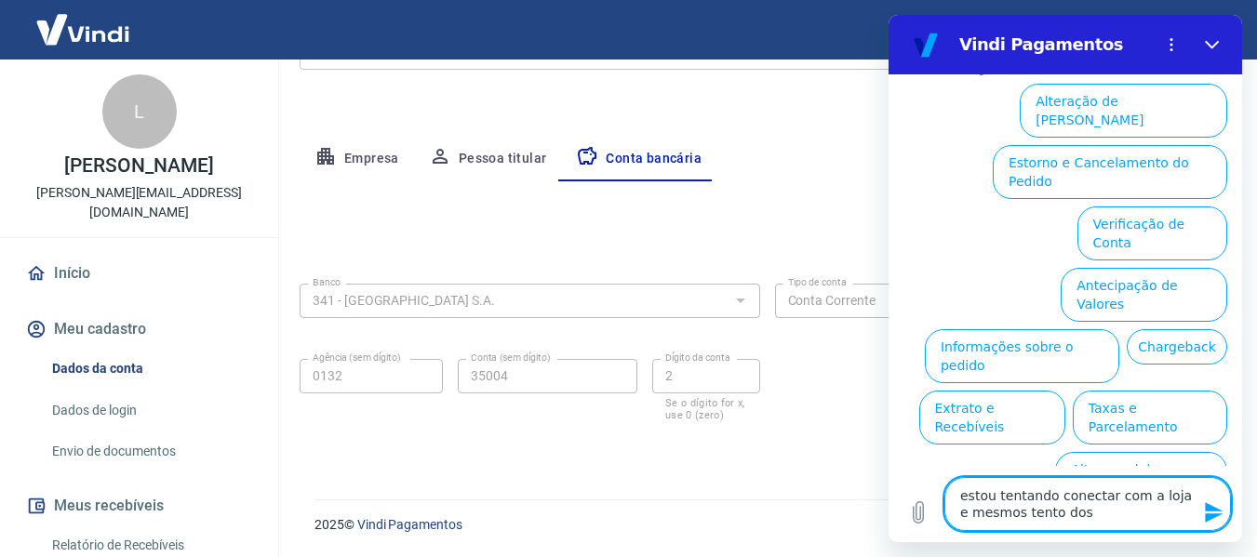
type textarea "x"
type textarea "estou tentando conectar com a loja e mesmos tento dos m"
type textarea "x"
type textarea "estou tentando conectar com a loja e mesmos tento dos me"
type textarea "x"
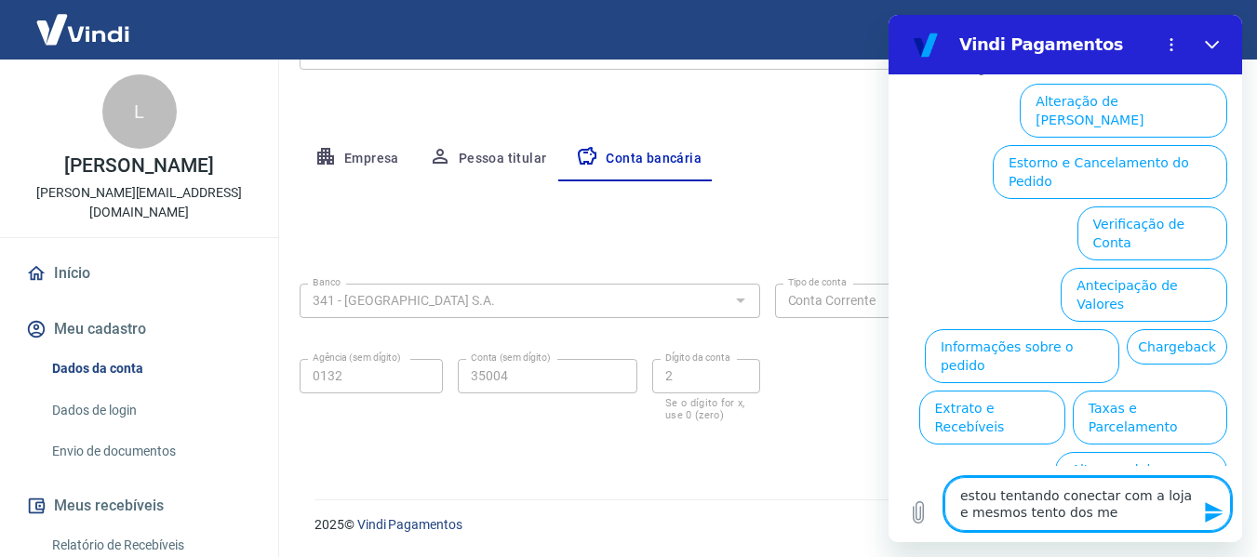
type textarea "estou tentando conectar com a loja e mesmos tento dos mem"
type textarea "x"
type textarea "estou tentando conectar com a loja e mesmos tento dos mems"
type textarea "x"
type textarea "estou tentando conectar com a loja e mesmos tento dos memso"
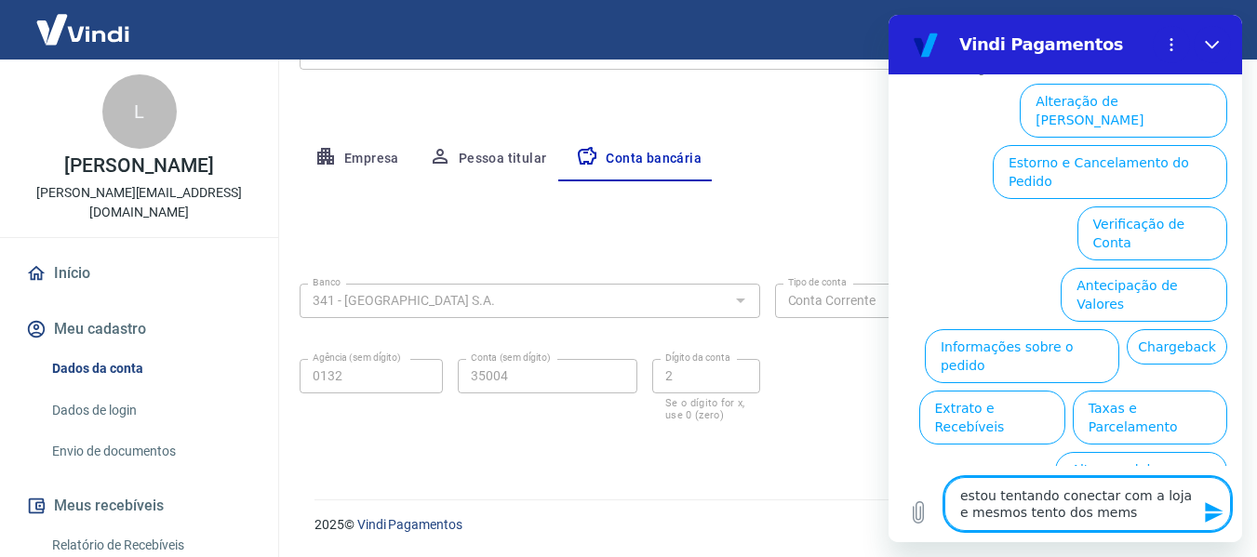
type textarea "x"
type textarea "estou tentando conectar com a loja e mesmos tento dos memsos"
type textarea "x"
type textarea "estou tentando conectar com a loja e mesmos tento dos memsos"
type textarea "x"
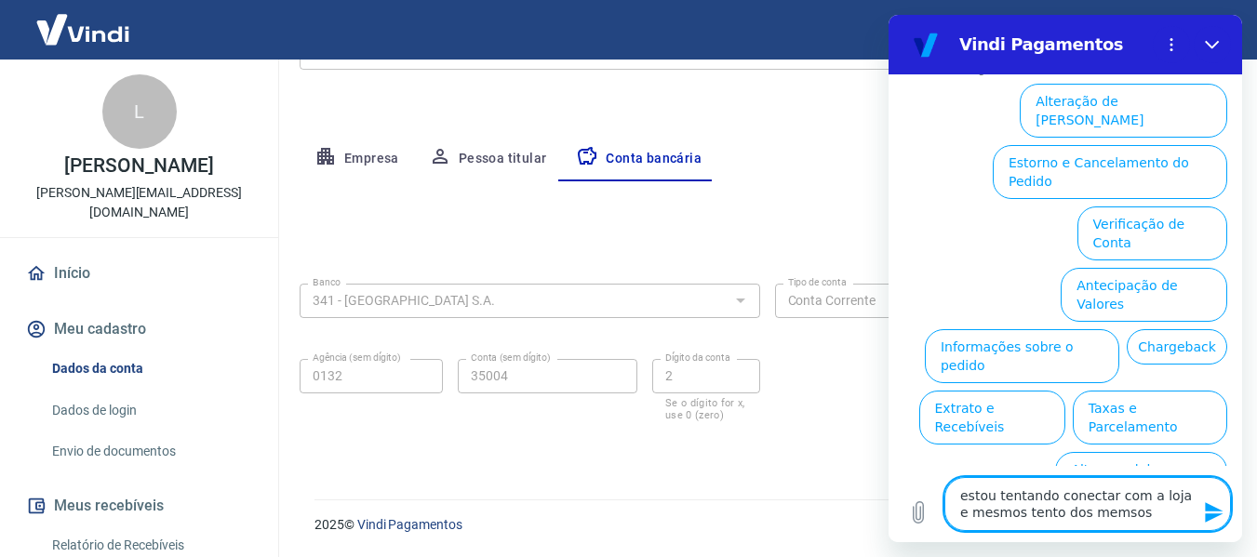
type textarea "estou tentando conectar com a loja e mesmos tento dos memsos"
type textarea "x"
type textarea "estou tentando conectar com a loja e mesmos tento dos memso"
type textarea "x"
type textarea "estou tentando conectar com a loja e mesmos tento dos mems"
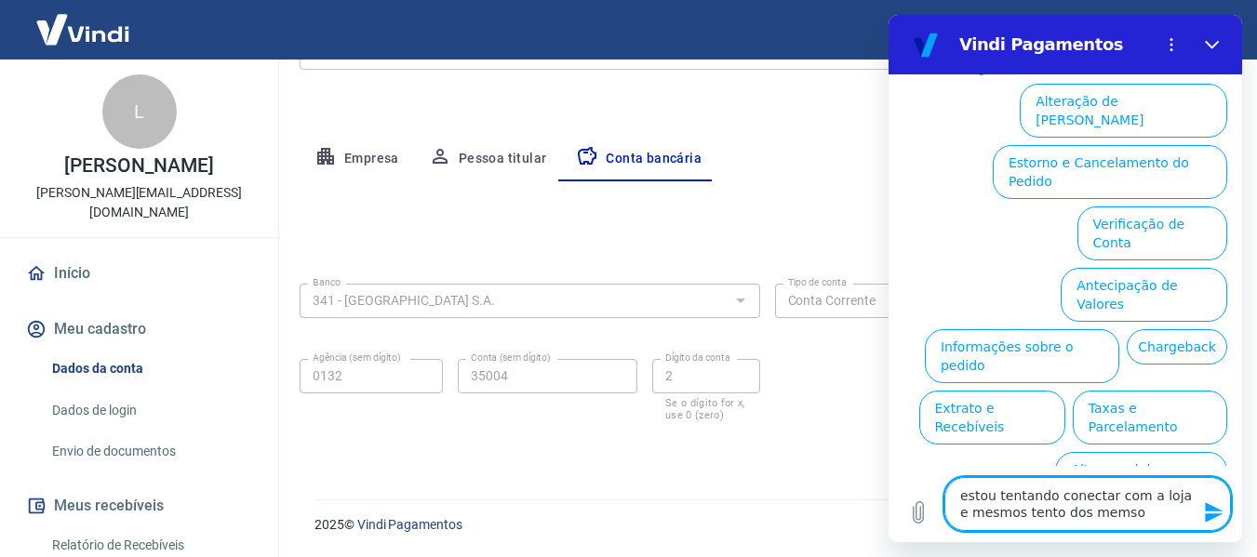
type textarea "x"
type textarea "estou tentando conectar com a loja e mesmos tento dos mem"
type textarea "x"
type textarea "estou tentando conectar com a loja e mesmos tento dos me"
type textarea "x"
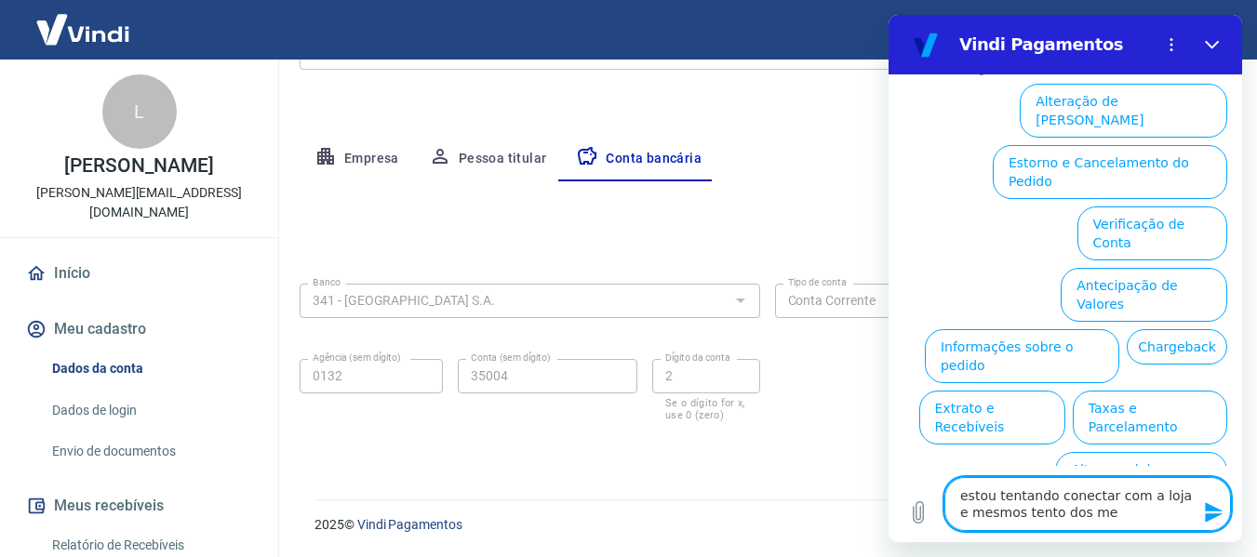
type textarea "estou tentando conectar com a loja e mesmos tento dos mes"
type textarea "x"
type textarea "estou tentando conectar com a loja e mesmos tento dos mesm"
type textarea "x"
type textarea "estou tentando conectar com a loja e mesmos tento dos mesmo"
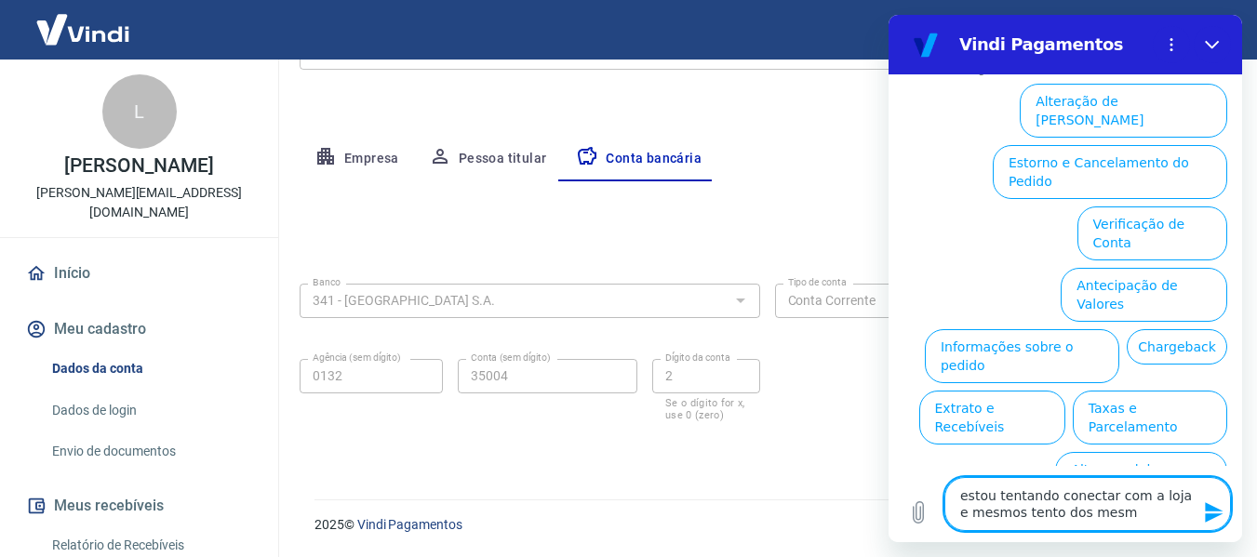
type textarea "x"
type textarea "estou tentando conectar com a loja e mesmos tento dos mesmos"
type textarea "x"
type textarea "estou tentando conectar com a loja e mesmos tento dos mesmosd"
type textarea "x"
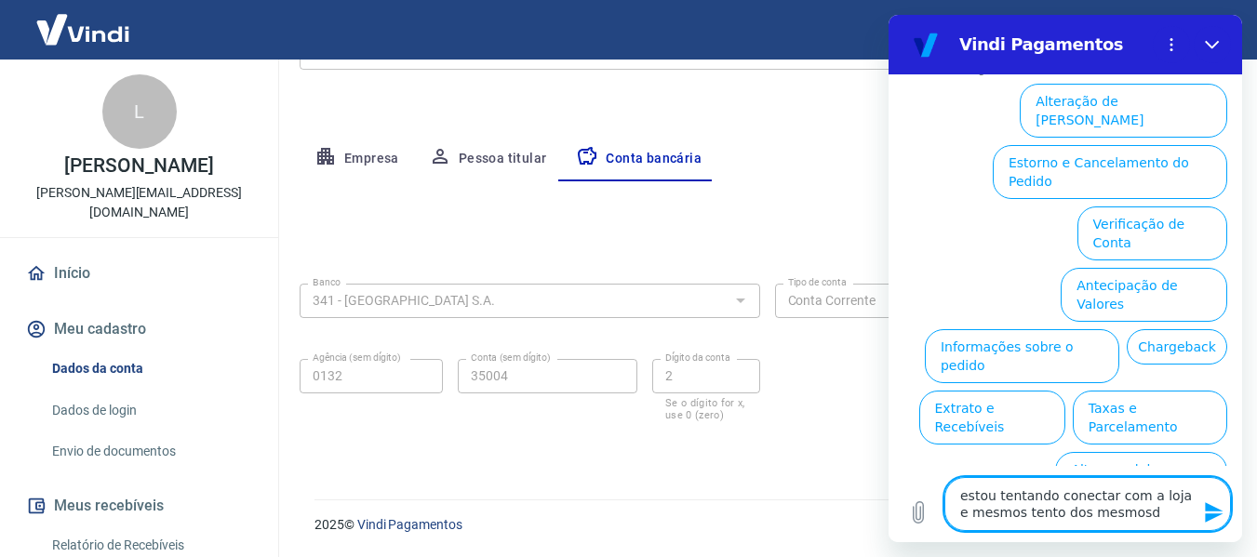
type textarea "estou tentando conectar com a loja e mesmos tento dos mesmos"
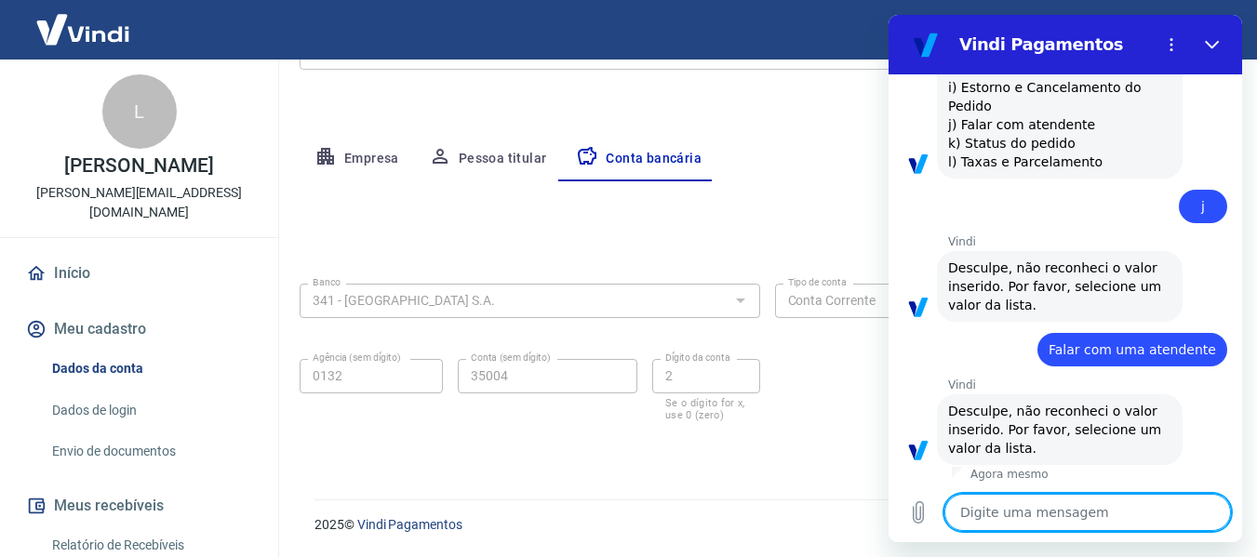
scroll to position [1572, 0]
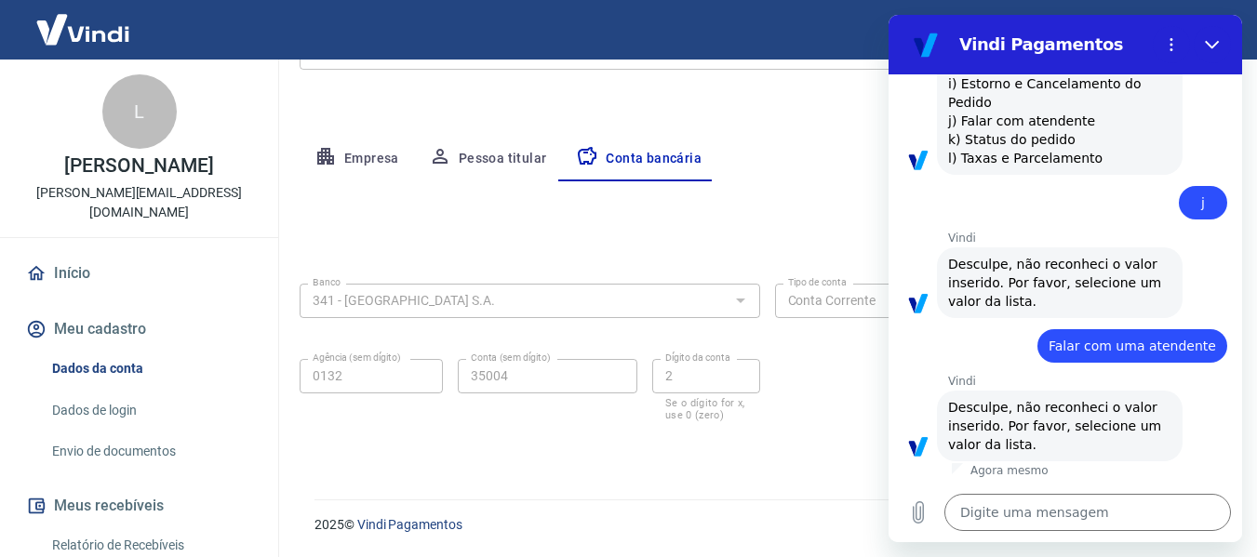
click at [107, 392] on link "Dados de login" at bounding box center [150, 411] width 211 height 38
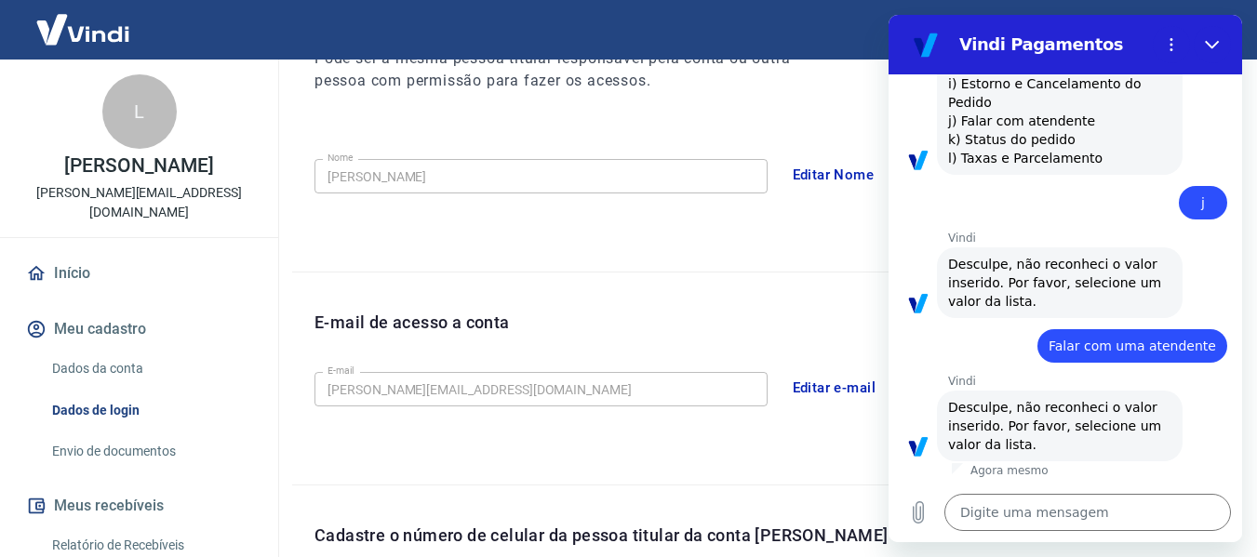
scroll to position [634, 0]
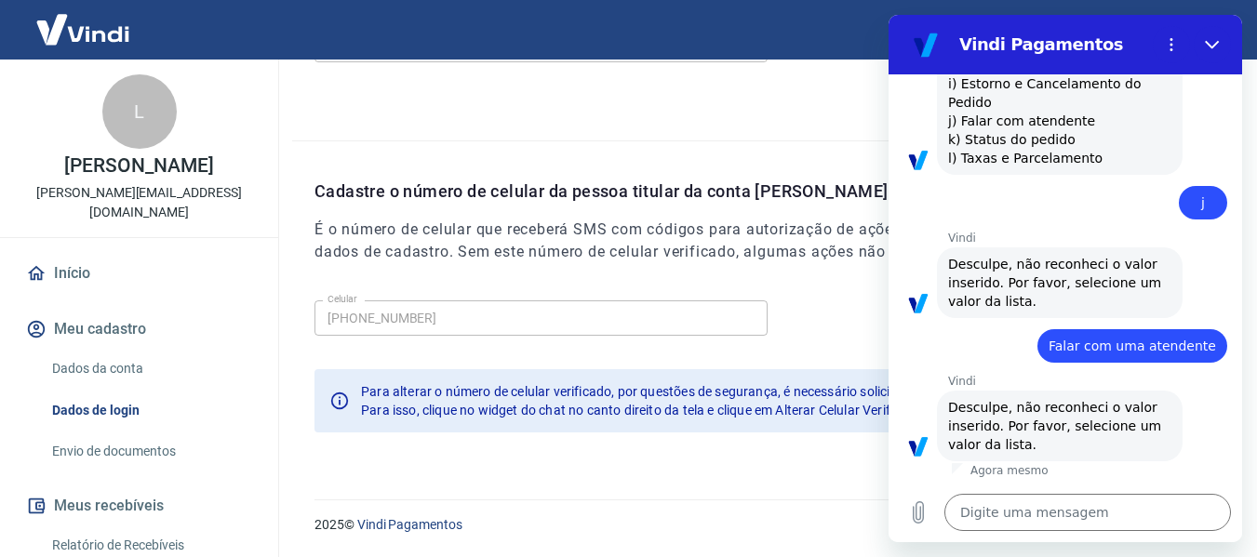
click at [172, 433] on link "Envio de documentos" at bounding box center [150, 452] width 211 height 38
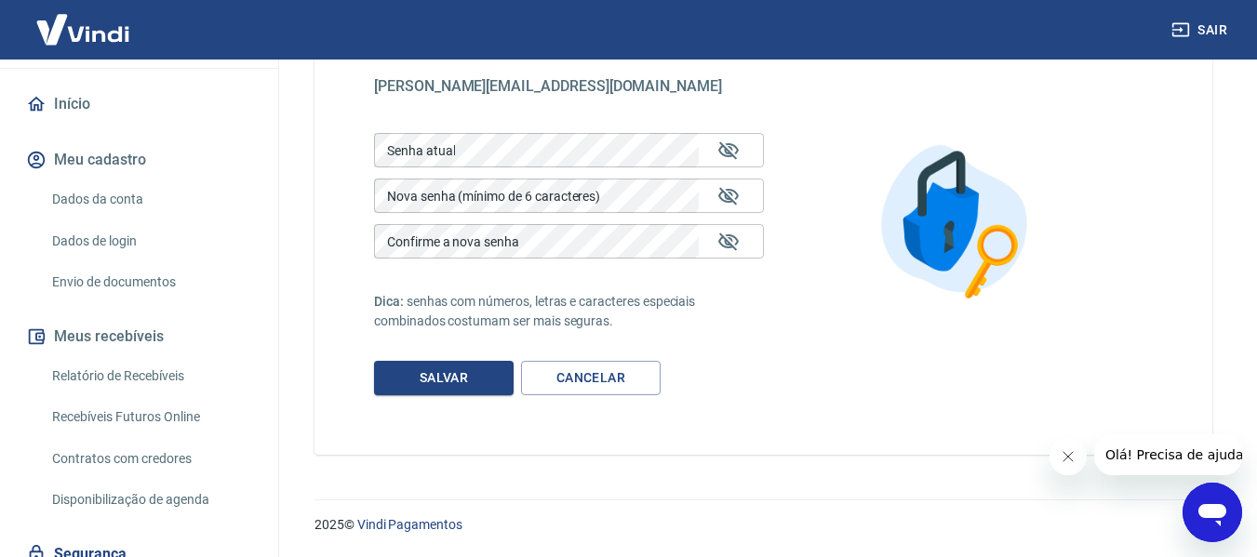
scroll to position [448, 0]
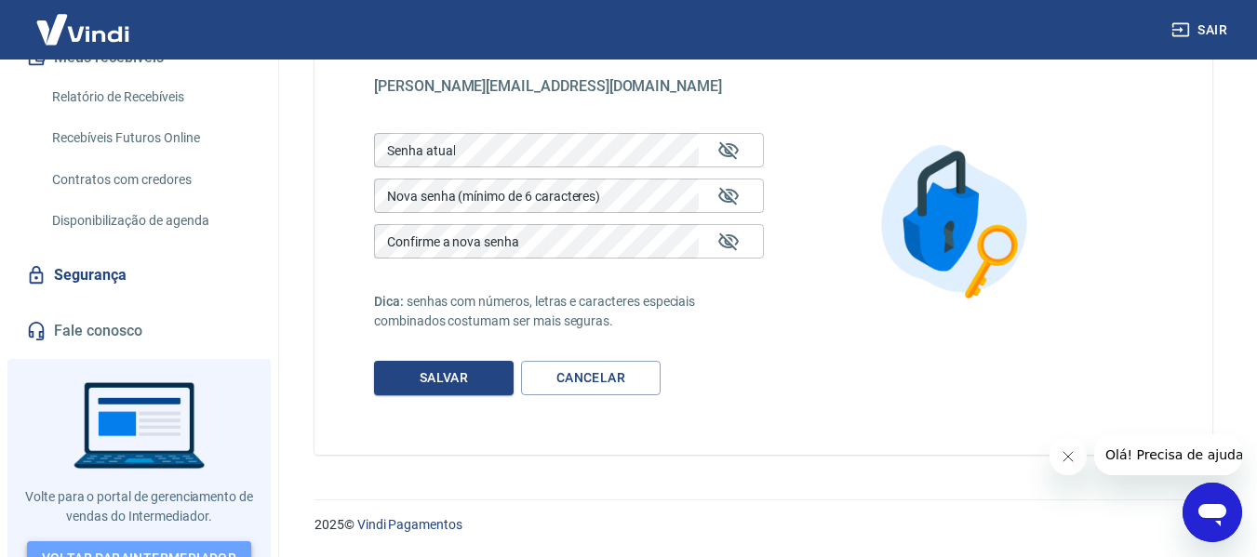
click at [172, 541] on link "Voltar para Intermediador" at bounding box center [139, 558] width 225 height 34
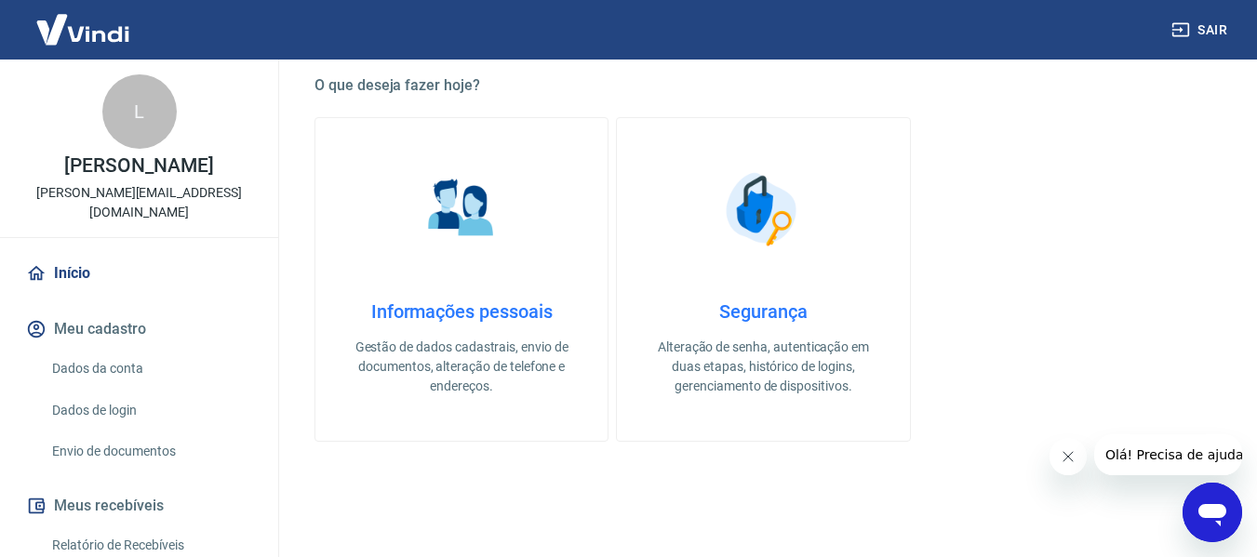
scroll to position [558, 0]
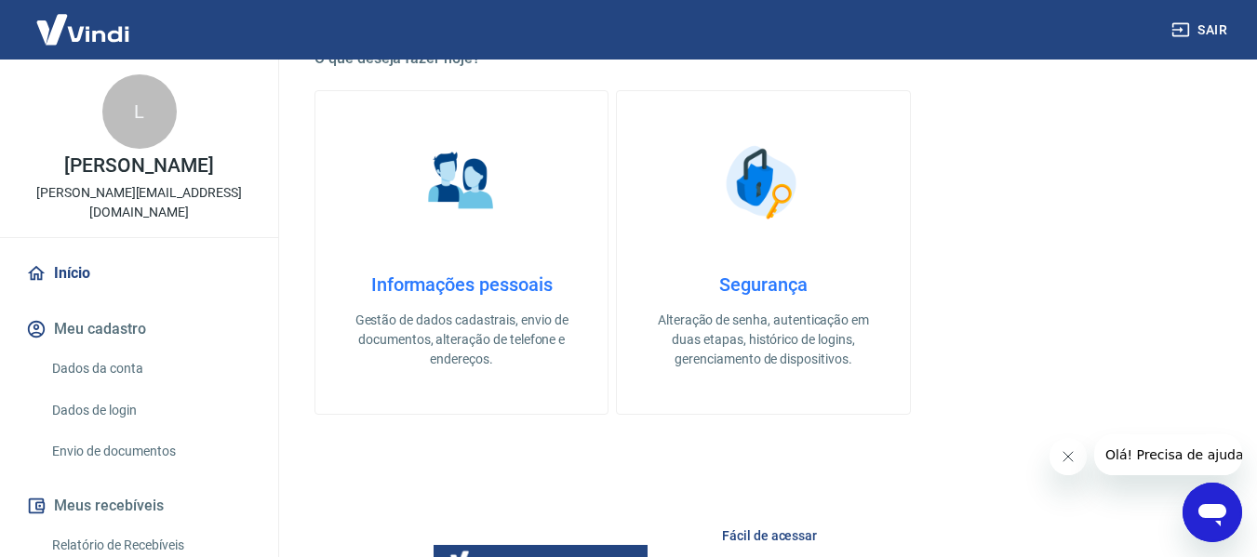
click at [513, 348] on p "Gestão de dados cadastrais, envio de documentos, alteração de telefone e endere…" at bounding box center [461, 340] width 233 height 59
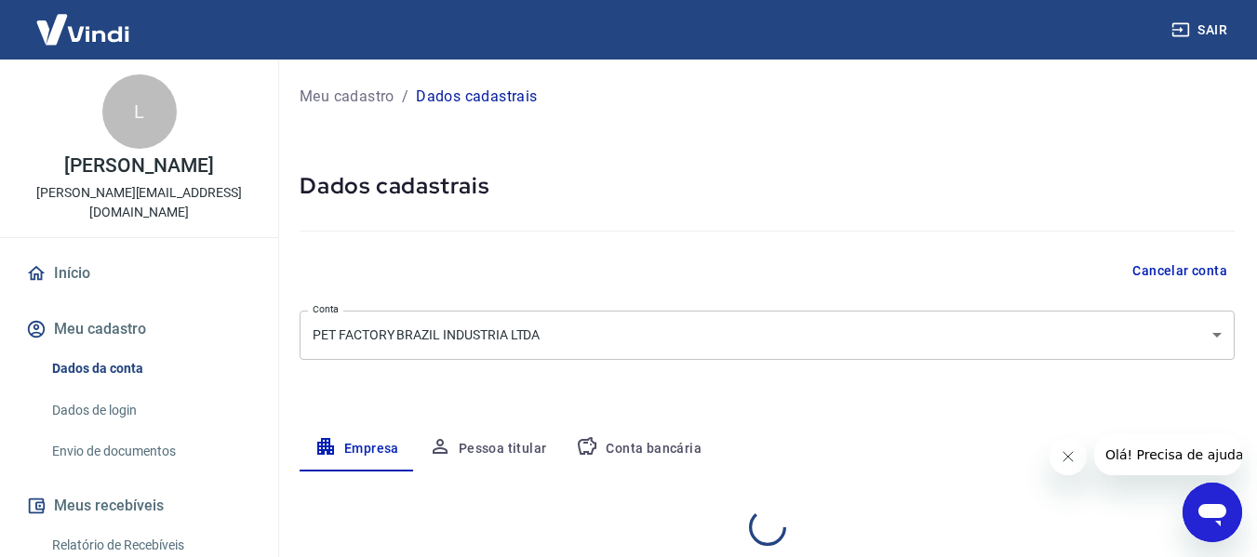
select select "SC"
select select "business"
